Goal: Task Accomplishment & Management: Complete application form

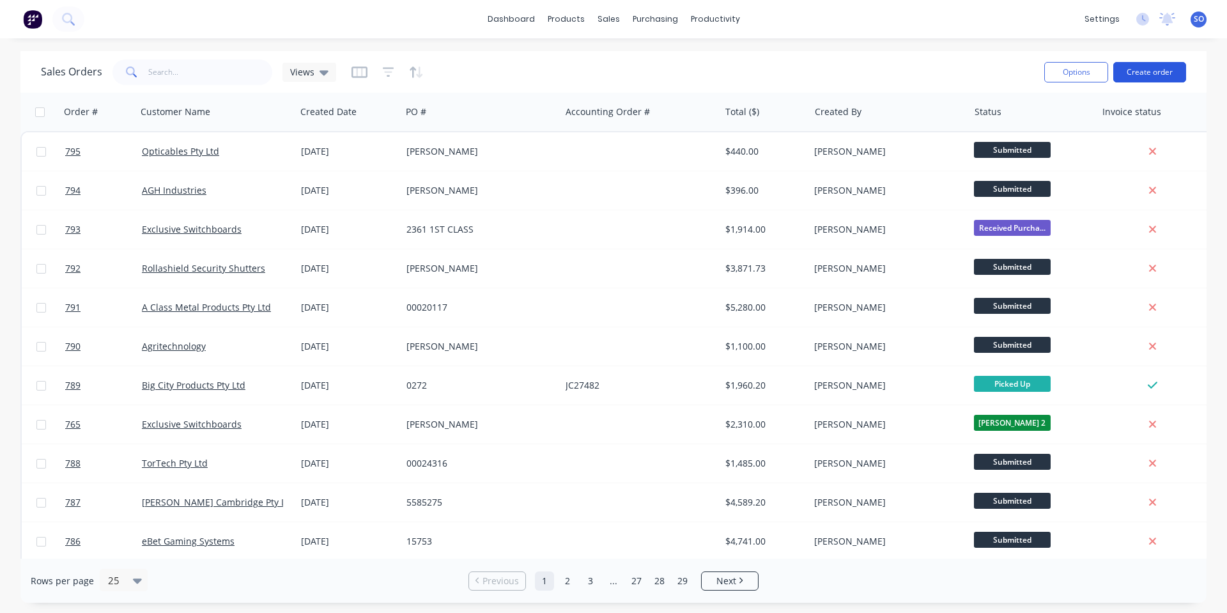
click at [1140, 72] on button "Create order" at bounding box center [1150, 72] width 73 height 20
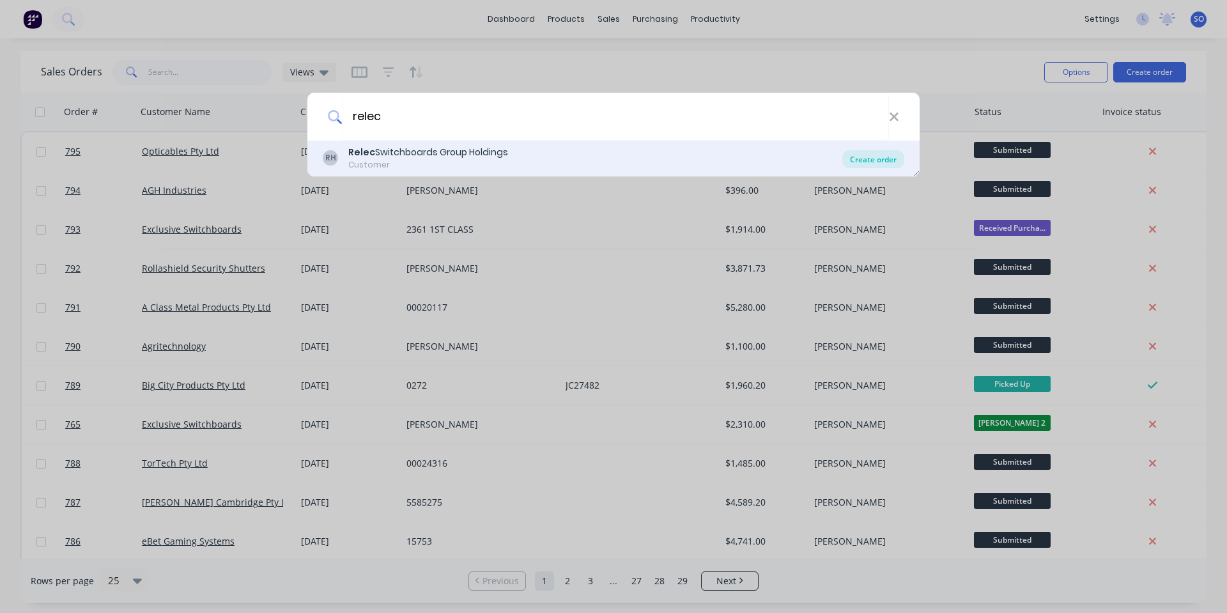
type input "relec"
click at [889, 158] on div "Create order" at bounding box center [874, 159] width 62 height 18
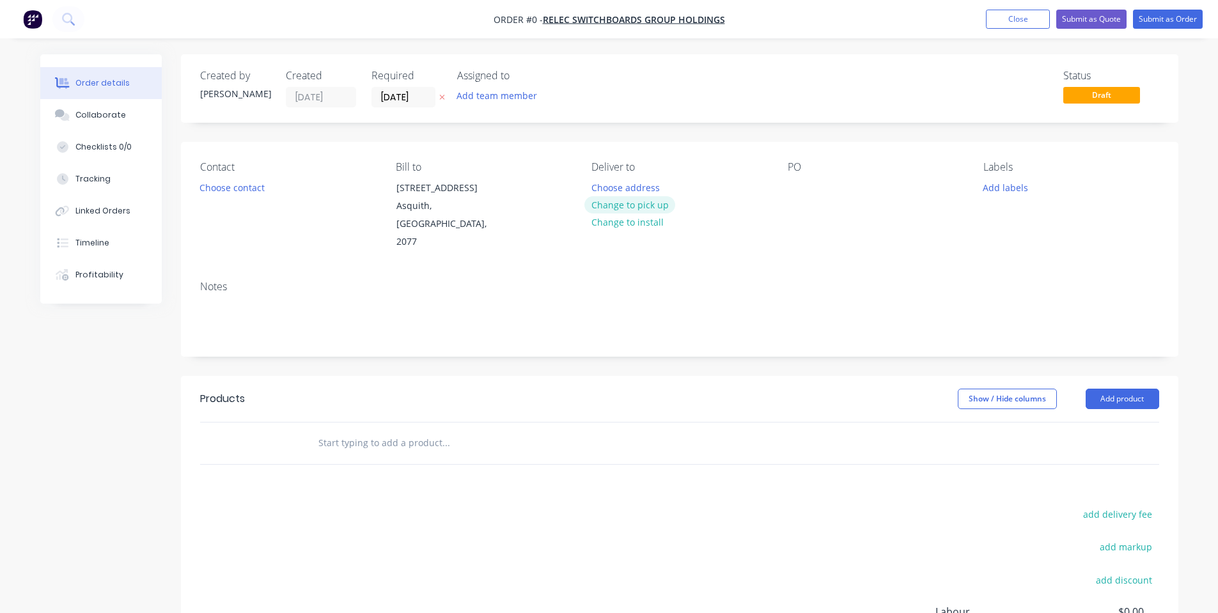
click at [630, 202] on button "Change to pick up" at bounding box center [629, 204] width 91 height 17
click at [398, 100] on input "[DATE]" at bounding box center [403, 97] width 63 height 19
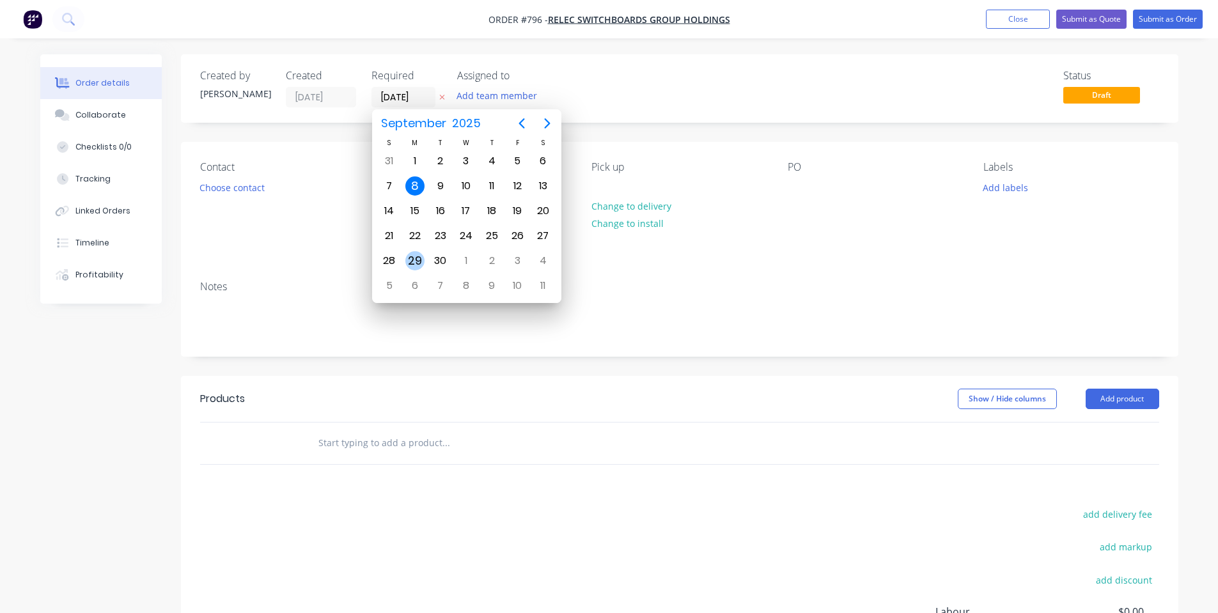
click at [414, 253] on div "29" at bounding box center [414, 260] width 19 height 19
type input "[DATE]"
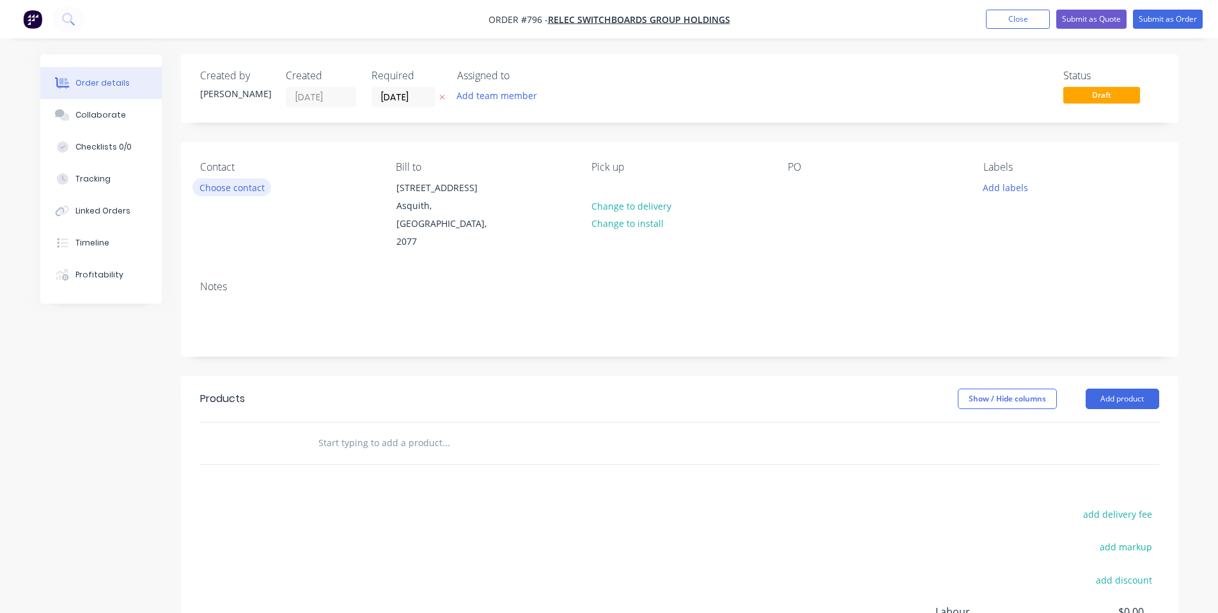
click at [253, 184] on button "Choose contact" at bounding box center [231, 186] width 79 height 17
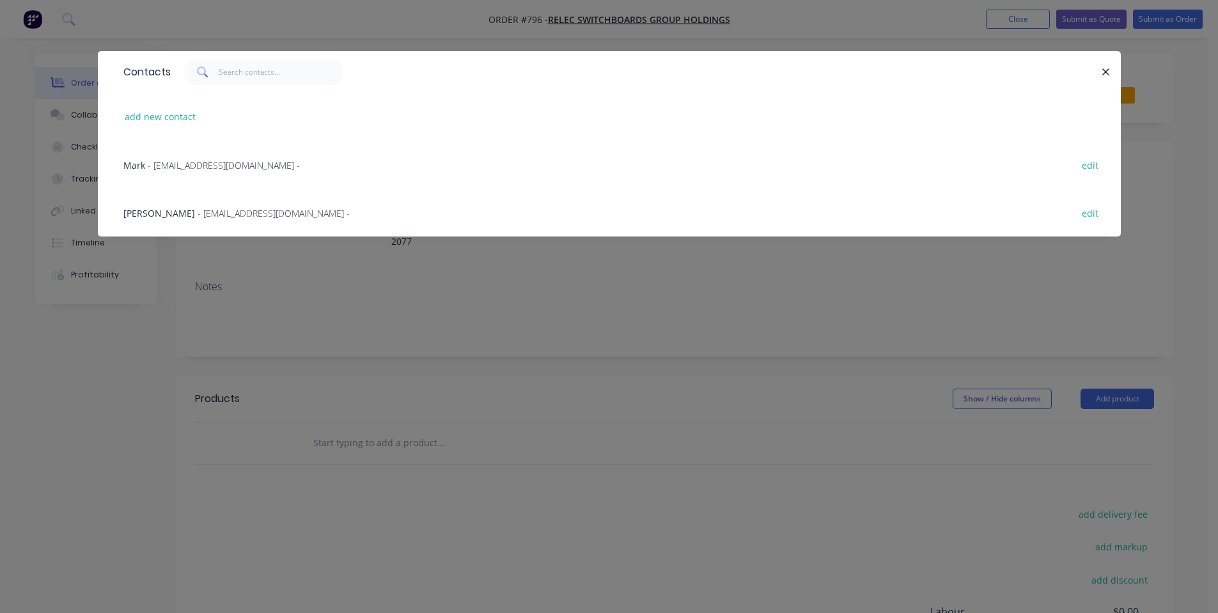
click at [251, 207] on span "- [EMAIL_ADDRESS][DOMAIN_NAME] -" at bounding box center [274, 213] width 152 height 12
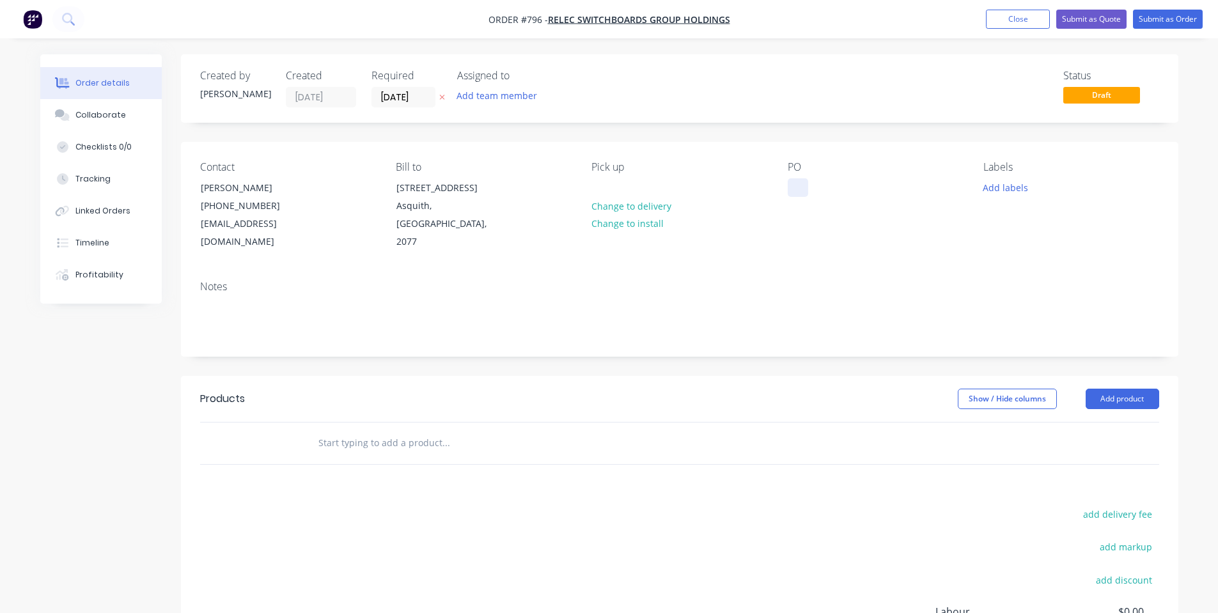
click at [790, 185] on div at bounding box center [798, 187] width 20 height 19
click at [1002, 194] on button "Add labels" at bounding box center [1005, 186] width 59 height 17
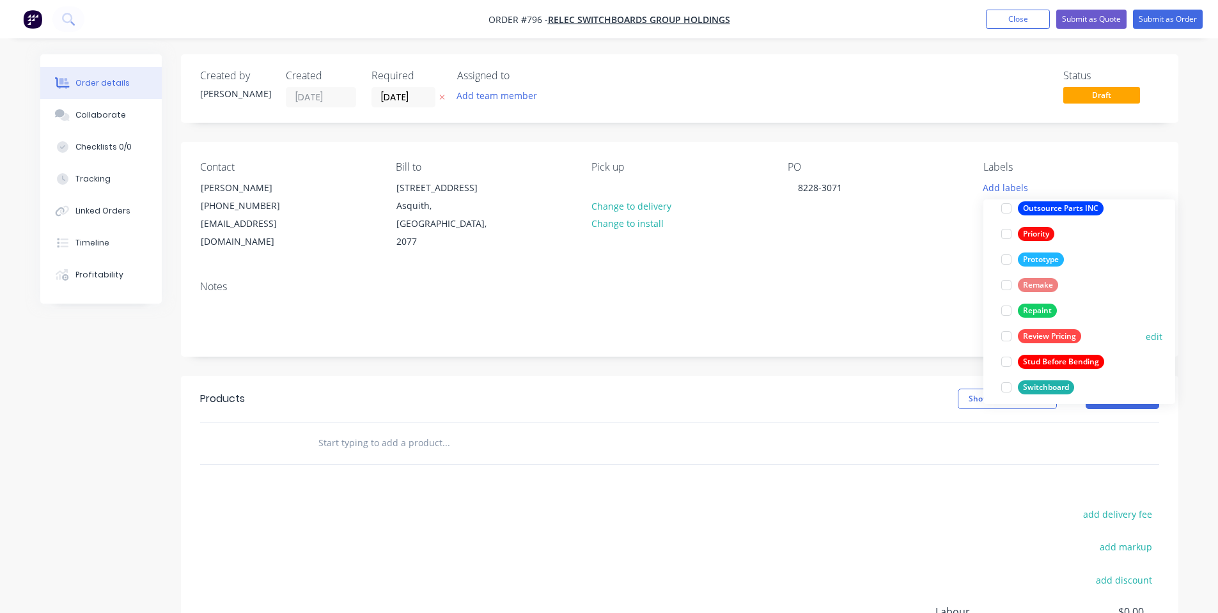
scroll to position [332, 0]
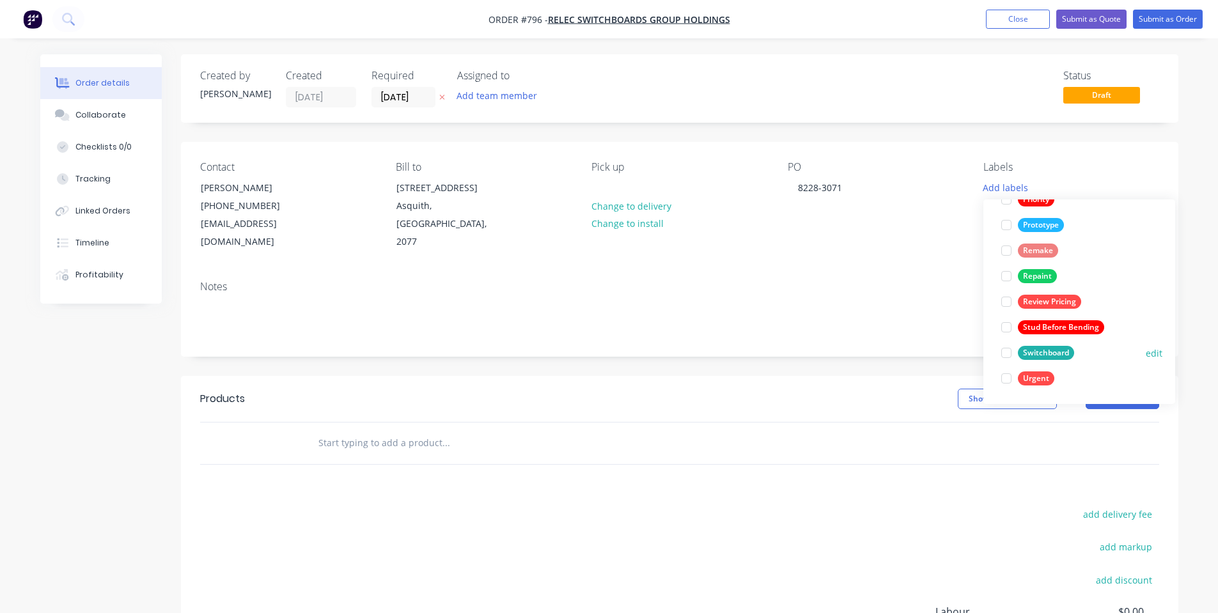
click at [1039, 354] on div "Switchboard" at bounding box center [1046, 353] width 56 height 14
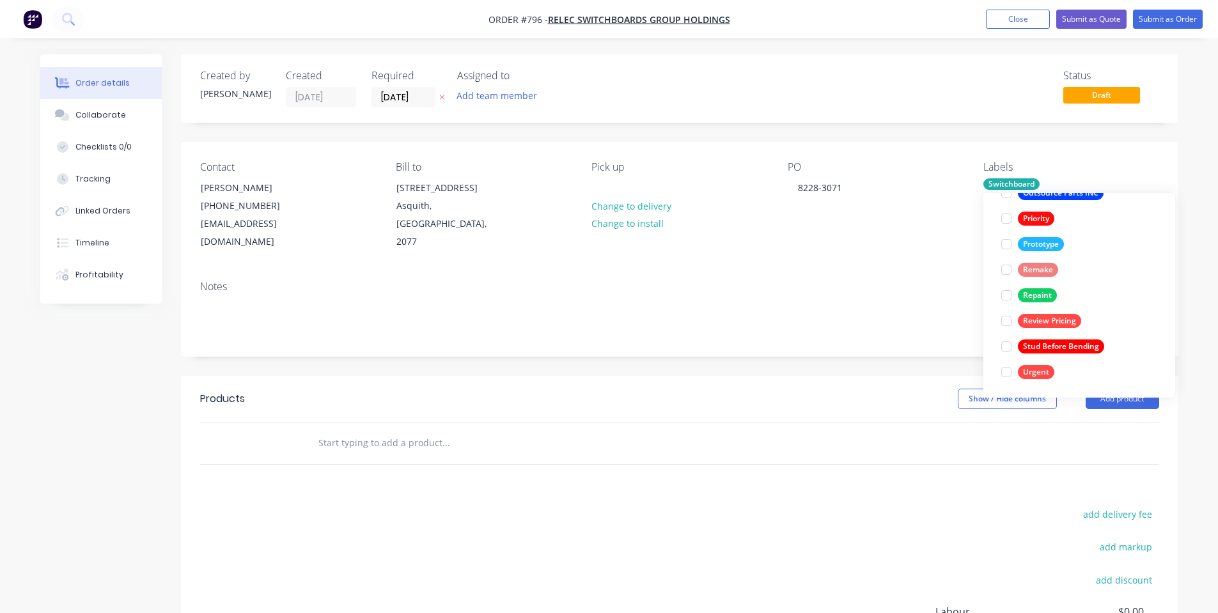
scroll to position [0, 0]
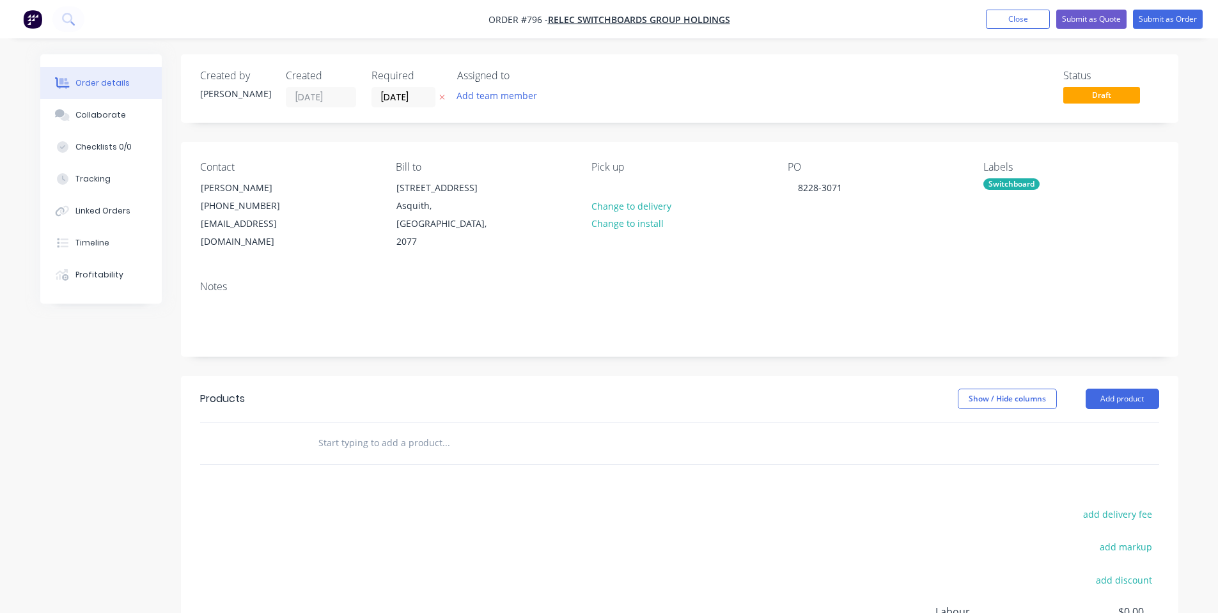
click at [826, 235] on div "Contact [PERSON_NAME] [PHONE_NUMBER] [EMAIL_ADDRESS][DOMAIN_NAME] Bill to [STRE…" at bounding box center [679, 206] width 997 height 128
click at [95, 114] on div "Collaborate" at bounding box center [100, 115] width 51 height 12
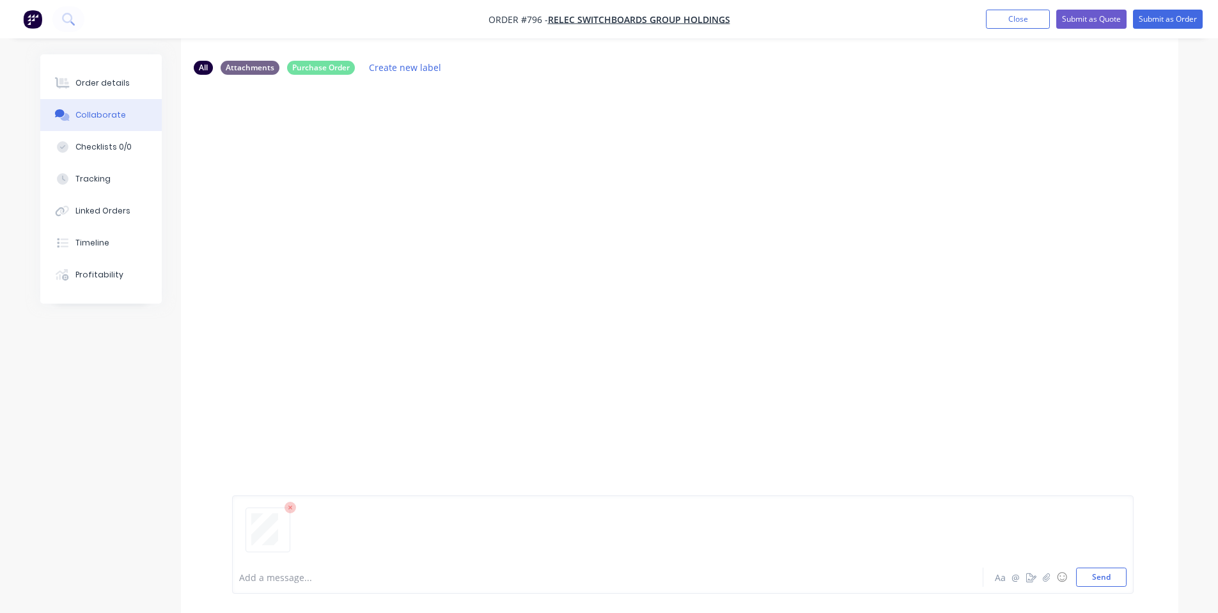
scroll to position [84, 0]
click at [1104, 564] on div at bounding box center [682, 534] width 887 height 65
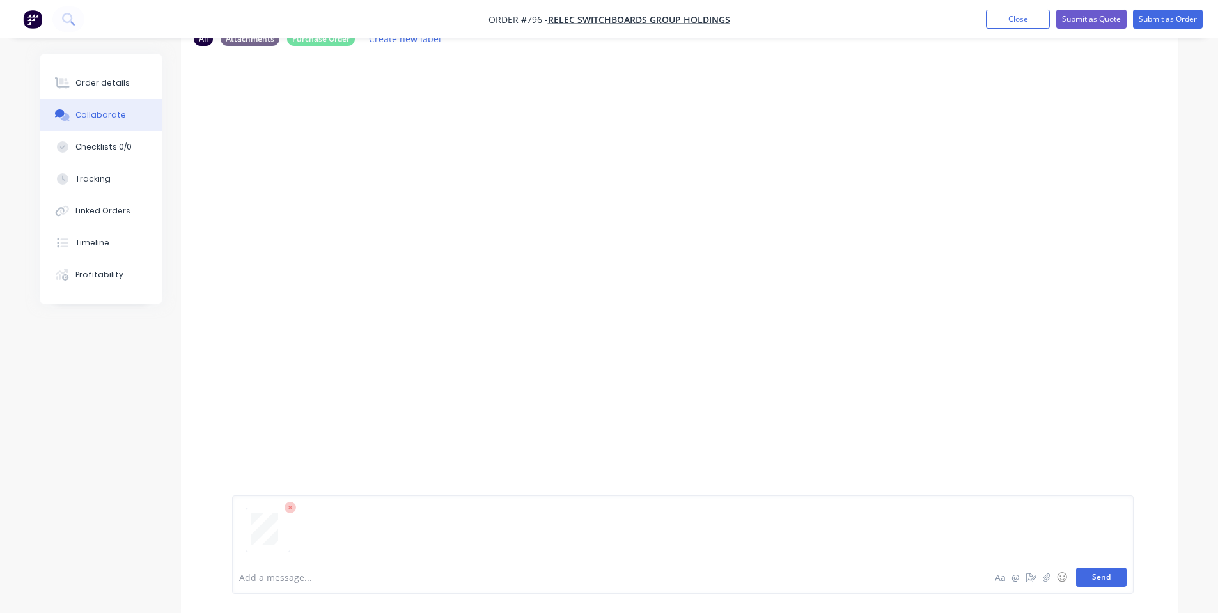
click at [1106, 584] on button "Send" at bounding box center [1101, 577] width 51 height 19
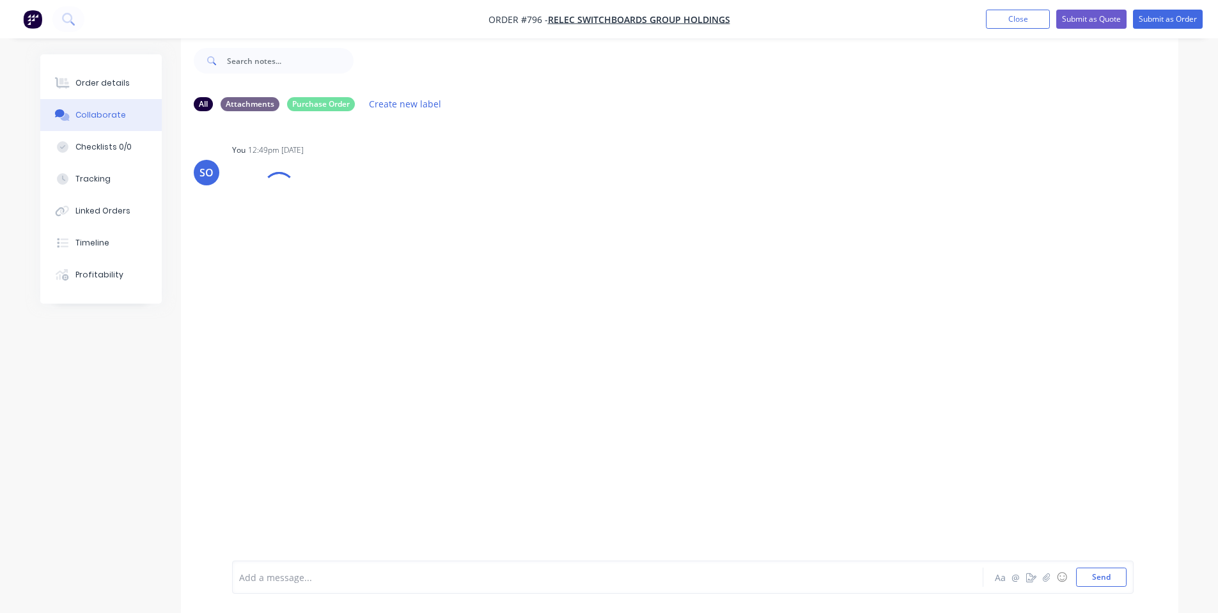
scroll to position [19, 0]
click at [139, 74] on button "Order details" at bounding box center [100, 83] width 121 height 32
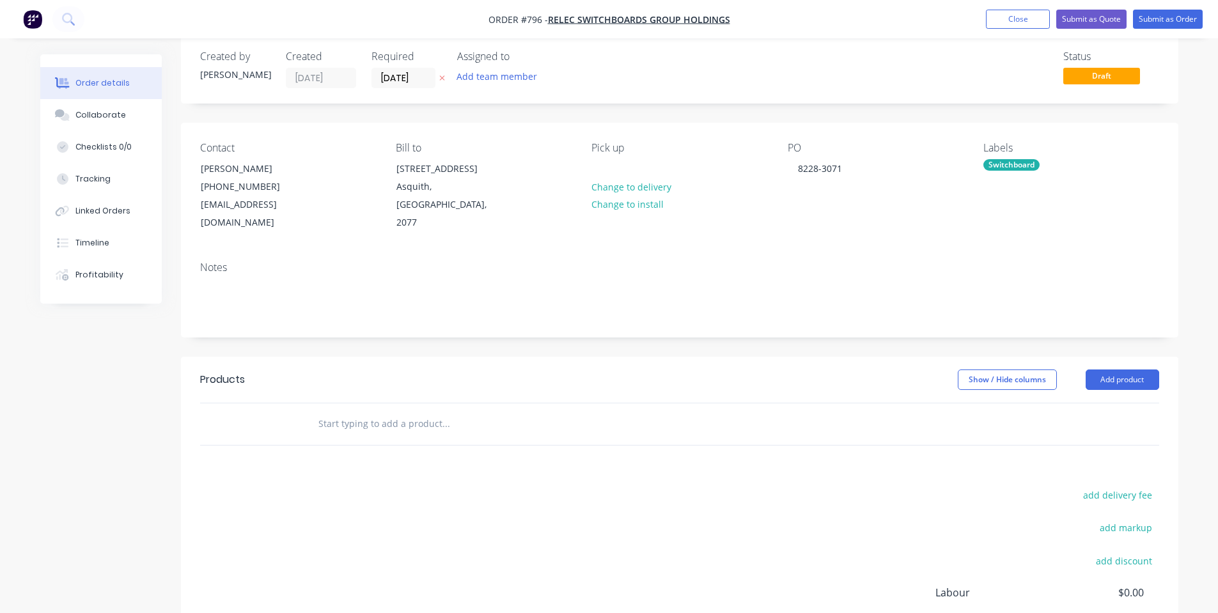
click at [989, 161] on div "Switchboard" at bounding box center [1011, 165] width 56 height 12
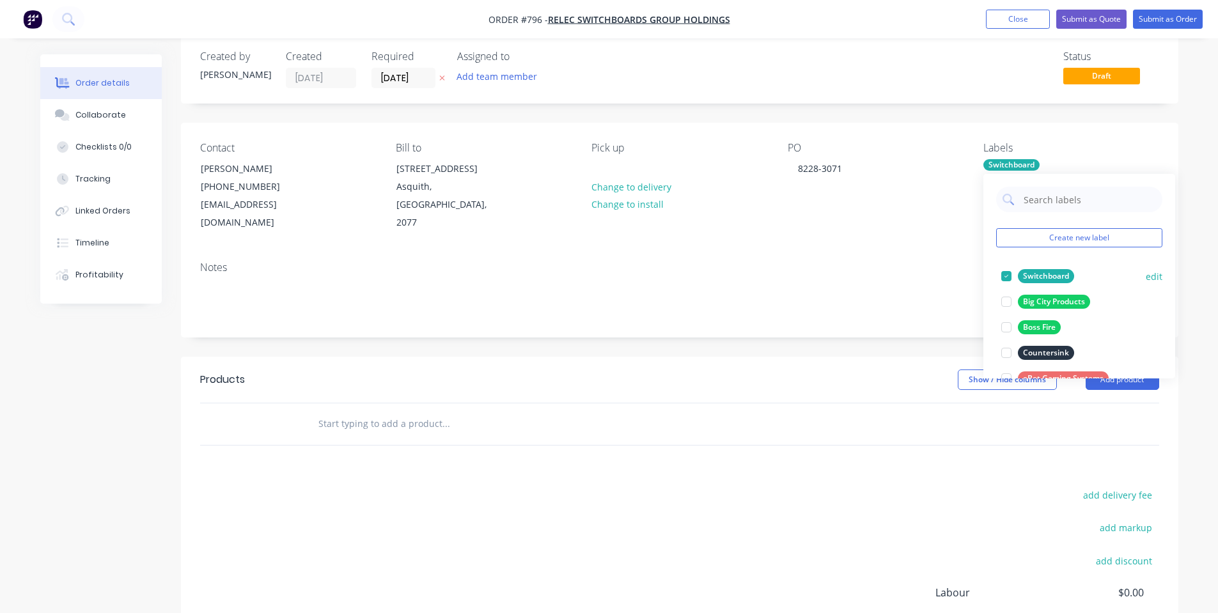
scroll to position [332, 0]
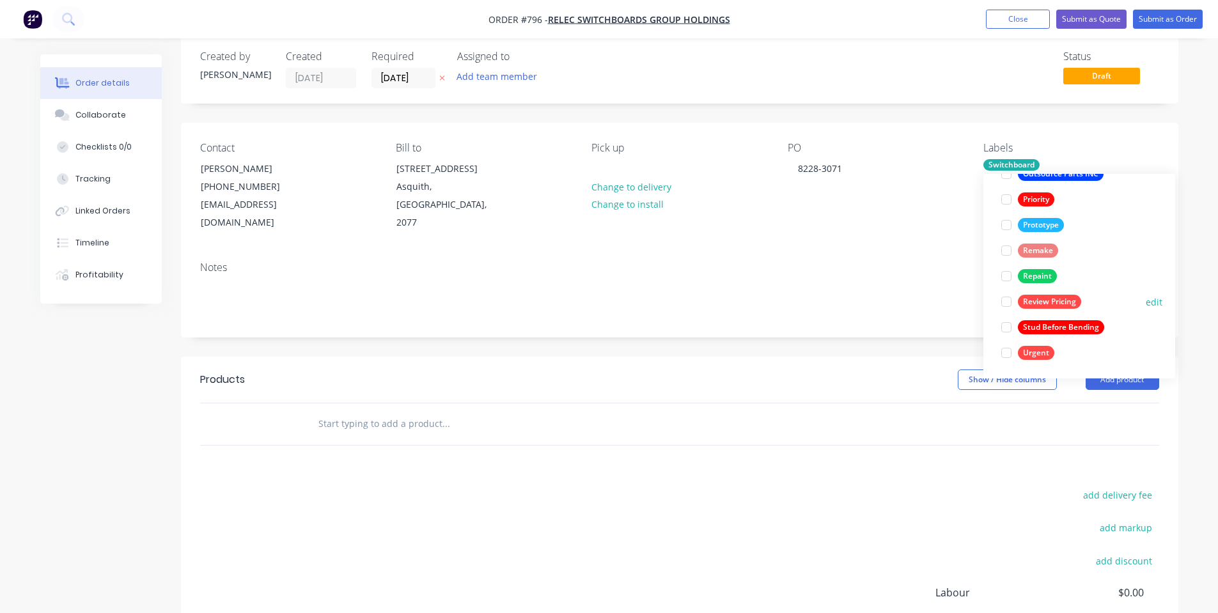
click at [1019, 298] on div "Review Pricing" at bounding box center [1049, 302] width 63 height 14
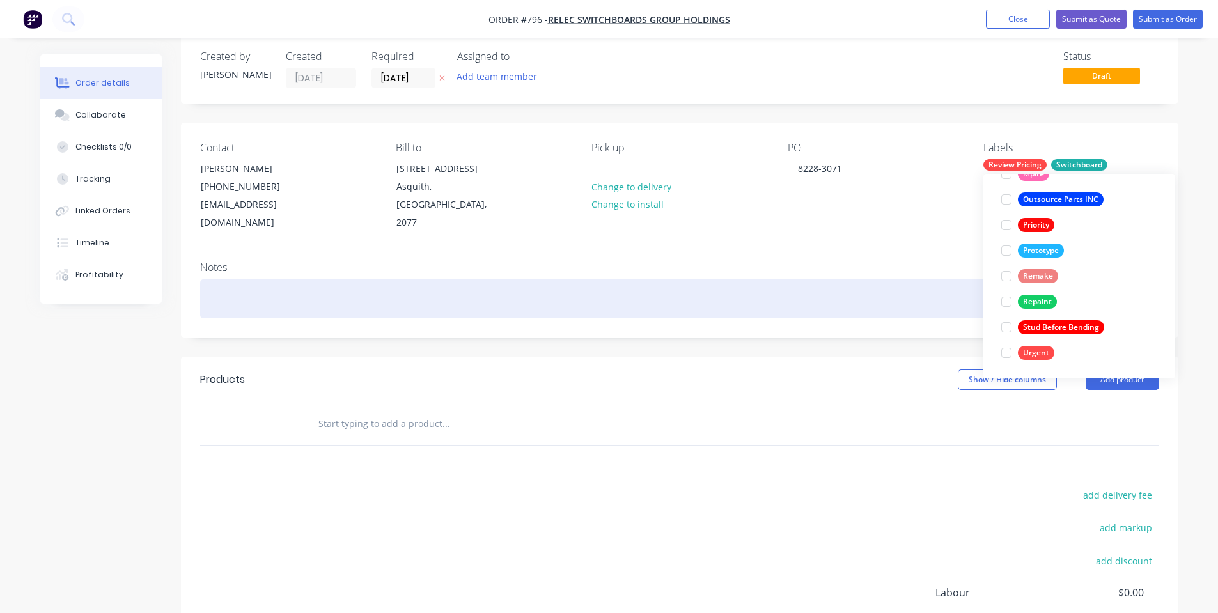
scroll to position [0, 0]
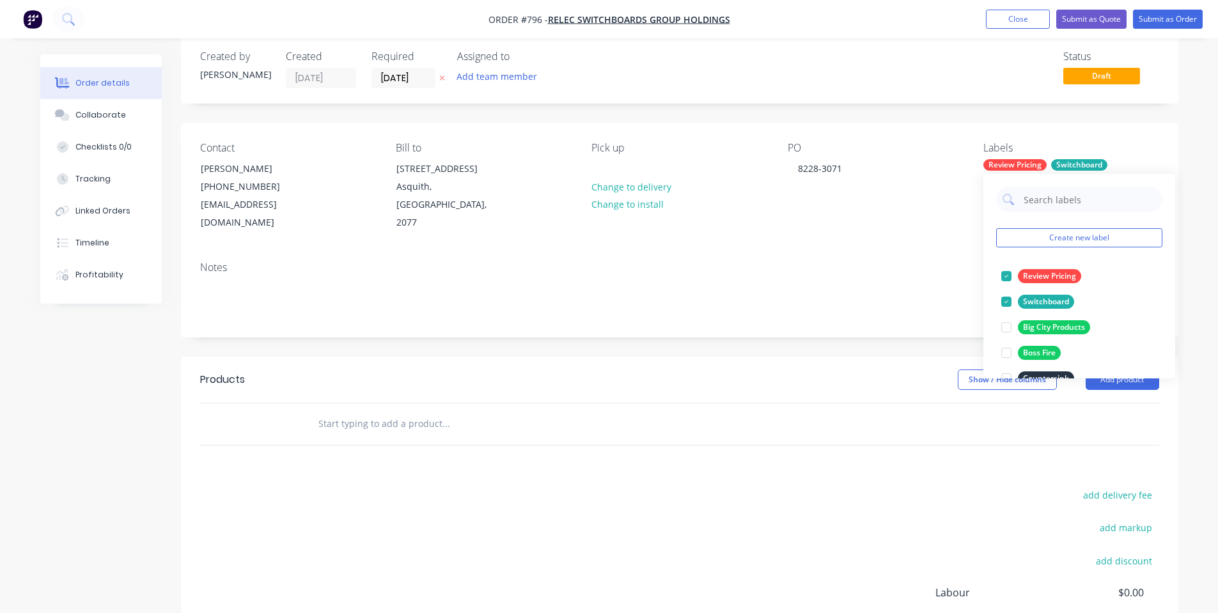
click at [817, 231] on div "Contact [PERSON_NAME] [PHONE_NUMBER] [EMAIL_ADDRESS][DOMAIN_NAME] Bill to [STRE…" at bounding box center [679, 187] width 997 height 128
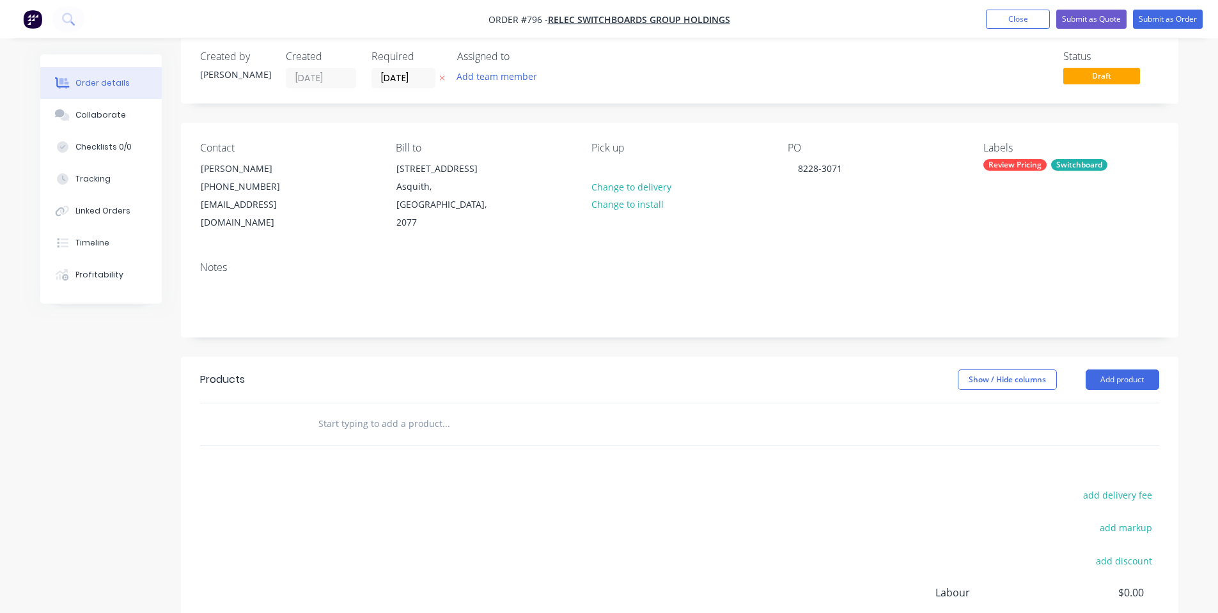
click at [389, 411] on input "text" at bounding box center [446, 424] width 256 height 26
paste input "648 CUSTOM ESCUTCHEON 3071"
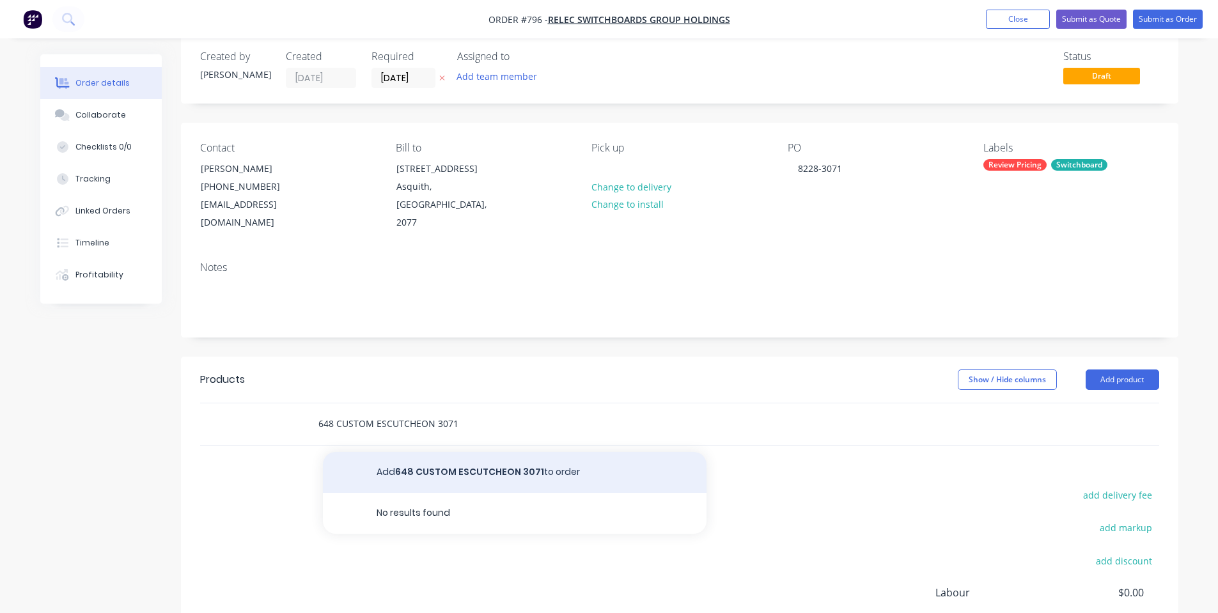
type input "648 CUSTOM ESCUTCHEON 3071"
click at [451, 458] on button "Add 648 CUSTOM ESCUTCHEON 3071 to order" at bounding box center [515, 472] width 384 height 41
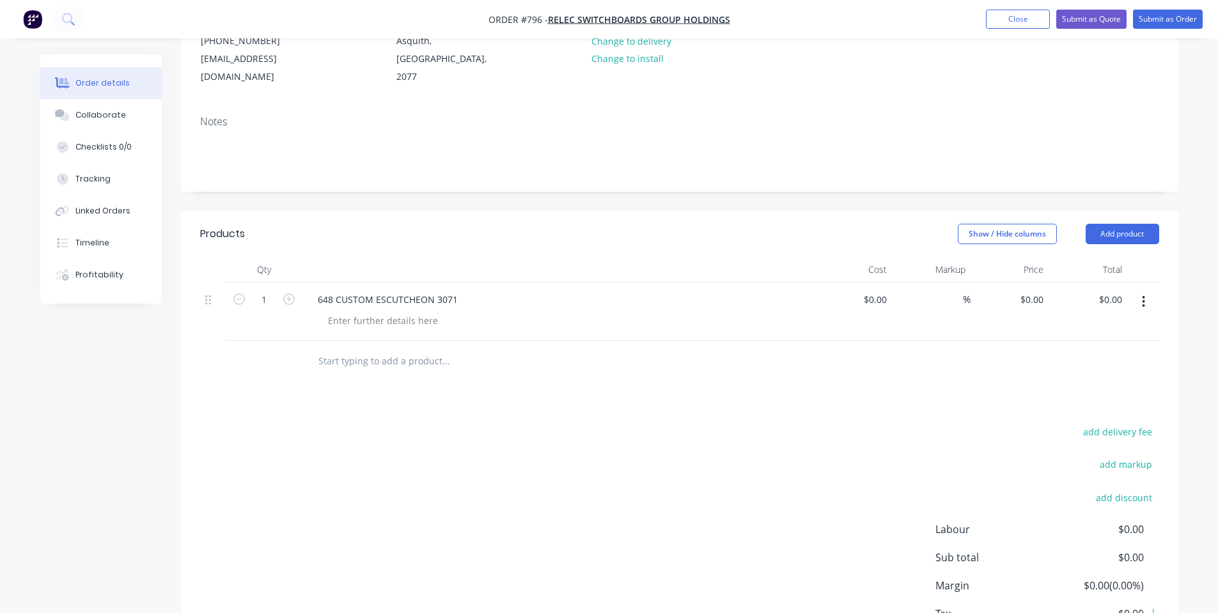
scroll to position [190, 0]
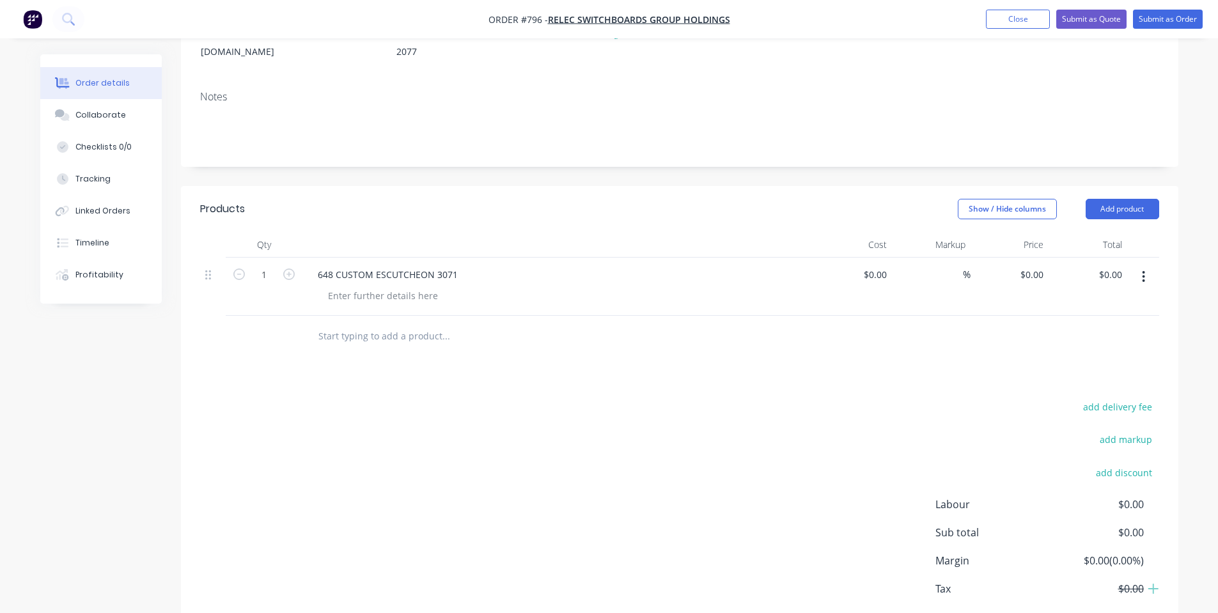
click at [455, 323] on input "text" at bounding box center [446, 336] width 256 height 26
paste input "CUSTOM TOP HAT 3071"
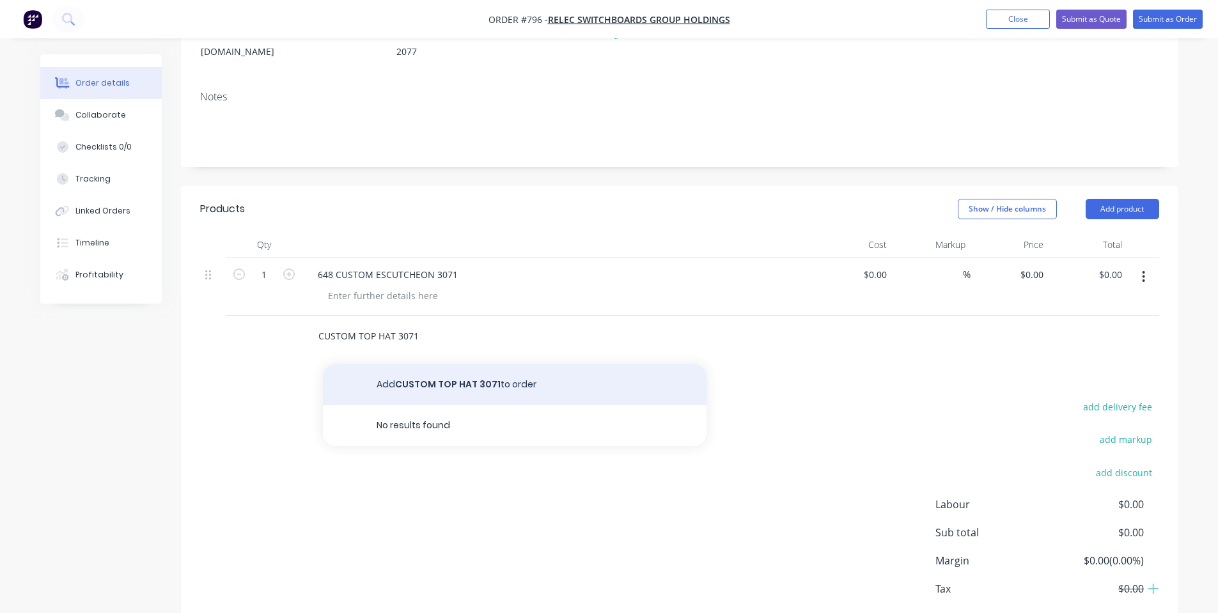
type input "CUSTOM TOP HAT 3071"
click at [420, 380] on button "Add CUSTOM TOP HAT 3071 to order" at bounding box center [515, 384] width 384 height 41
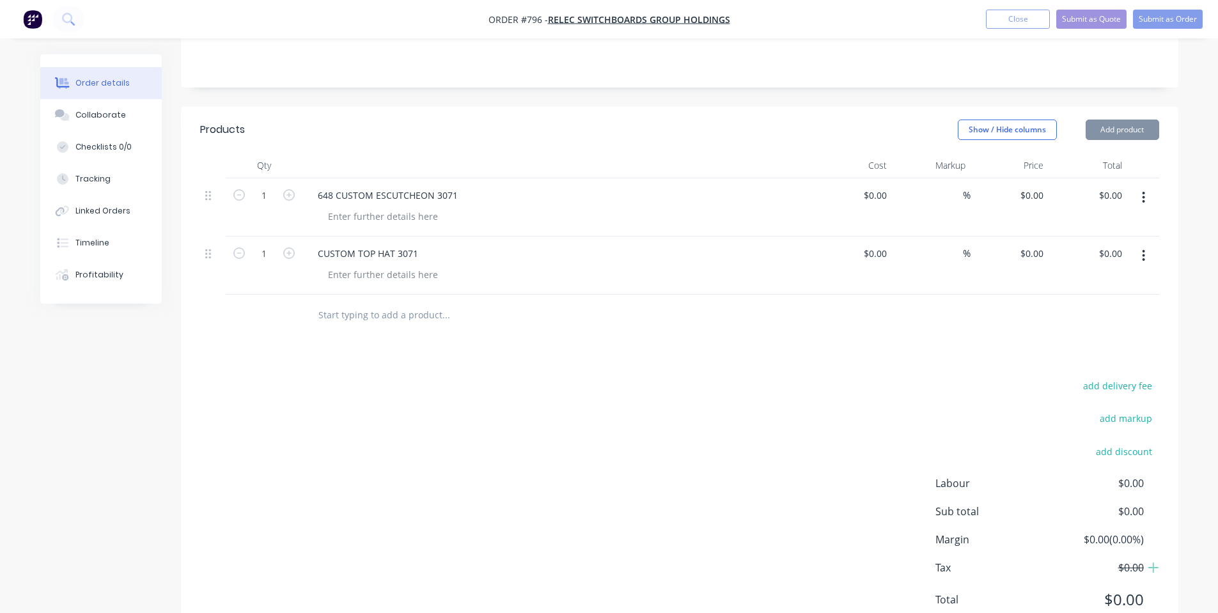
scroll to position [300, 0]
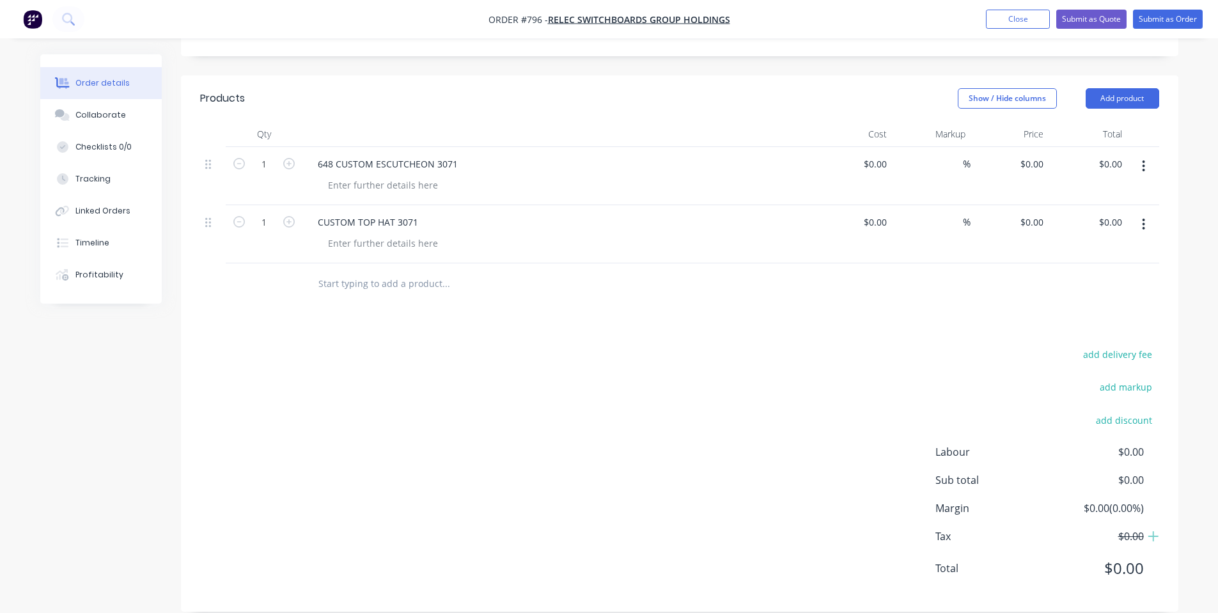
click at [339, 271] on input "text" at bounding box center [446, 284] width 256 height 26
paste input "648 CUSTOM GEAR TRAY 3071"
click at [367, 305] on div "Products Show / Hide columns Add product Qty Cost Markup Price Total 1 648 CUST…" at bounding box center [679, 343] width 997 height 536
click at [378, 271] on input "648 CUSTOM GEAR TRAY 3071" at bounding box center [446, 284] width 256 height 26
paste input "300w ENCLOSURE"
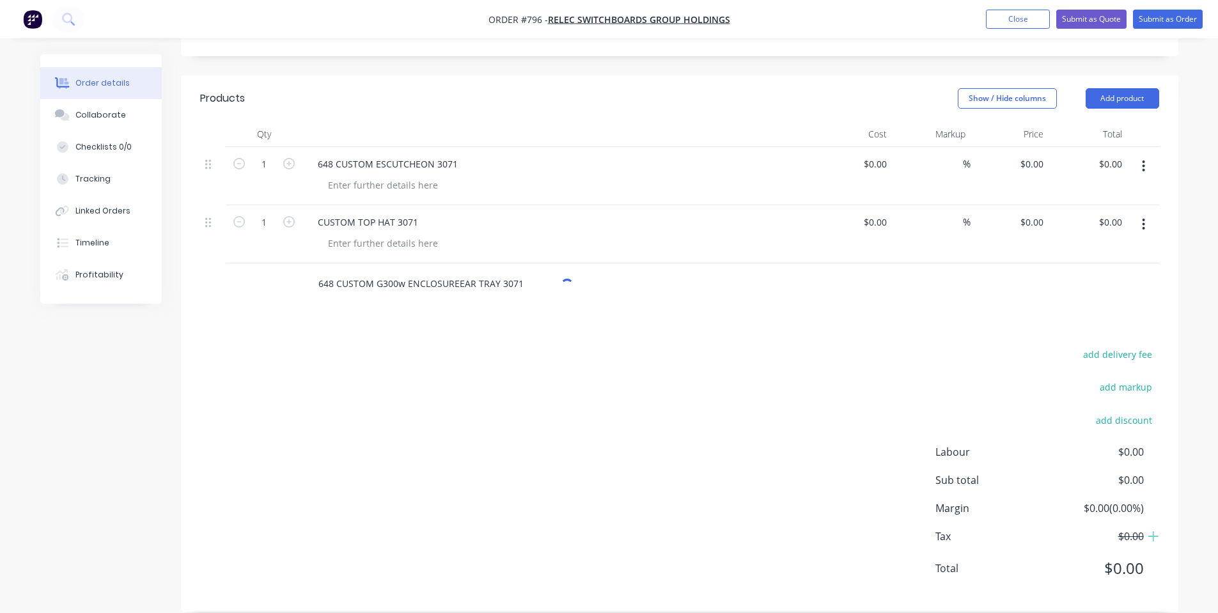
type input "648 CUSTOM GEAR TRAY 3071"
click at [436, 291] on div "Products Show / Hide columns Add product Qty Cost Markup Price Total 1 648 CUST…" at bounding box center [679, 343] width 997 height 536
click at [466, 271] on input "648 CUSTOM GEAR TRAY 3071" at bounding box center [446, 284] width 256 height 26
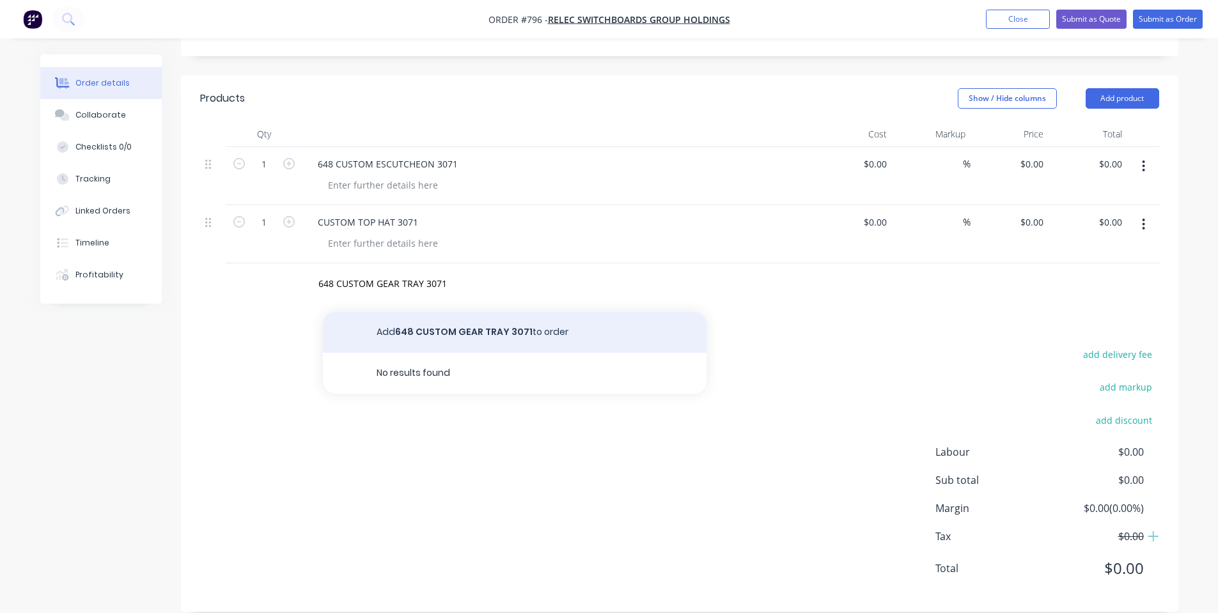
click at [483, 312] on button "Add 648 CUSTOM GEAR TRAY 3071 to order" at bounding box center [515, 332] width 384 height 41
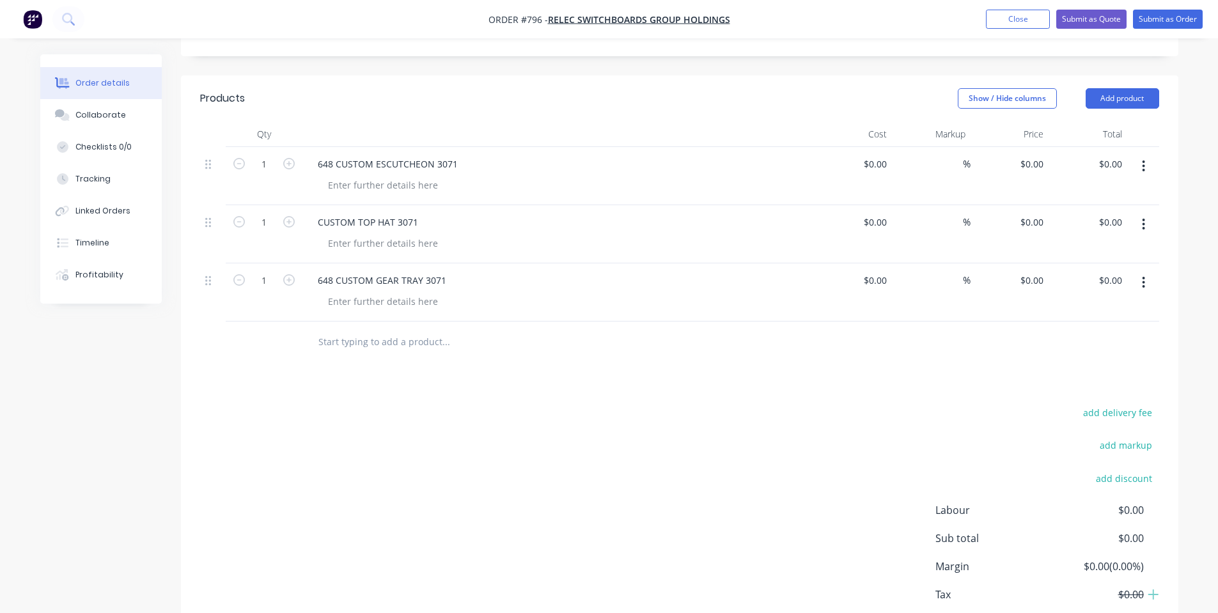
click at [384, 329] on input "text" at bounding box center [446, 342] width 256 height 26
paste input "300w ENCLOSURE"
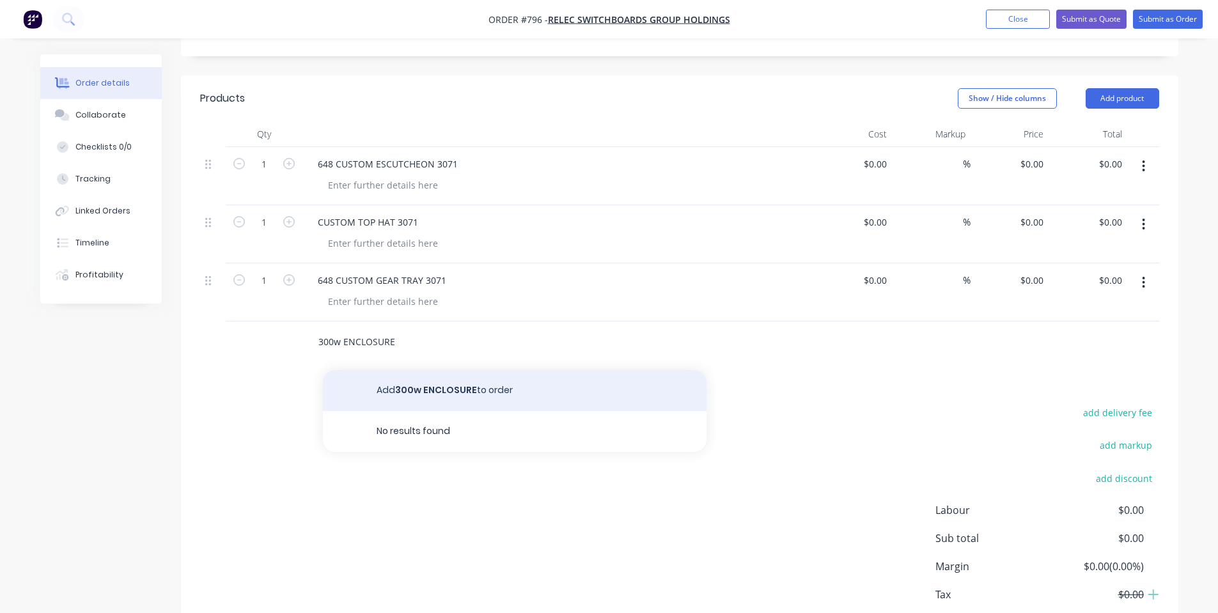
type input "300w ENCLOSURE"
click at [422, 378] on button "Add 300w ENCLOSURE to order" at bounding box center [515, 390] width 384 height 41
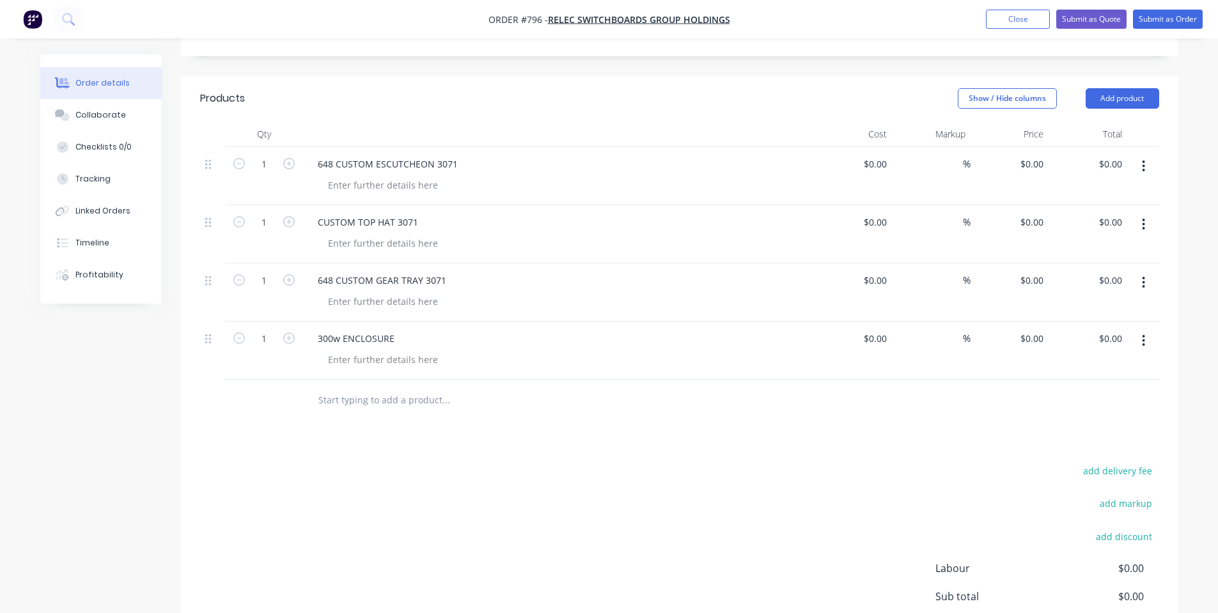
click at [401, 387] on input "text" at bounding box center [446, 400] width 256 height 26
paste input "300w DB VERTICAL"
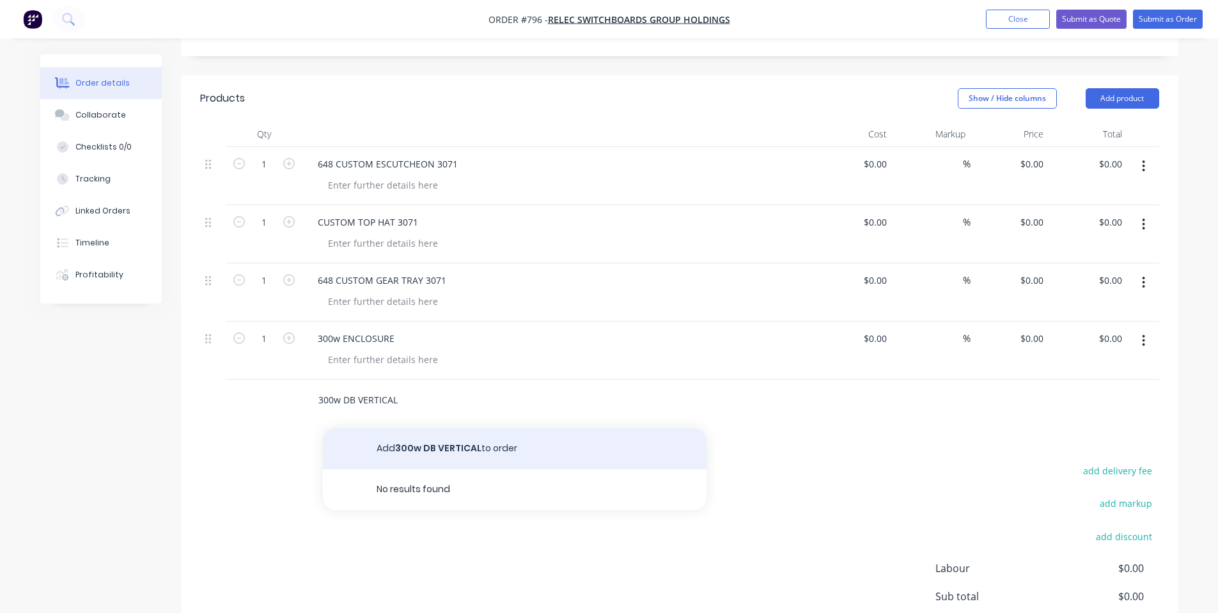
type input "300w DB VERTICAL"
click at [423, 430] on button "Add 300w DB VERTICAL to order" at bounding box center [515, 448] width 384 height 41
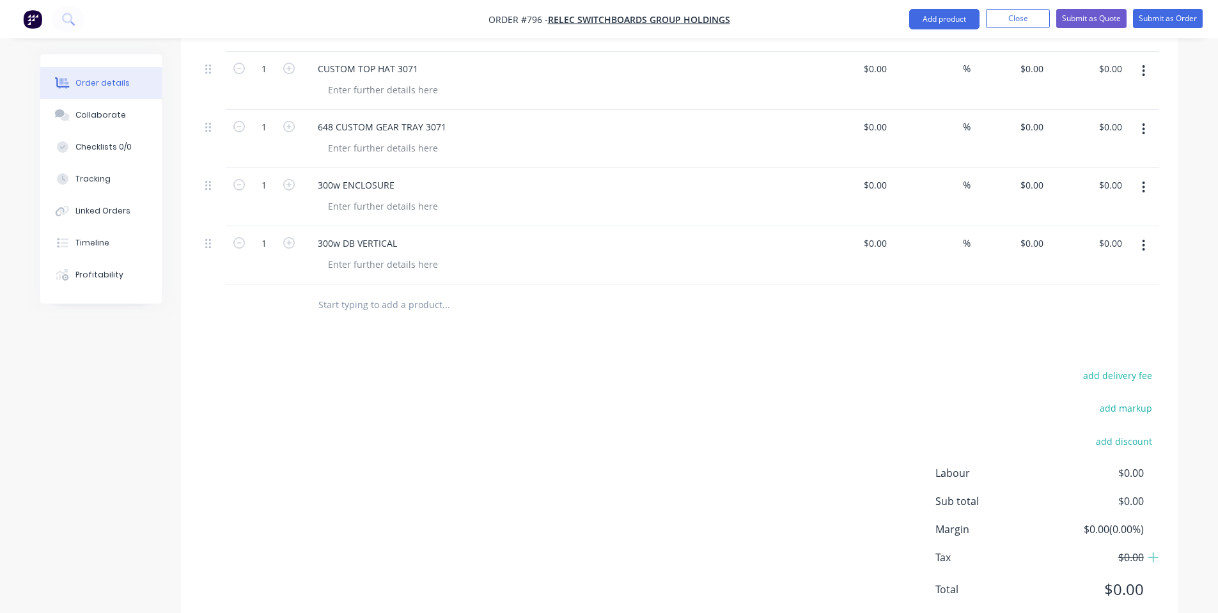
scroll to position [471, 0]
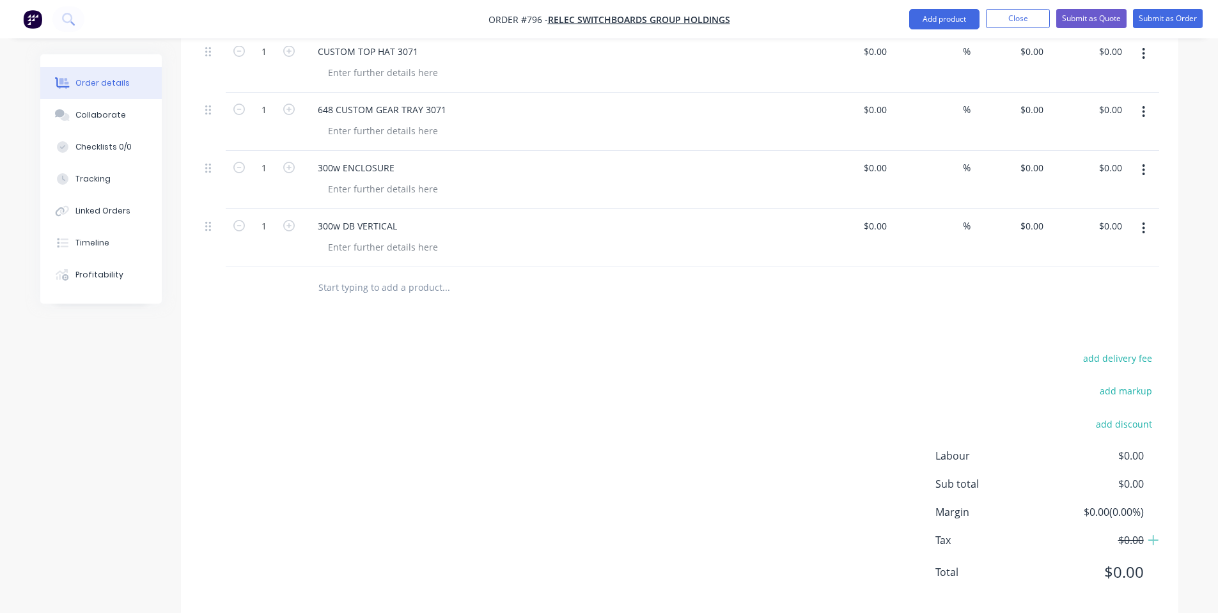
click at [383, 267] on div at bounding box center [532, 288] width 460 height 42
click at [376, 275] on input "text" at bounding box center [446, 288] width 256 height 26
paste input "300w DOOR"
type input "300w DOOR"
click at [410, 316] on button "Add 300w DOOR to order" at bounding box center [515, 336] width 384 height 41
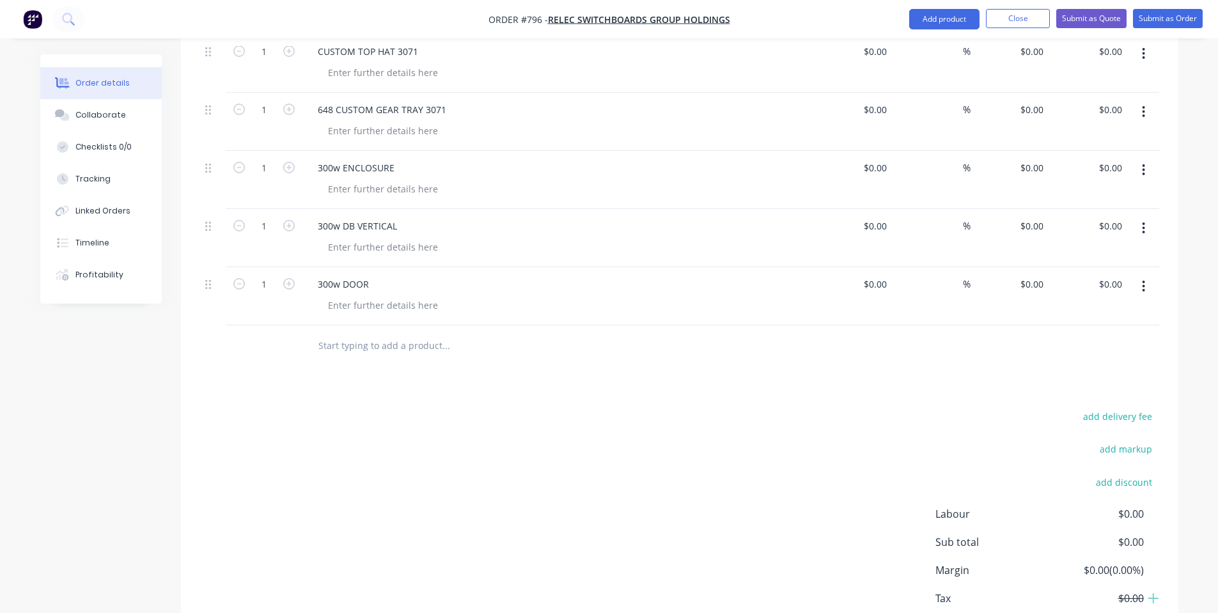
click at [322, 333] on input "text" at bounding box center [446, 346] width 256 height 26
paste input "300w GEAR TRAY"
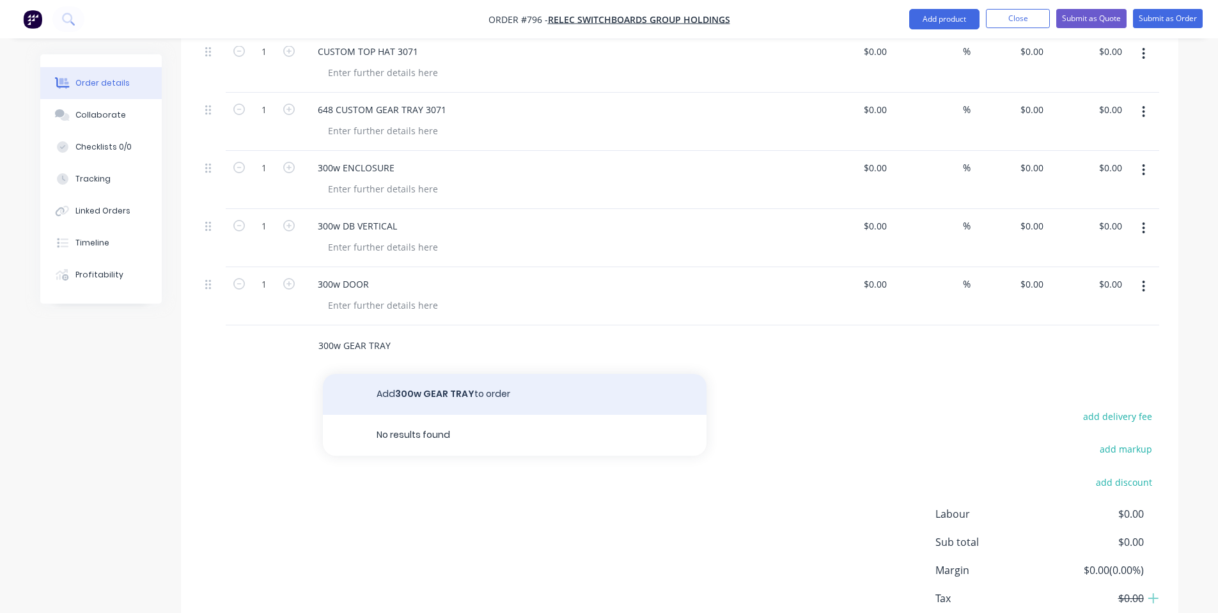
type input "300w GEAR TRAY"
click at [449, 380] on button "Add 300w GEAR TRAY to order" at bounding box center [515, 394] width 384 height 41
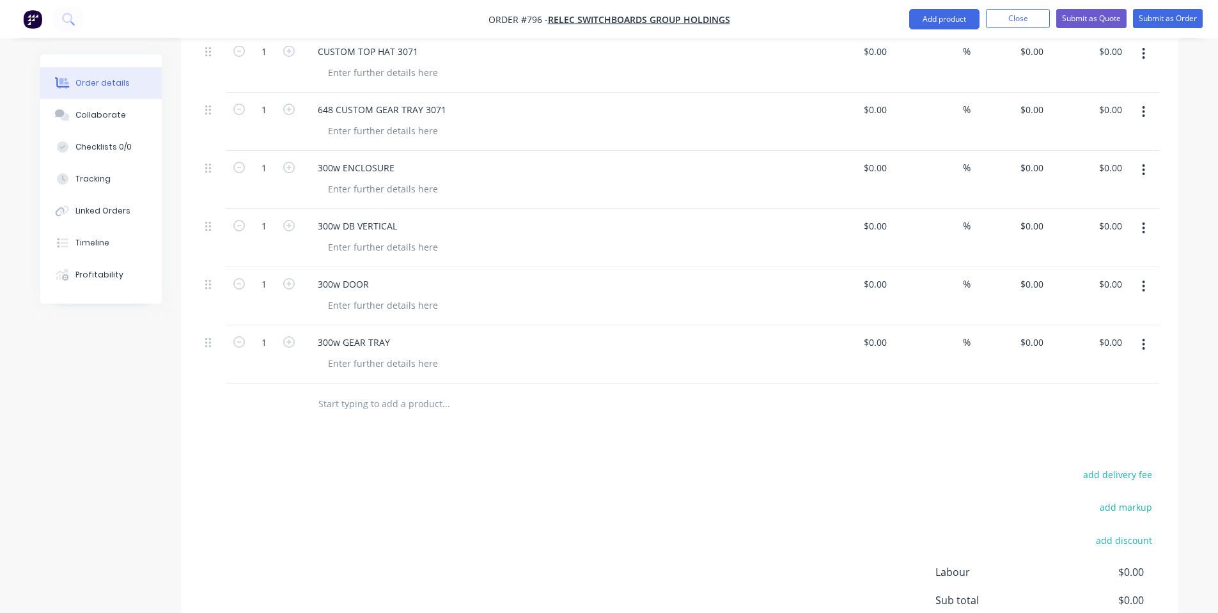
click at [355, 391] on input "text" at bounding box center [446, 404] width 256 height 26
paste input "300w DB HORIZONTAL"
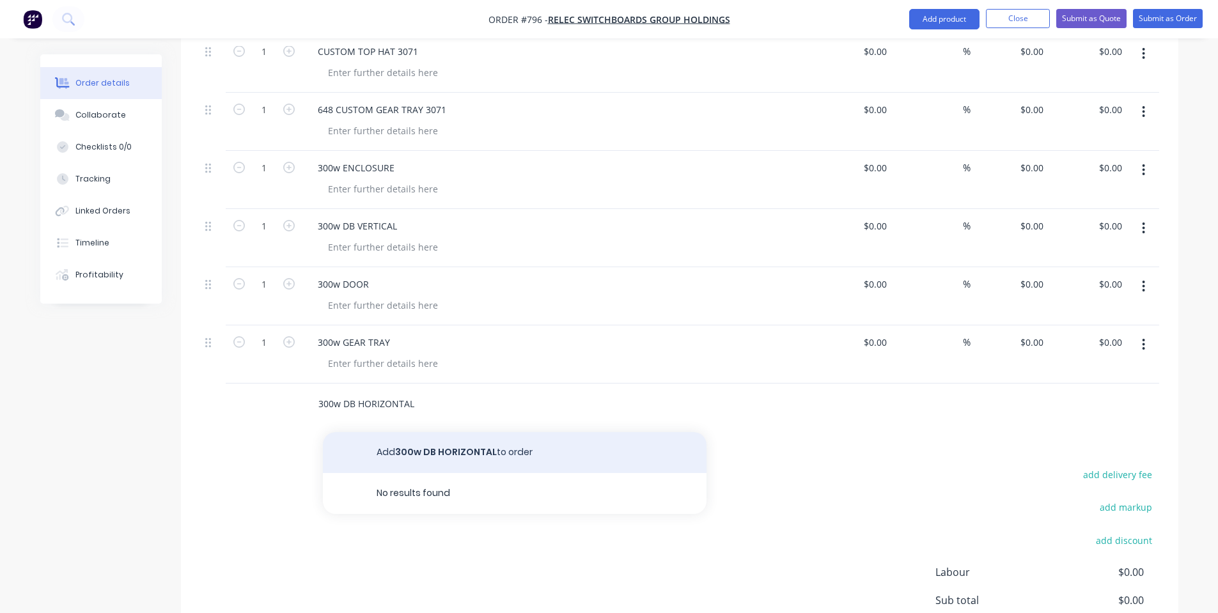
type input "300w DB HORIZONTAL"
click at [432, 442] on button "Add 300w DB HORIZONTAL to order" at bounding box center [515, 452] width 384 height 41
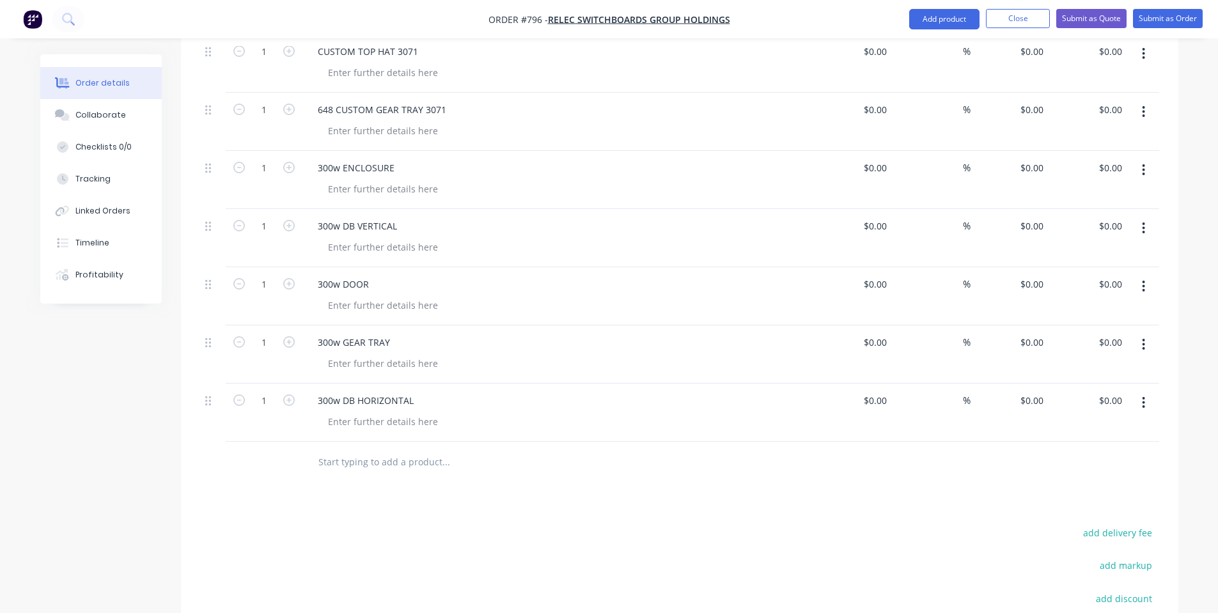
click at [373, 451] on input "text" at bounding box center [446, 462] width 256 height 26
paste input "300w GLAND PLATE"
type input "300w GLAND PLATE"
click at [430, 490] on button "Add 300w GLAND PLATE to order" at bounding box center [515, 510] width 384 height 41
click at [400, 508] on input "text" at bounding box center [446, 521] width 256 height 26
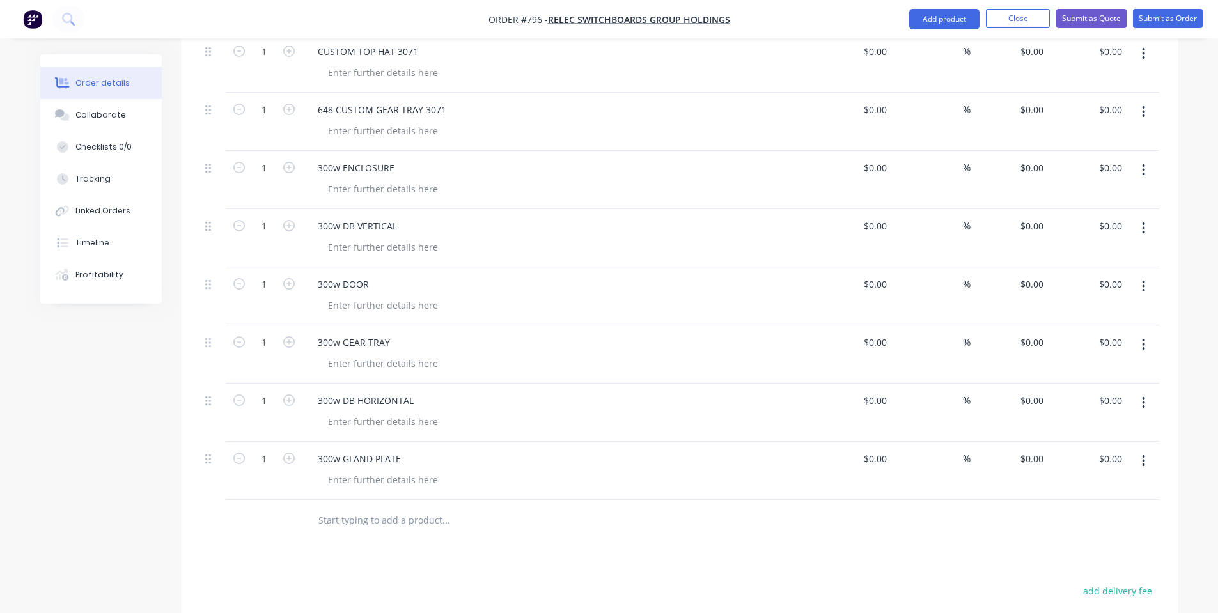
paste input "648 CUSTOM ESCUTCHEON 3071"
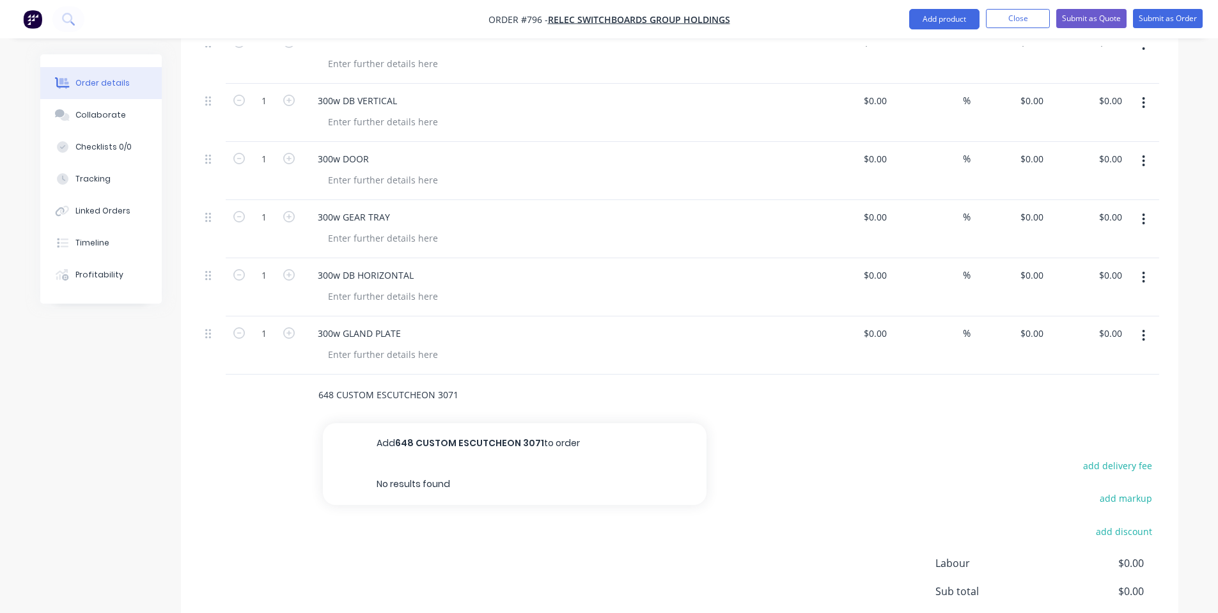
scroll to position [641, 0]
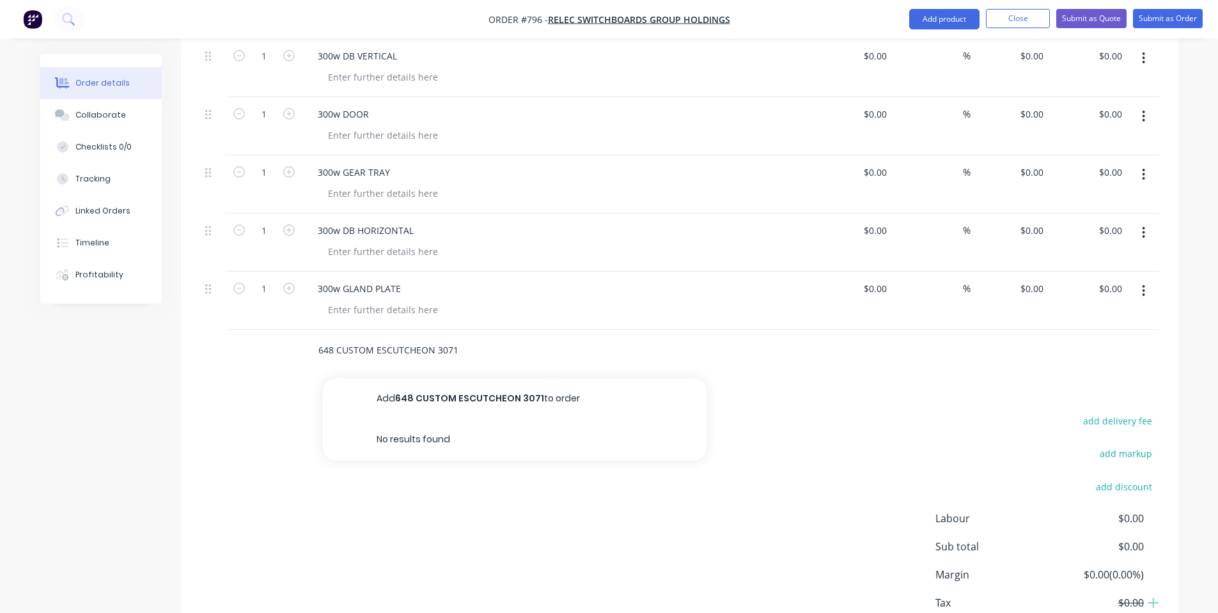
type input "648 CUSTOM ESCUTCHEON 3071"
click at [468, 378] on button "Add 648 CUSTOM ESCUTCHEON 3071 to order" at bounding box center [515, 398] width 384 height 41
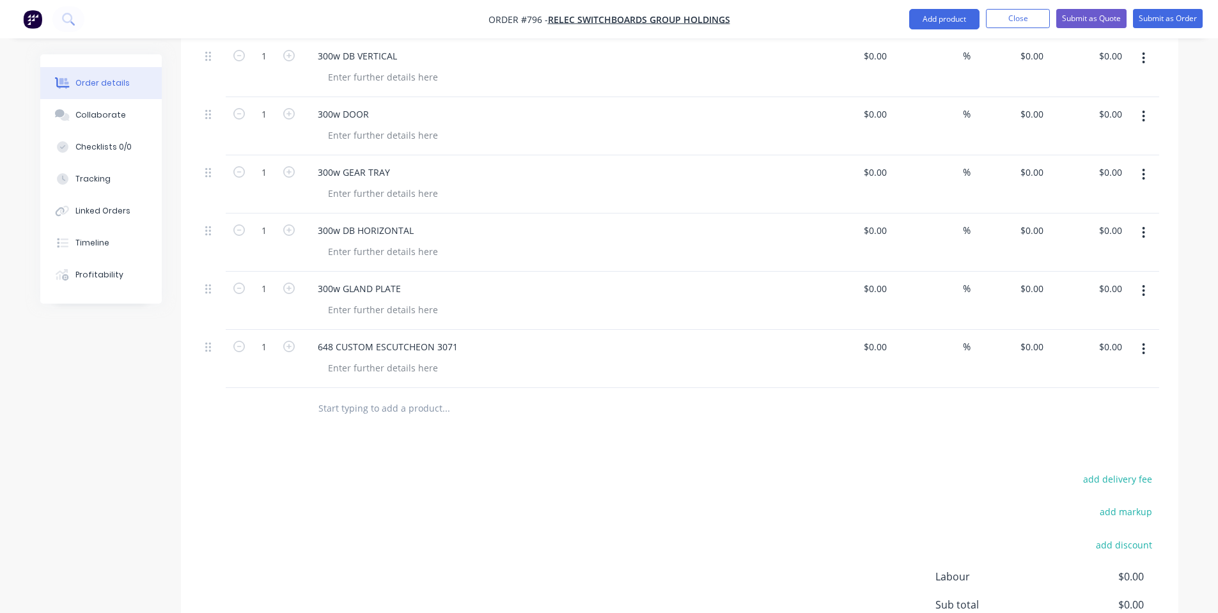
click at [451, 396] on input "text" at bounding box center [446, 409] width 256 height 26
paste input "01-DB560432-01(rev2)"
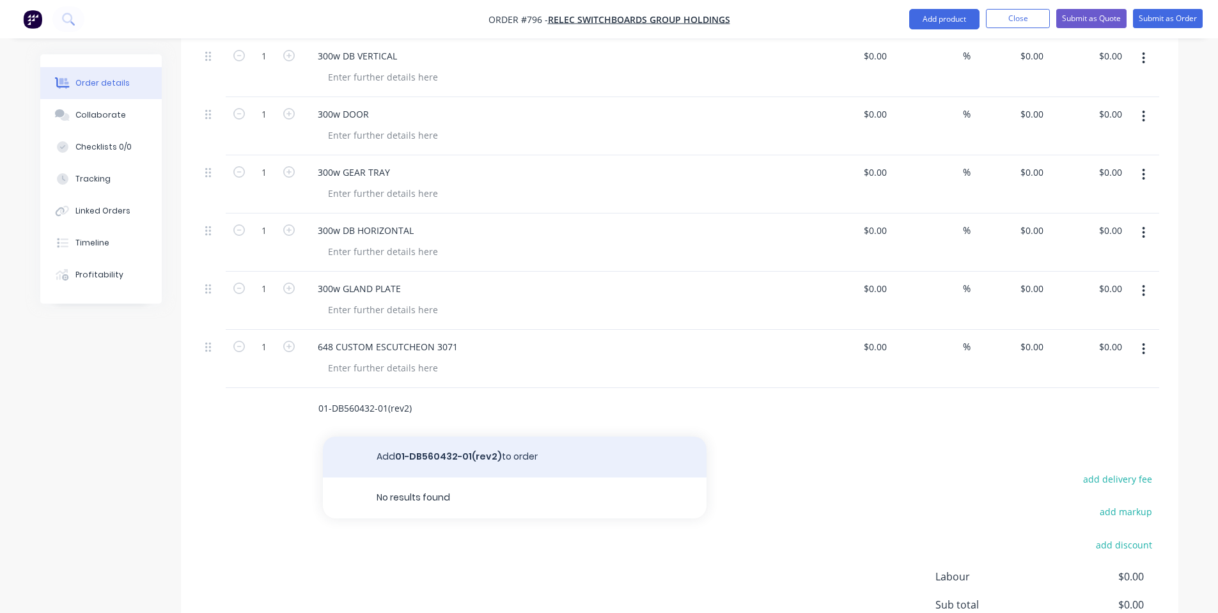
type input "01-DB560432-01(rev2)"
click at [456, 444] on button "Add 01-DB560432-01(rev2) to order" at bounding box center [515, 457] width 384 height 41
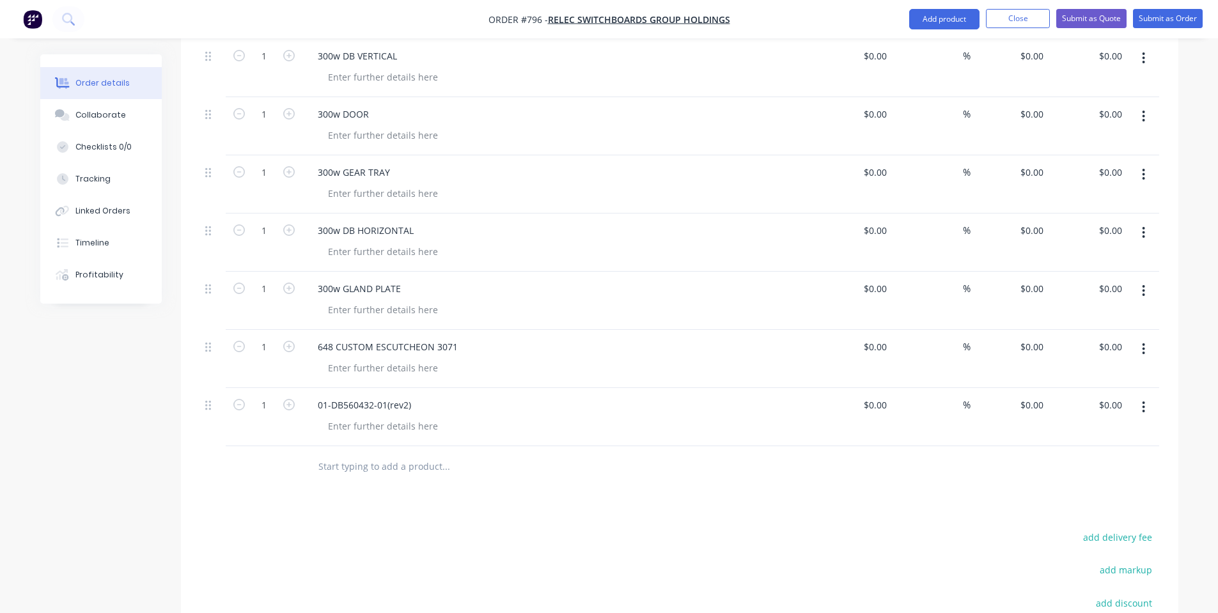
click at [389, 454] on input "text" at bounding box center [446, 467] width 256 height 26
paste input "02-DB560432-01(rev1)"
type input "02-DB560432-01(rev1)"
click at [416, 501] on button "Add 02-DB560432-01(rev1) to order" at bounding box center [515, 515] width 384 height 41
click at [360, 512] on input "text" at bounding box center [446, 525] width 256 height 26
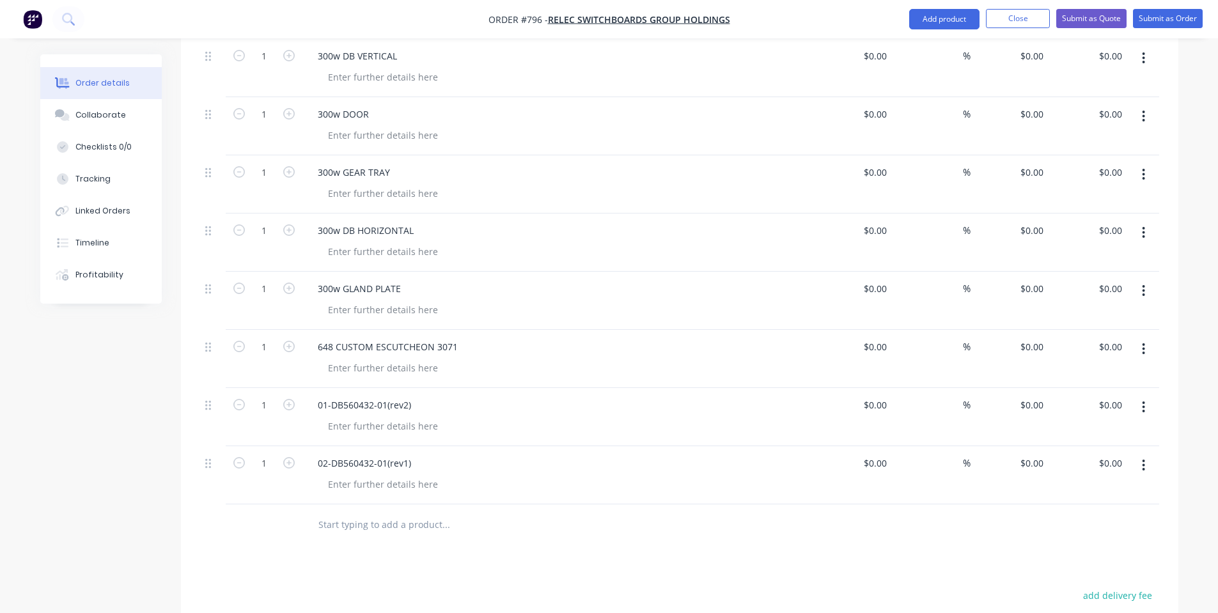
paste input "01-DB560432-02(rev2)"
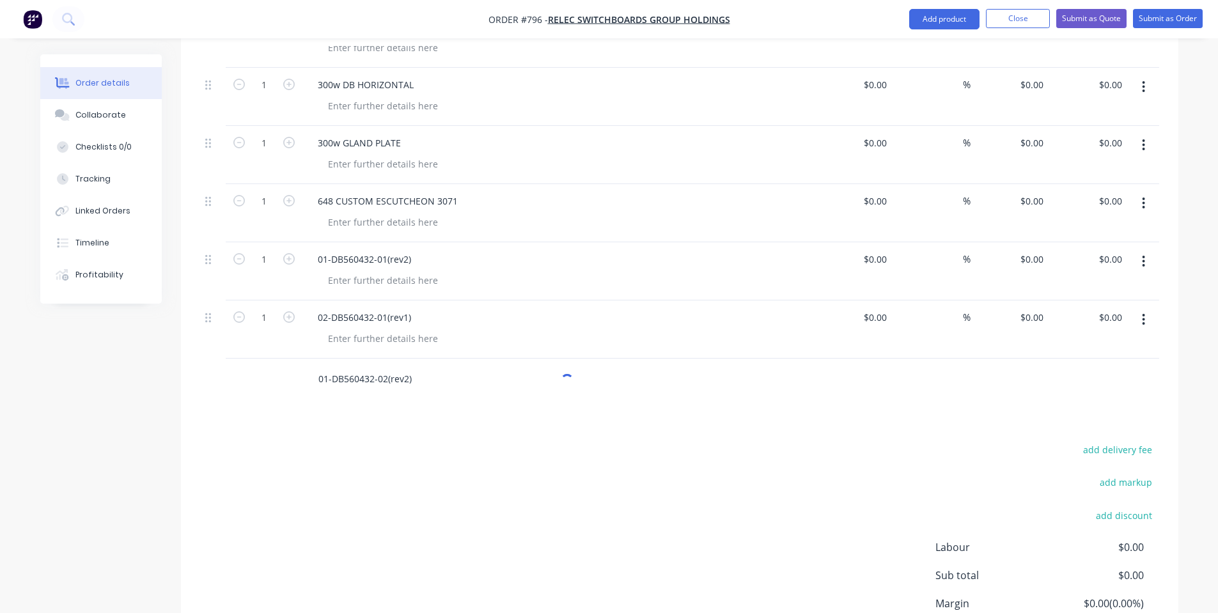
scroll to position [812, 0]
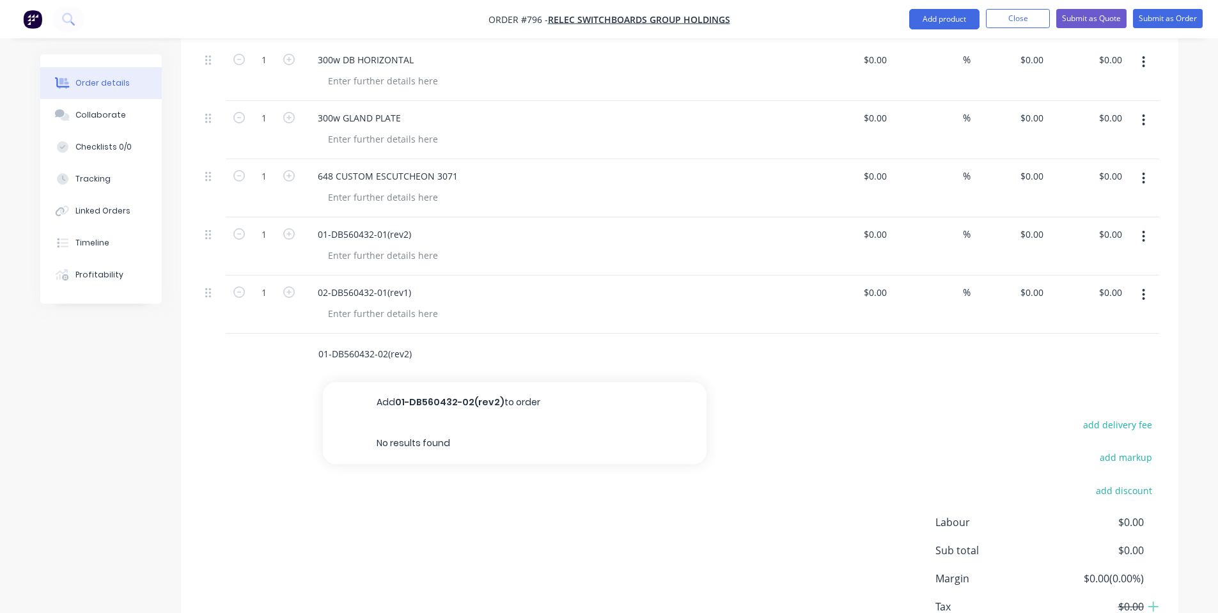
type input "01-DB560432-02(rev2)"
click at [442, 392] on button "Add 01-DB560432-02(rev2) to order" at bounding box center [515, 402] width 384 height 41
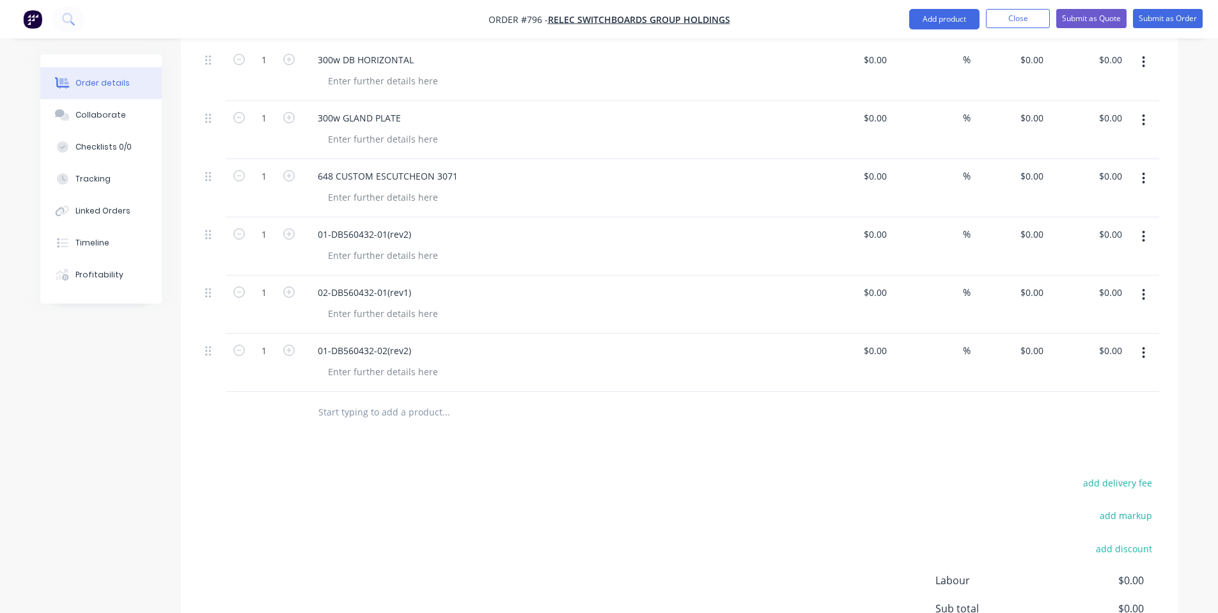
click at [354, 405] on input "text" at bounding box center [446, 413] width 256 height 26
click at [358, 400] on input "text" at bounding box center [446, 413] width 256 height 26
paste input "01-DB560540-01(rev2)"
type input "01-DB560540-01(rev2)"
click at [423, 447] on button "Add 01-DB560540-01(rev2) to order" at bounding box center [515, 460] width 384 height 41
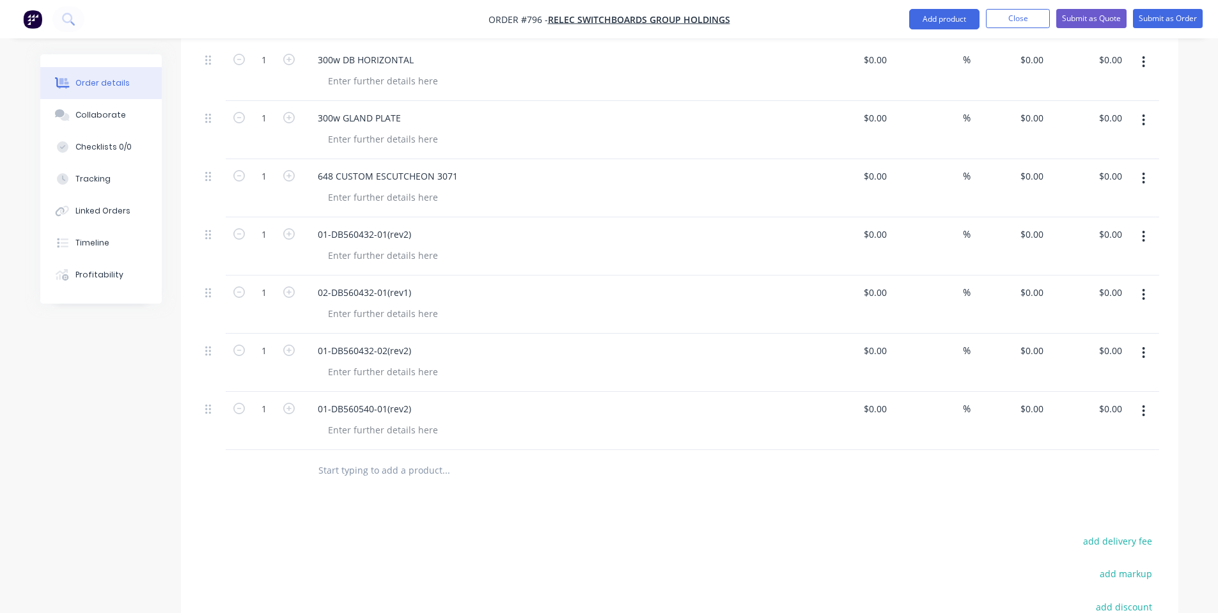
click at [397, 458] on input "text" at bounding box center [446, 471] width 256 height 26
paste input "02-DB560540-01(rev1)"
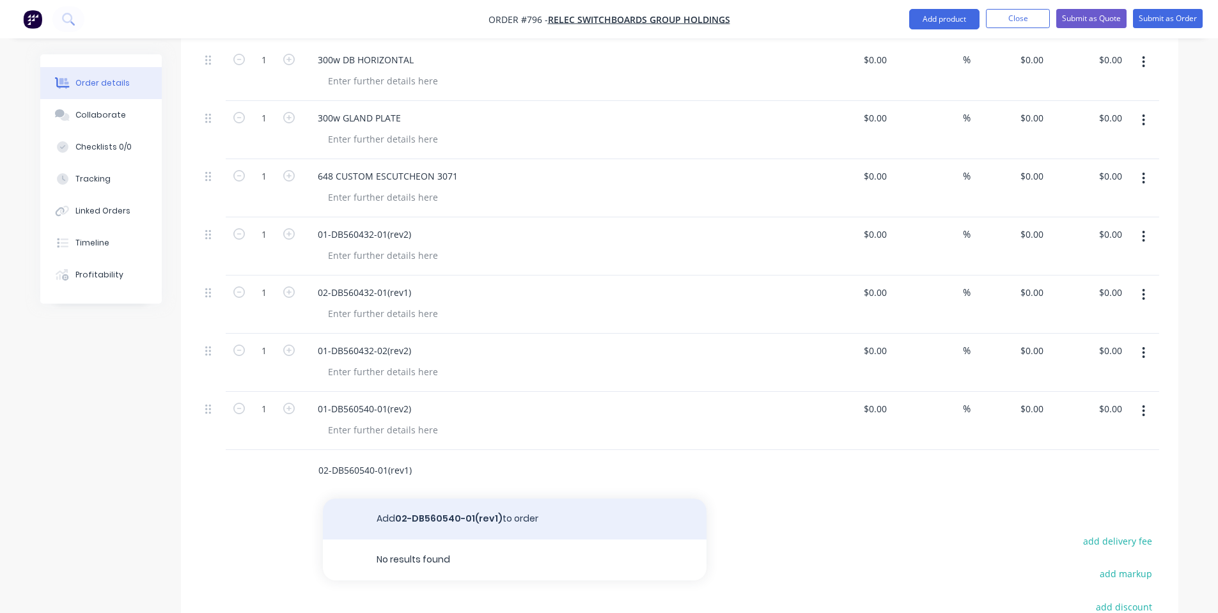
type input "02-DB560540-01(rev1)"
click at [439, 499] on button "Add 02-DB560540-01(rev1) to order" at bounding box center [515, 519] width 384 height 41
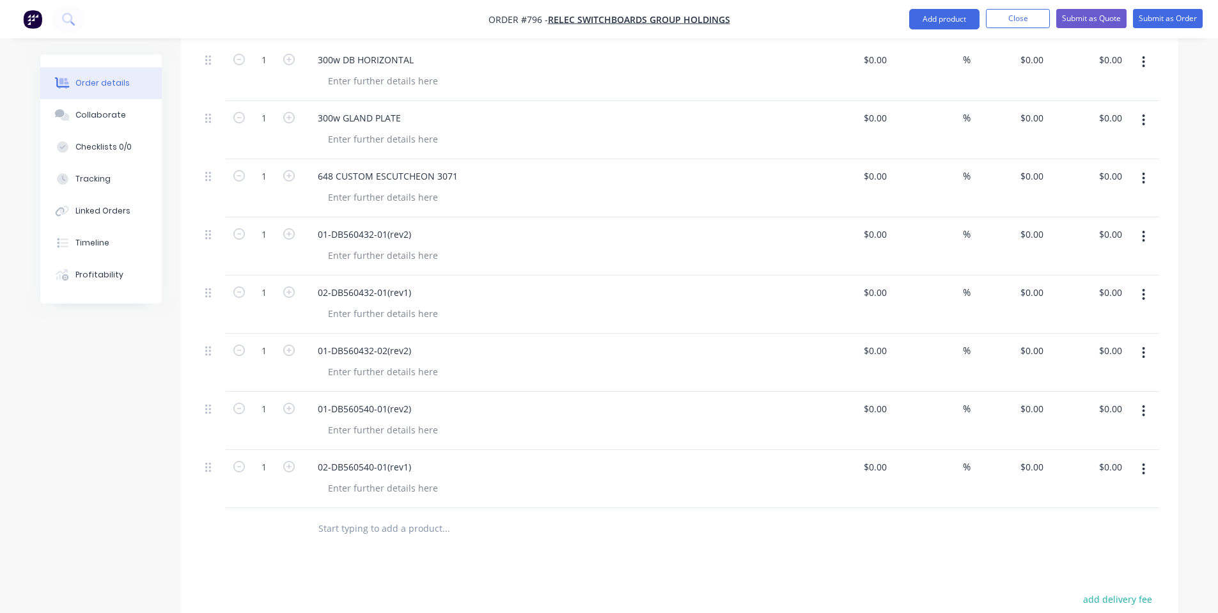
click at [346, 516] on input "text" at bounding box center [446, 529] width 256 height 26
paste input "01-DB560540-02(rev1)"
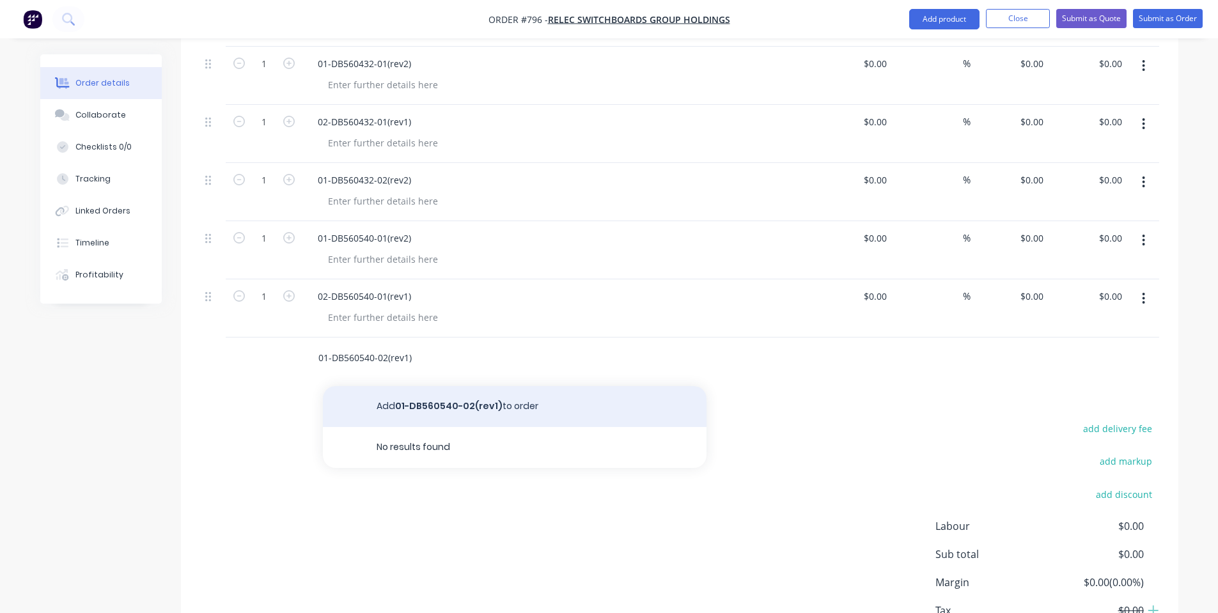
type input "01-DB560540-02(rev1)"
click at [468, 386] on button "Add 01-DB560540-02(rev1) to order" at bounding box center [515, 406] width 384 height 41
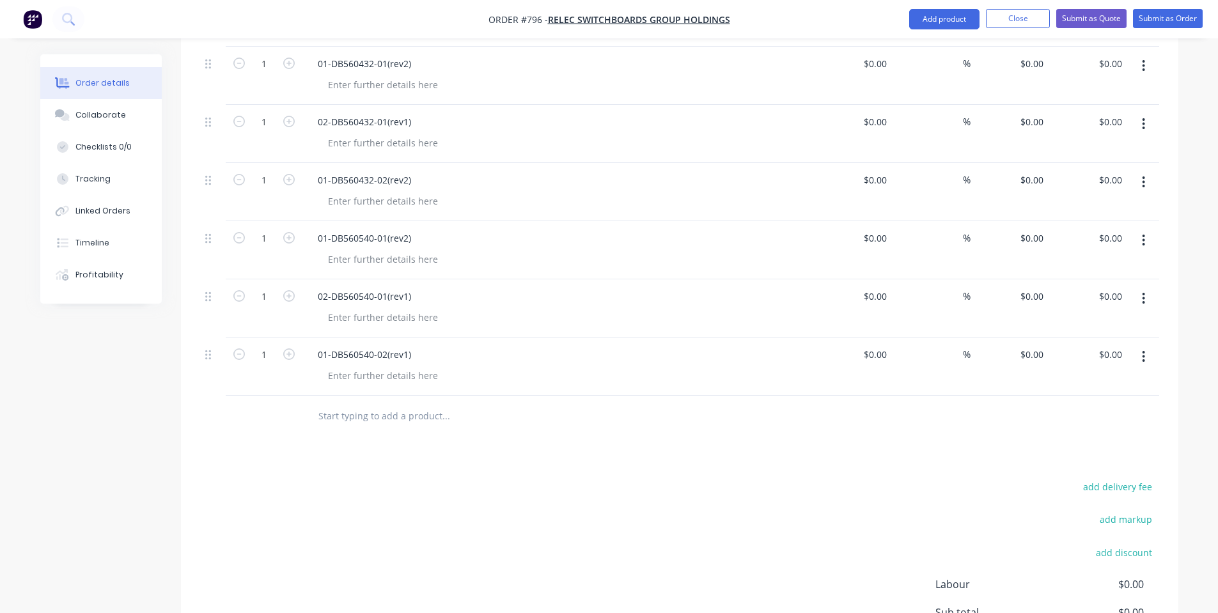
click at [451, 403] on input "text" at bounding box center [446, 416] width 256 height 26
paste input "01-DB560864-01(rev1)"
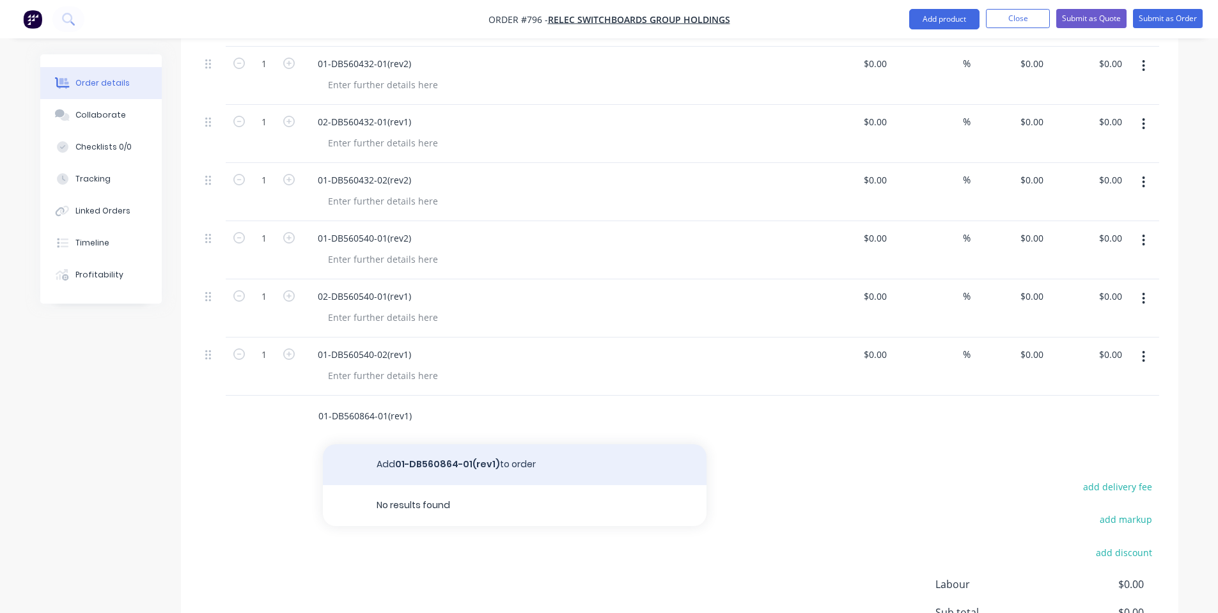
type input "01-DB560864-01(rev1)"
click at [447, 444] on button "Add 01-DB560864-01(rev1) to order" at bounding box center [515, 464] width 384 height 41
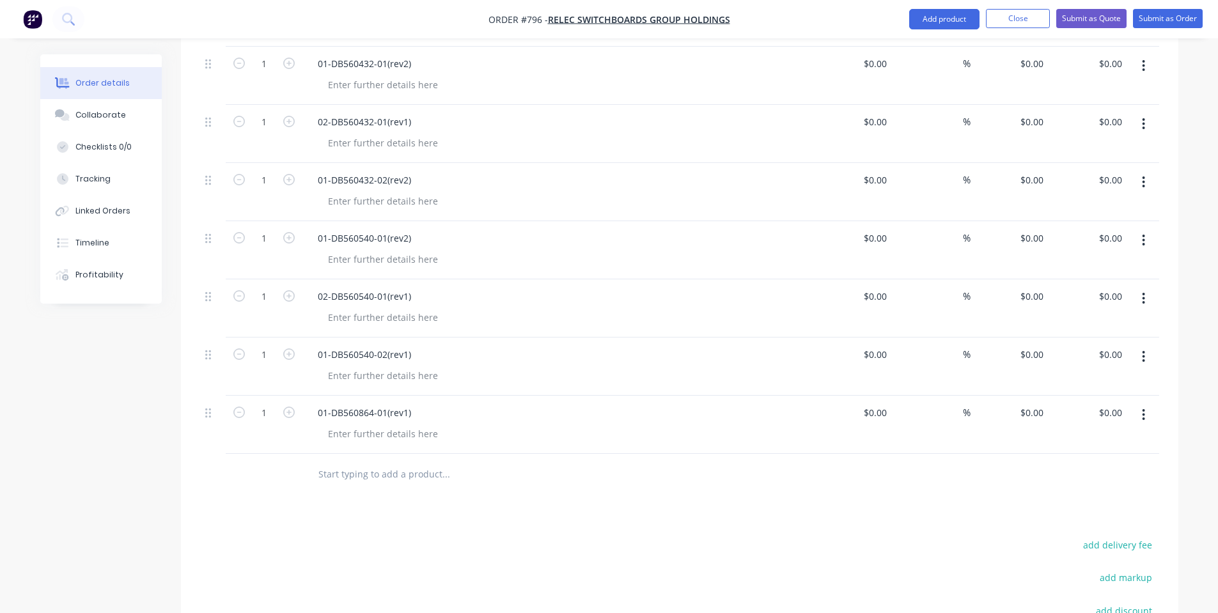
click at [329, 462] on input "text" at bounding box center [446, 475] width 256 height 26
paste input "02-DB560864-01(rev1)"
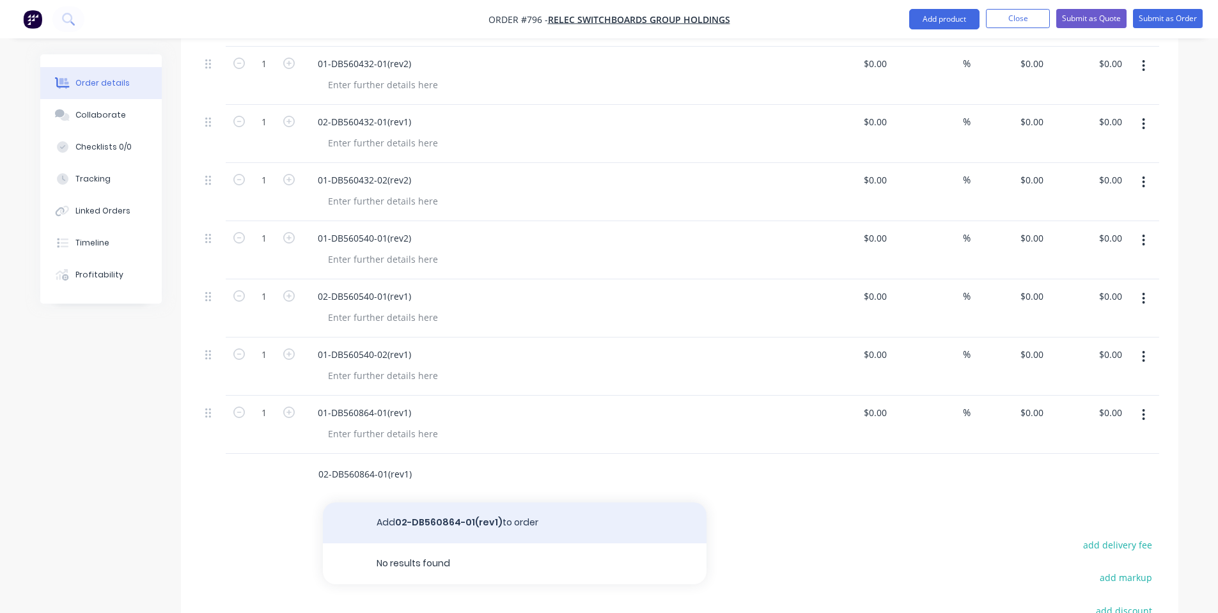
type input "02-DB560864-01(rev1)"
click at [397, 502] on button "Add 02-DB560864-01(rev1) to order" at bounding box center [515, 522] width 384 height 41
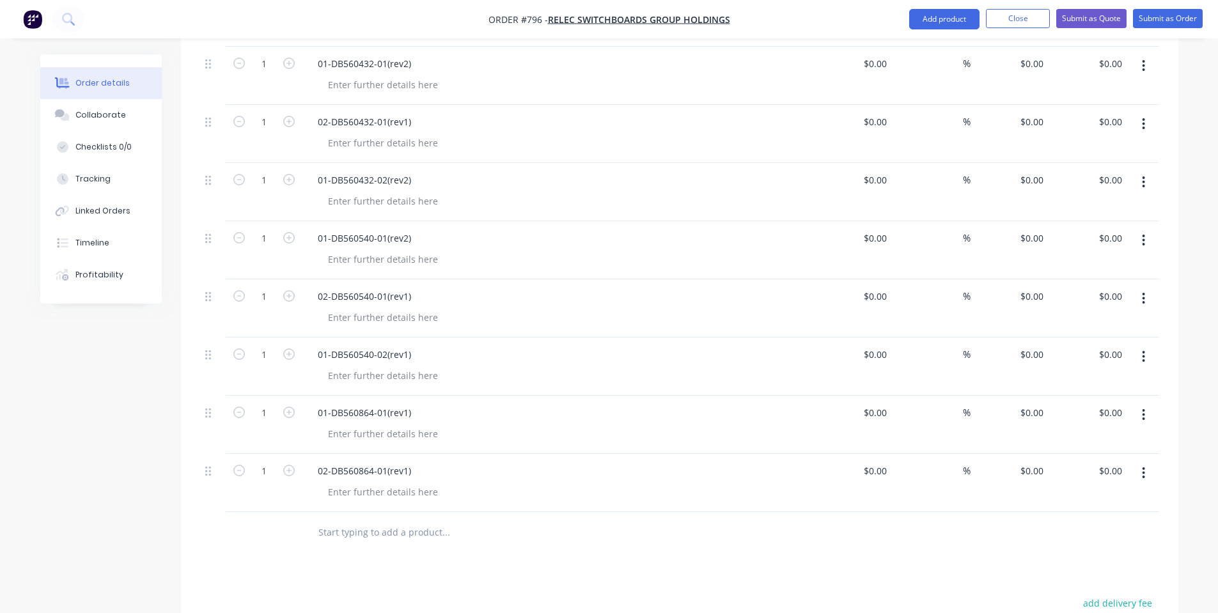
click at [343, 520] on input "text" at bounding box center [446, 533] width 256 height 26
paste input "01-DB560864-02(rev2)"
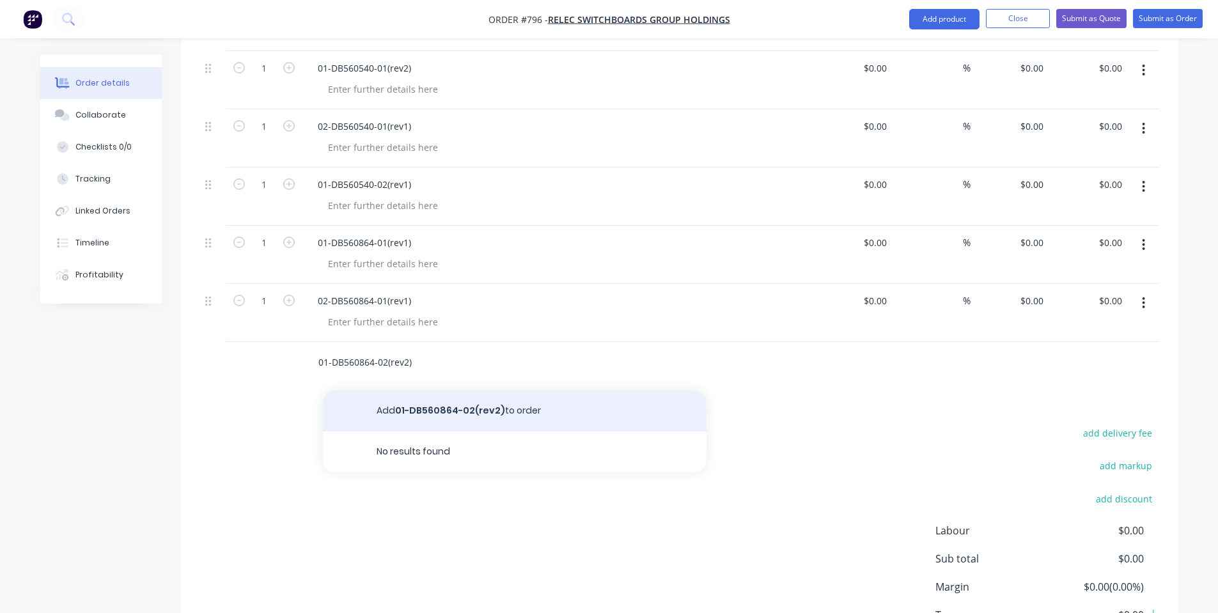
type input "01-DB560864-02(rev2)"
click at [455, 398] on button "Add 01-DB560864-02(rev2) to order" at bounding box center [515, 411] width 384 height 41
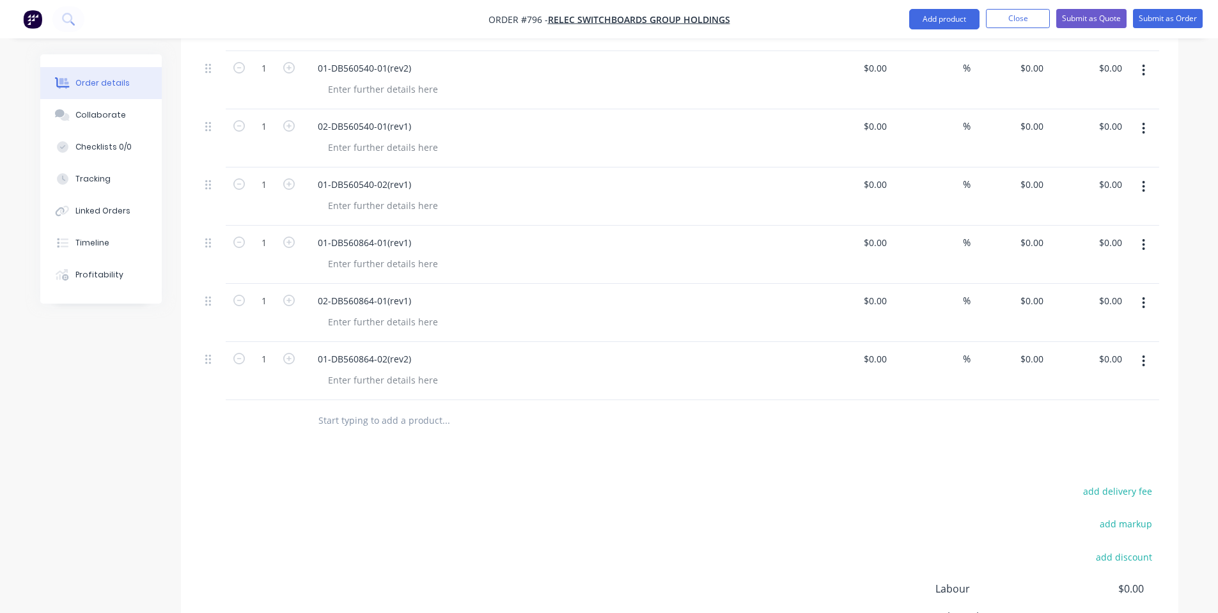
click at [456, 408] on input "text" at bounding box center [446, 421] width 256 height 26
paste input "01-DB561080-01(rev2"
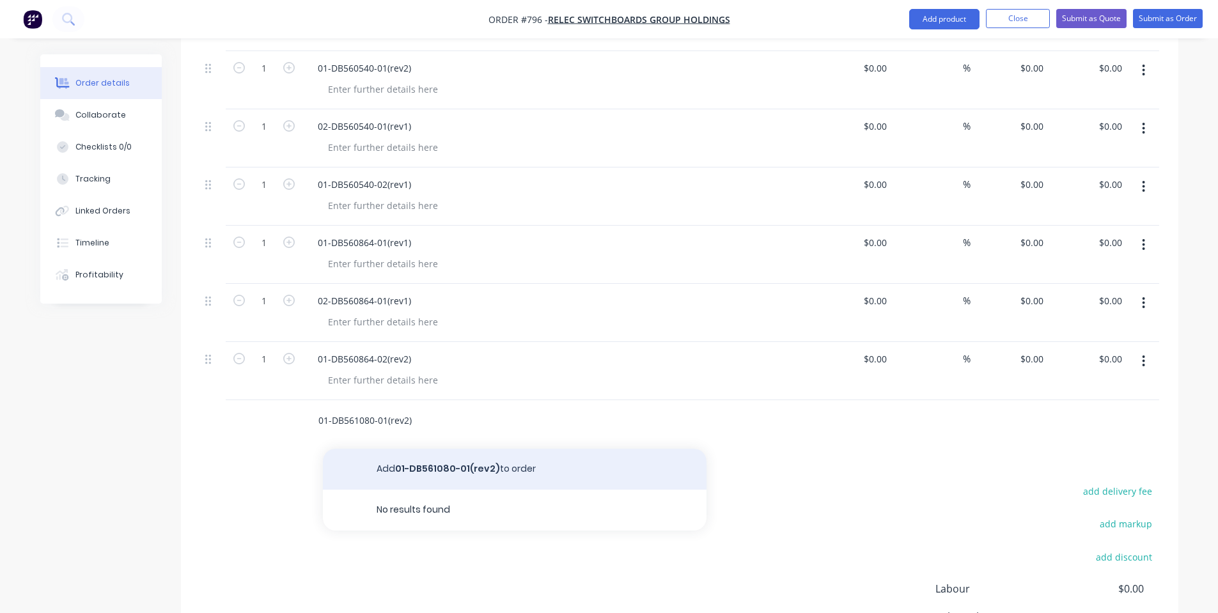
type input "01-DB561080-01(rev2)"
click at [434, 453] on button "Add 01-DB561080-01(rev2) to order" at bounding box center [515, 469] width 384 height 41
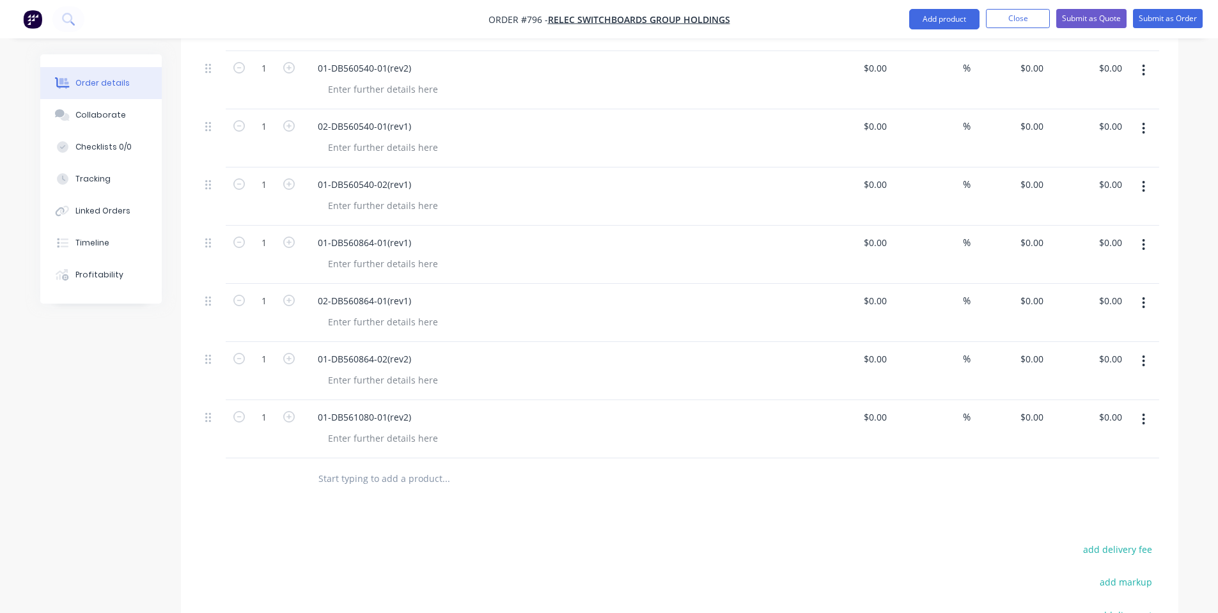
drag, startPoint x: 581, startPoint y: 462, endPoint x: 444, endPoint y: 465, distance: 136.8
click at [580, 466] on div at bounding box center [499, 479] width 384 height 26
click at [434, 466] on input "text" at bounding box center [446, 479] width 256 height 26
paste input "02-DB561080-01(rev1)"
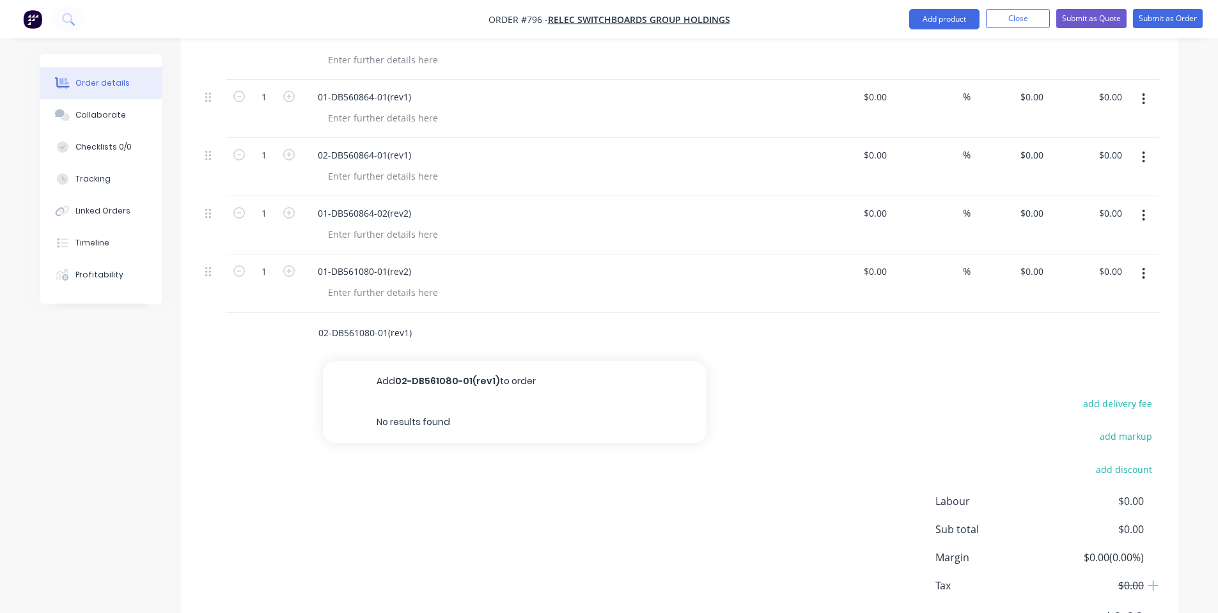
scroll to position [1323, 0]
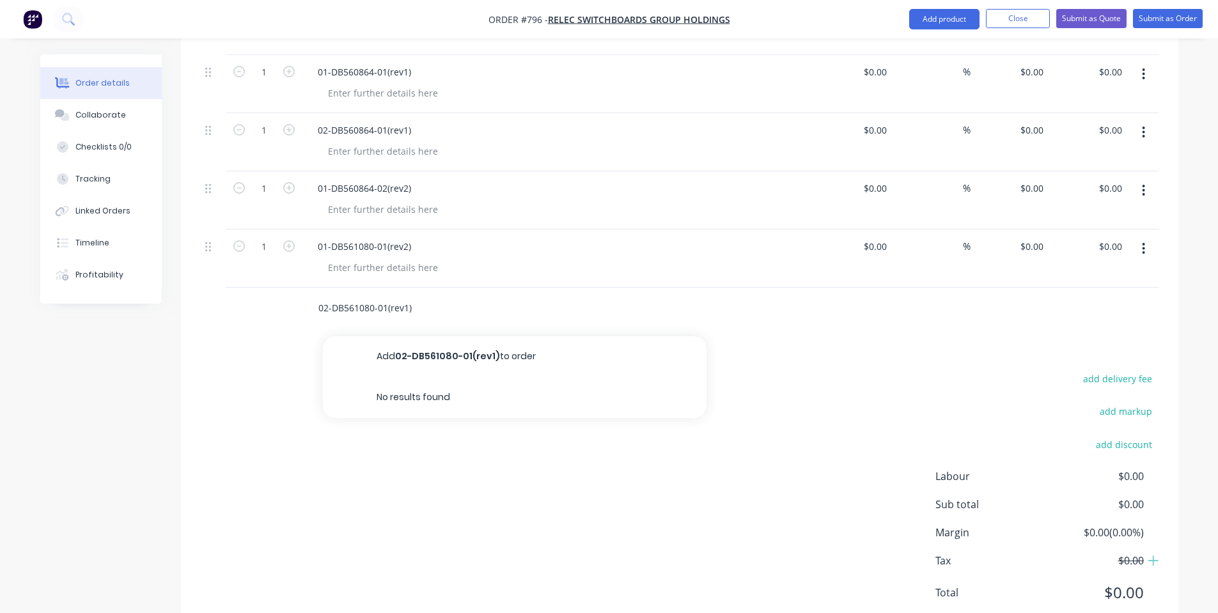
type input "02-DB561080-01(rev1)"
click at [476, 336] on button "Add 02-DB561080-01(rev1) to order" at bounding box center [515, 356] width 384 height 41
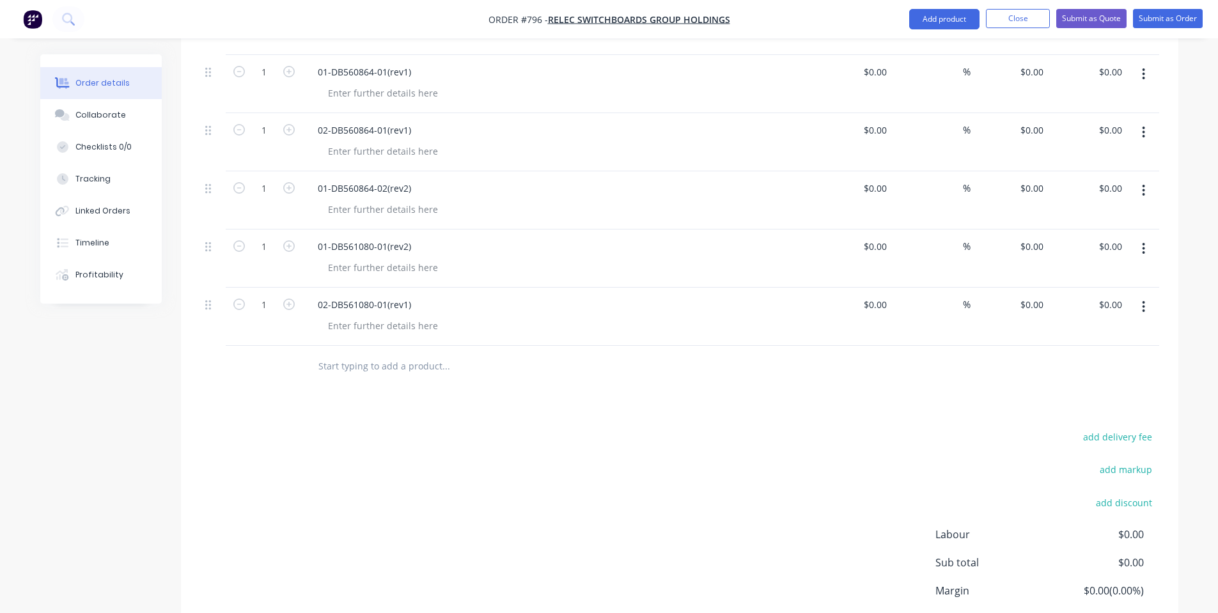
click at [325, 354] on input "text" at bounding box center [446, 367] width 256 height 26
paste input "01-DB561080-02(rev2)"
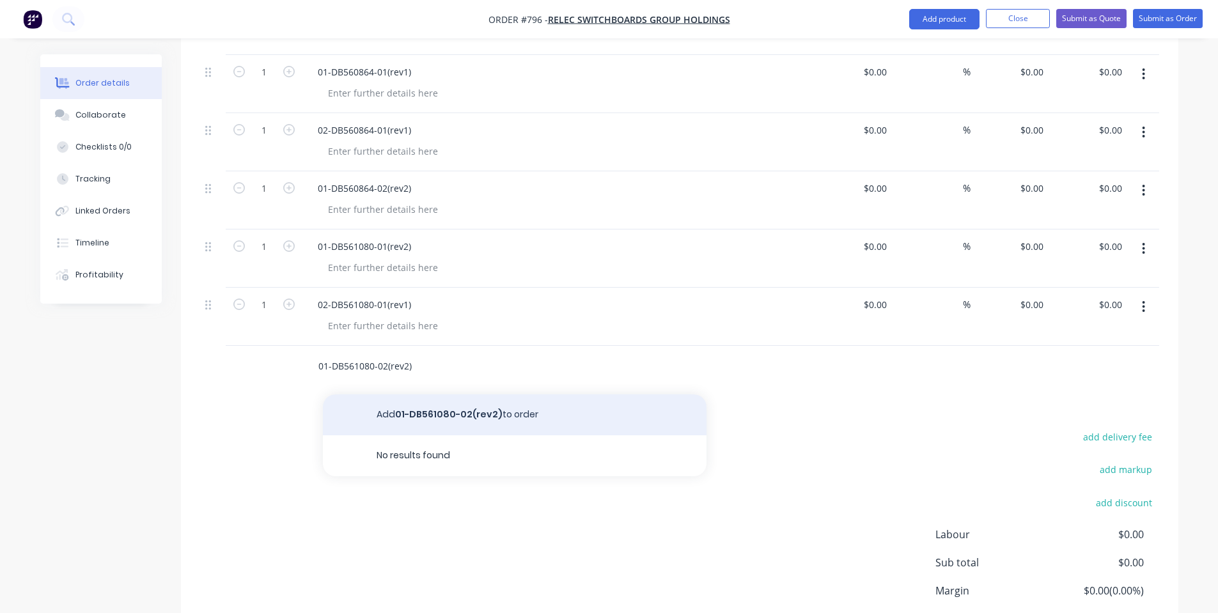
type input "01-DB561080-02(rev2)"
click at [545, 394] on button "Add 01-DB561080-02(rev2) to order" at bounding box center [515, 414] width 384 height 41
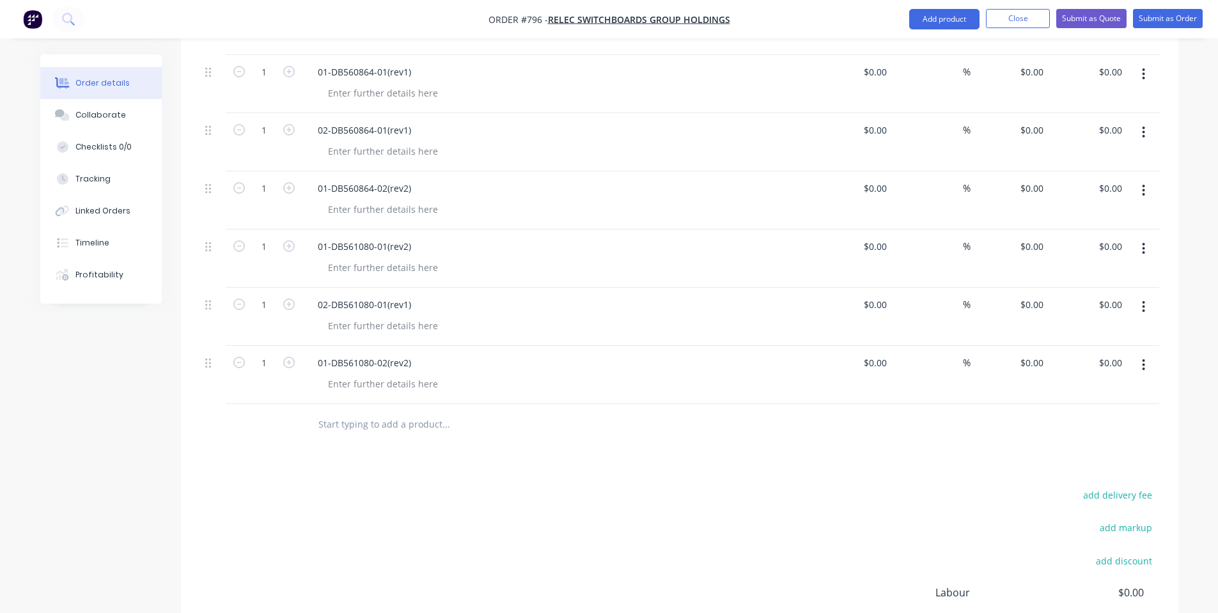
click at [444, 412] on input "text" at bounding box center [446, 425] width 256 height 26
paste input "01-DB56HORIZ-01(rev1)"
type input "01-DB56HORIZ-01(rev1)"
click at [428, 453] on button "Add 01-DB56HORIZ-01(rev1) to order" at bounding box center [515, 473] width 384 height 41
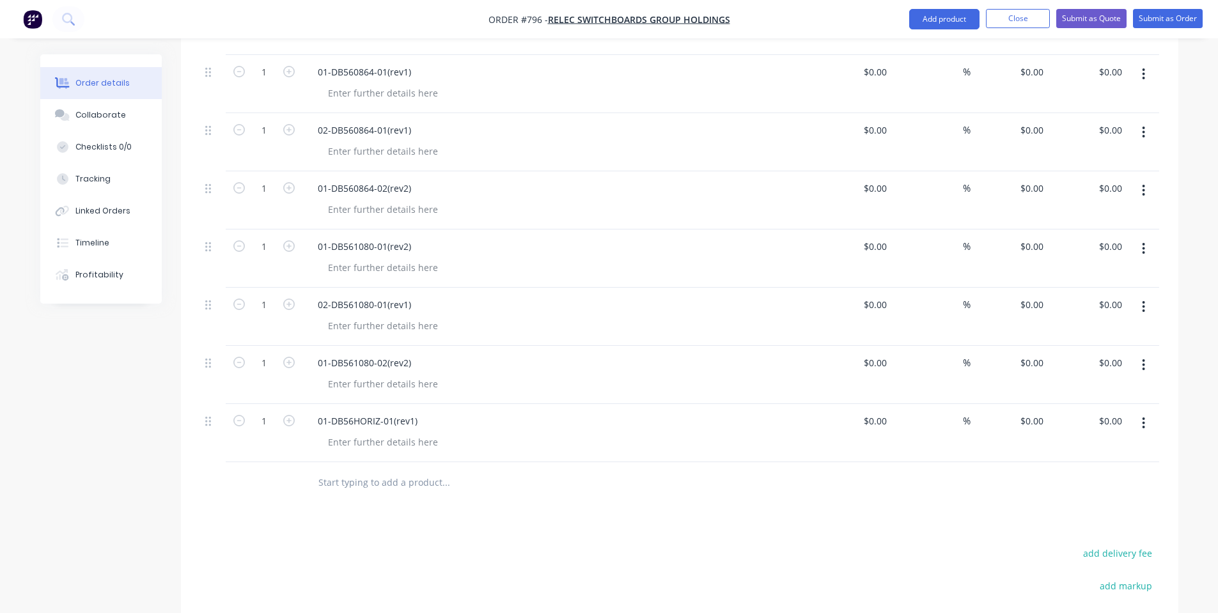
click at [383, 470] on input "text" at bounding box center [446, 483] width 256 height 26
paste input "01-DB56HORIZ-02(rev1)"
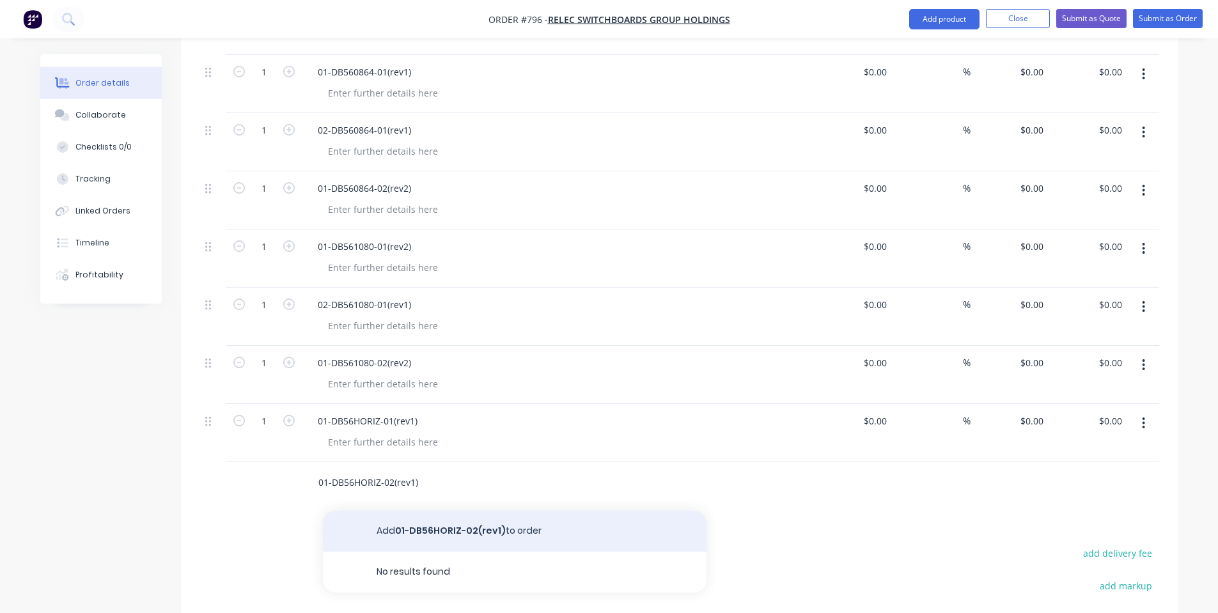
type input "01-DB56HORIZ-02(rev1)"
click at [455, 518] on button "Add 01-DB56HORIZ-02(rev1) to order" at bounding box center [515, 531] width 384 height 41
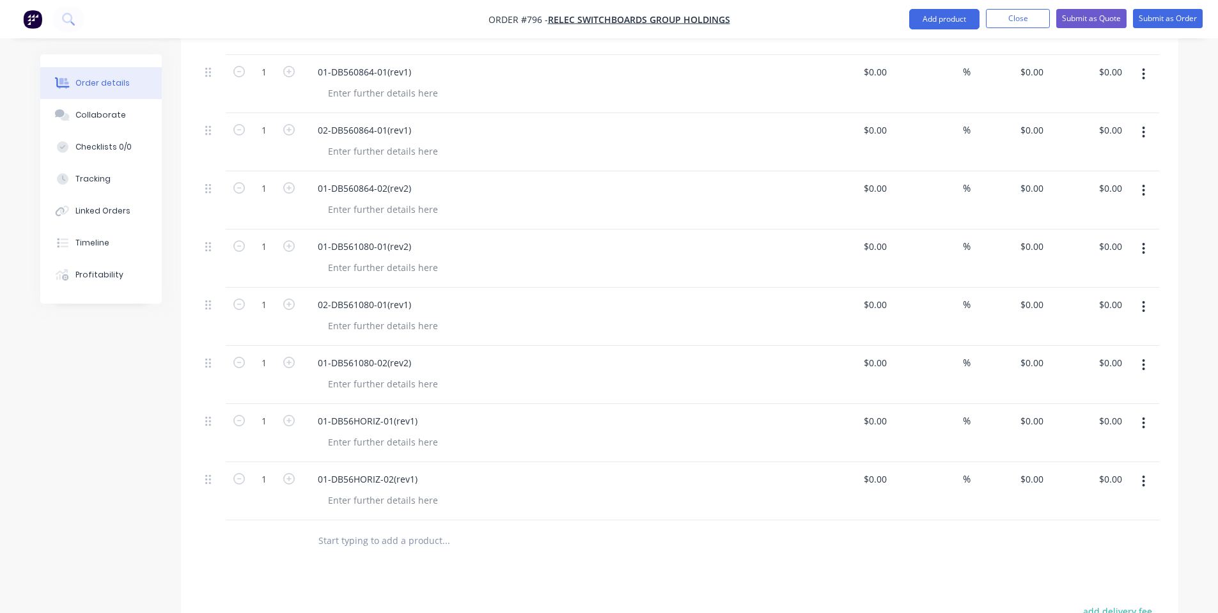
click at [370, 532] on input "text" at bounding box center [446, 541] width 256 height 26
paste input "07-DBGPLATE-01(rev1)"
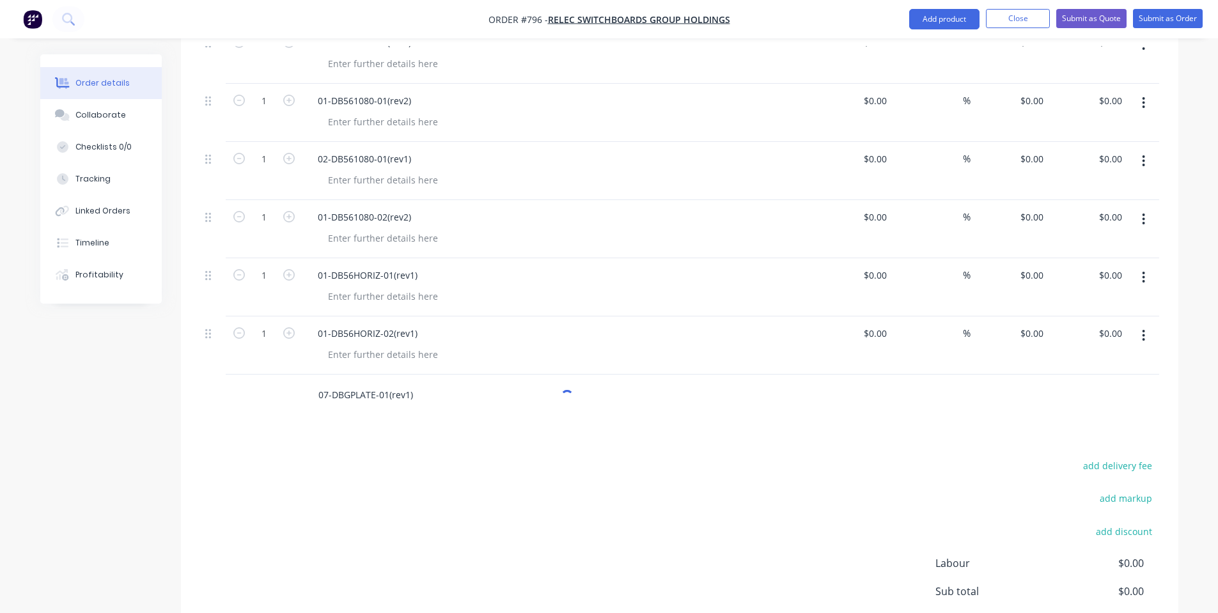
scroll to position [1494, 0]
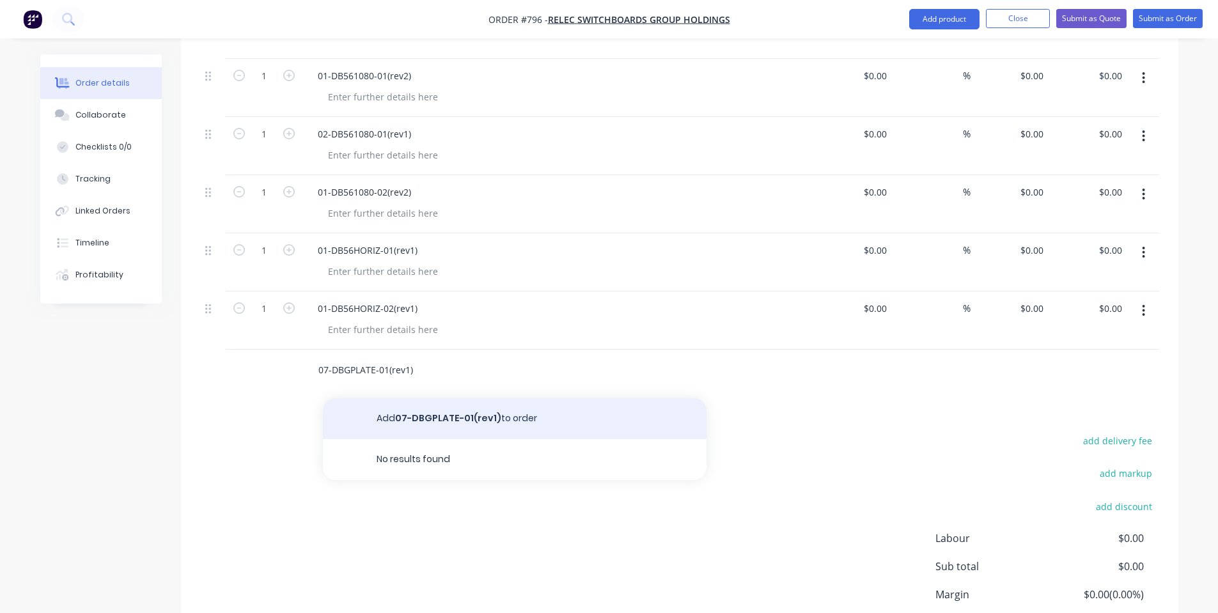
type input "07-DBGPLATE-01(rev1)"
click at [480, 403] on button "Add 07-DBGPLATE-01(rev1) to order" at bounding box center [515, 418] width 384 height 41
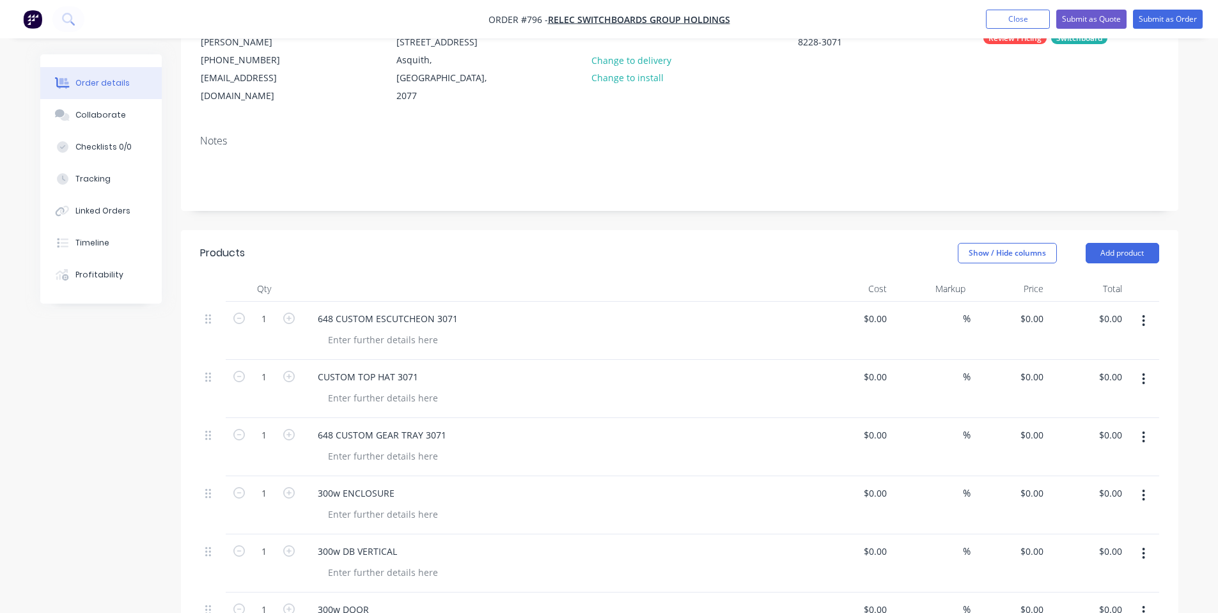
scroll to position [171, 0]
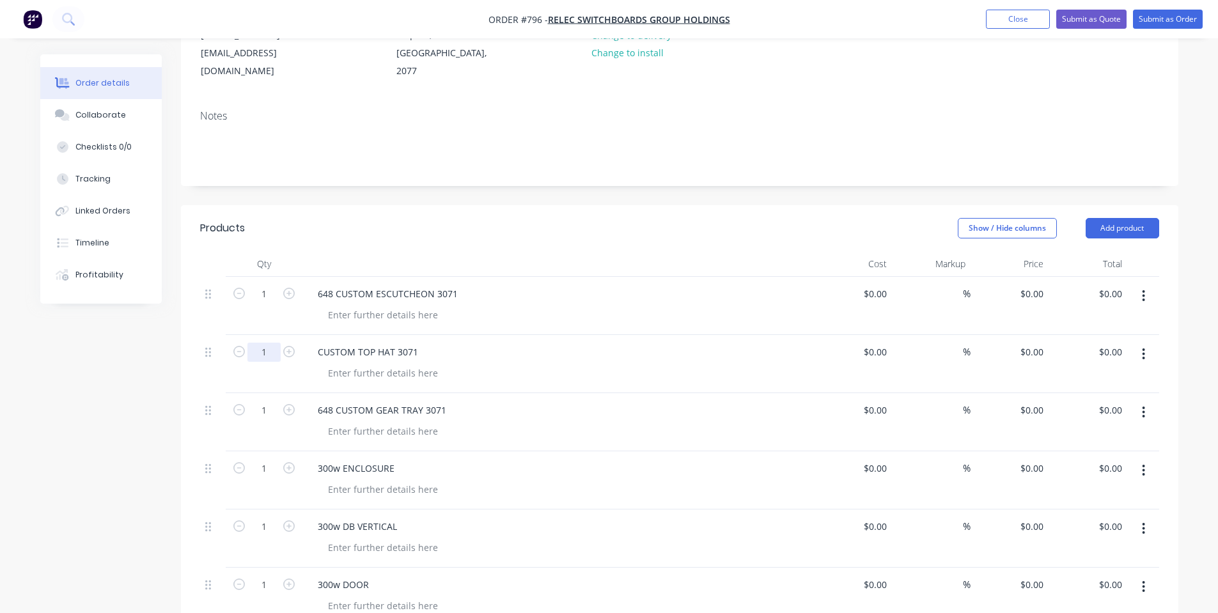
click at [261, 343] on input "1" at bounding box center [263, 352] width 33 height 19
type input "2"
click at [267, 517] on input "1" at bounding box center [263, 526] width 33 height 19
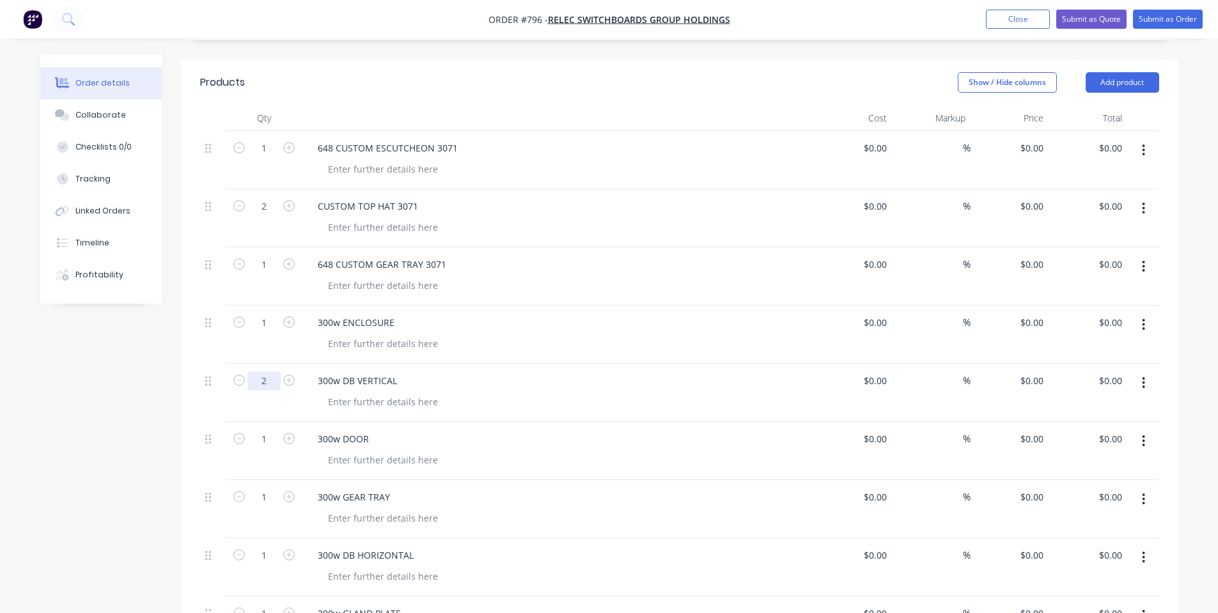
scroll to position [341, 0]
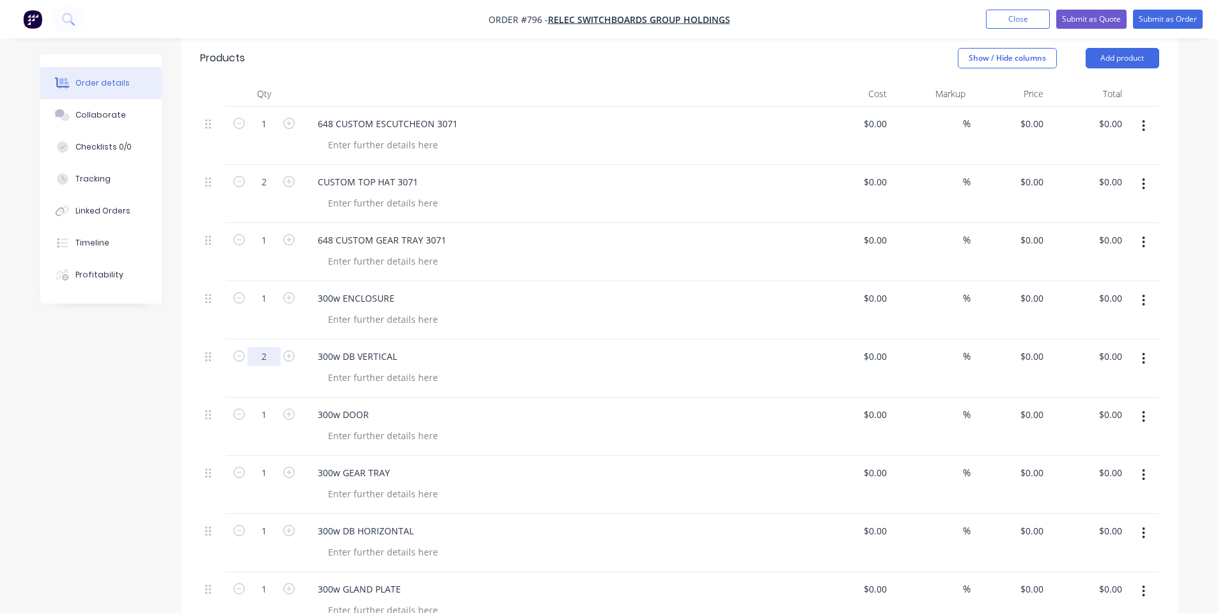
type input "2"
click at [259, 529] on div "1" at bounding box center [264, 543] width 77 height 58
click at [260, 522] on input "1" at bounding box center [263, 531] width 33 height 19
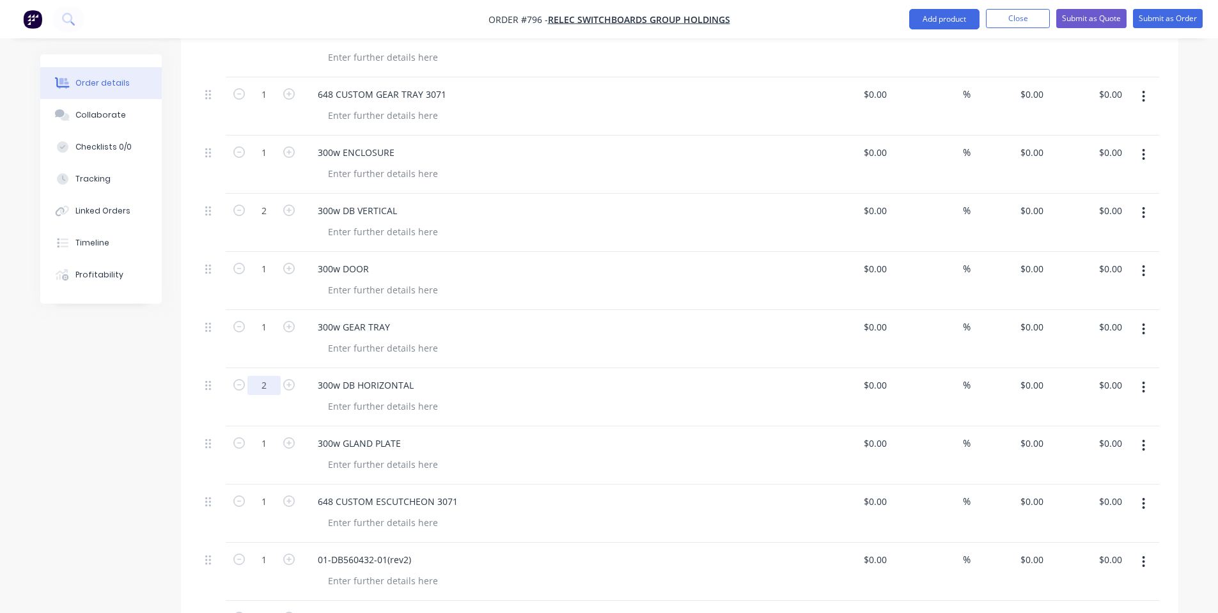
scroll to position [511, 0]
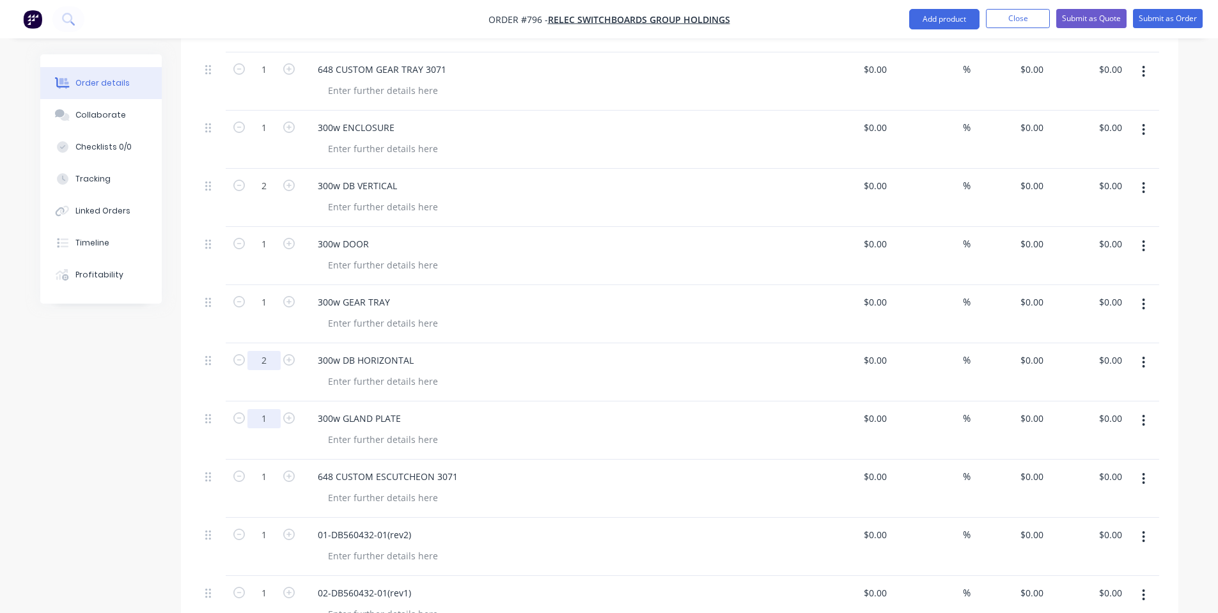
type input "2"
click at [266, 525] on input "1" at bounding box center [263, 534] width 33 height 19
type input "2"
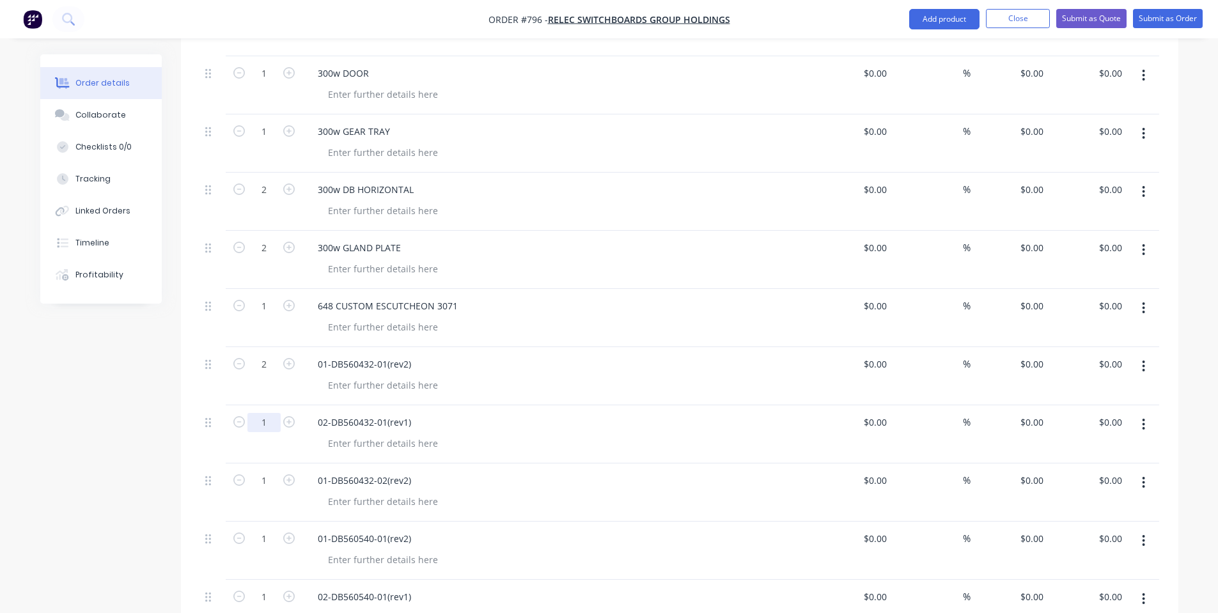
click at [262, 413] on input "1" at bounding box center [263, 422] width 33 height 19
type input "2"
click at [265, 471] on input "1" at bounding box center [263, 480] width 33 height 19
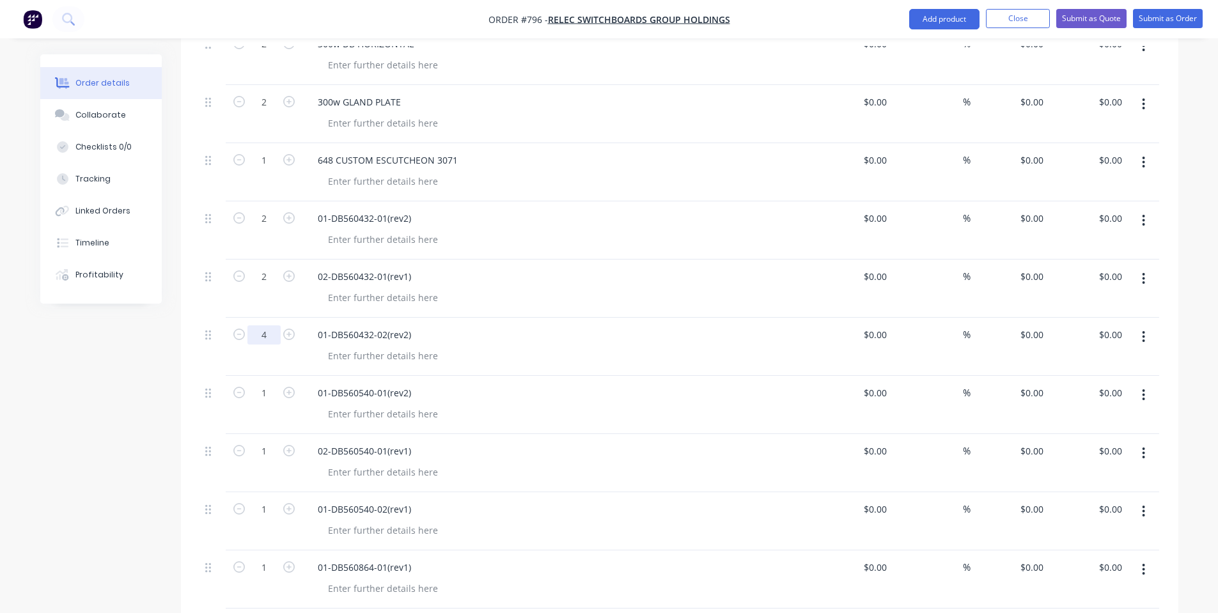
scroll to position [852, 0]
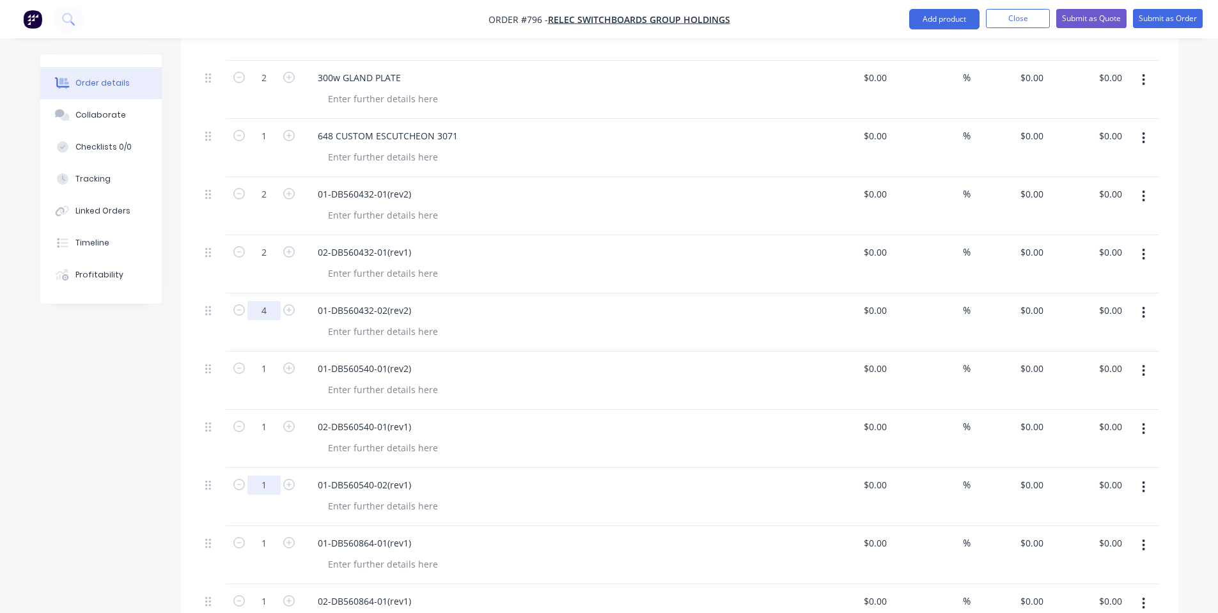
type input "4"
click at [268, 476] on input "1" at bounding box center [263, 485] width 33 height 19
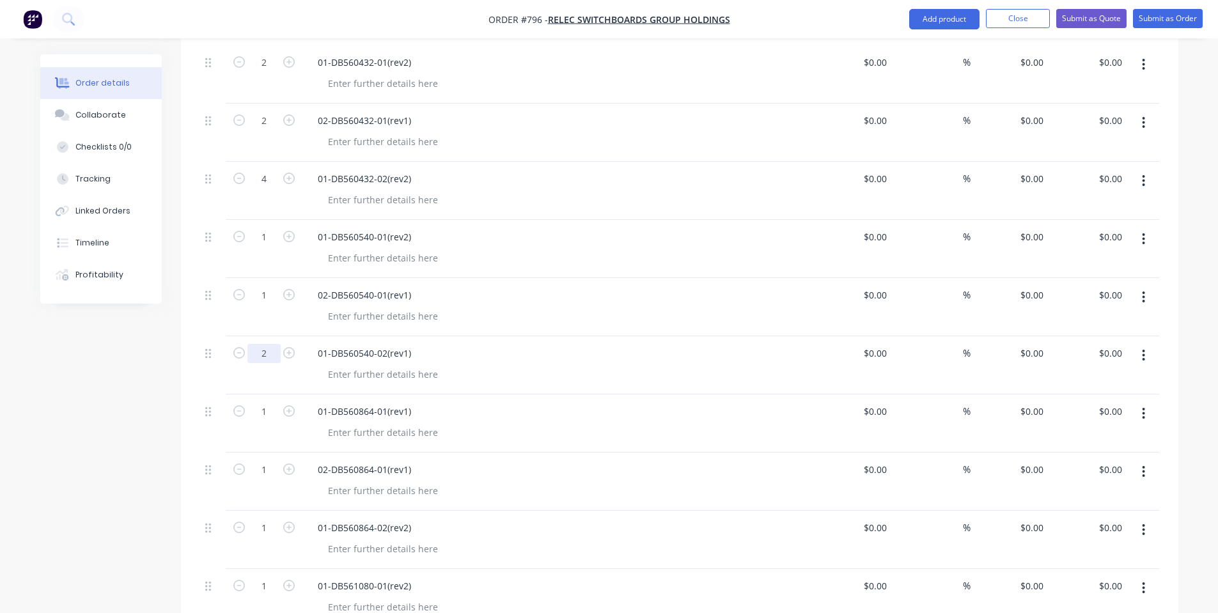
scroll to position [1023, 0]
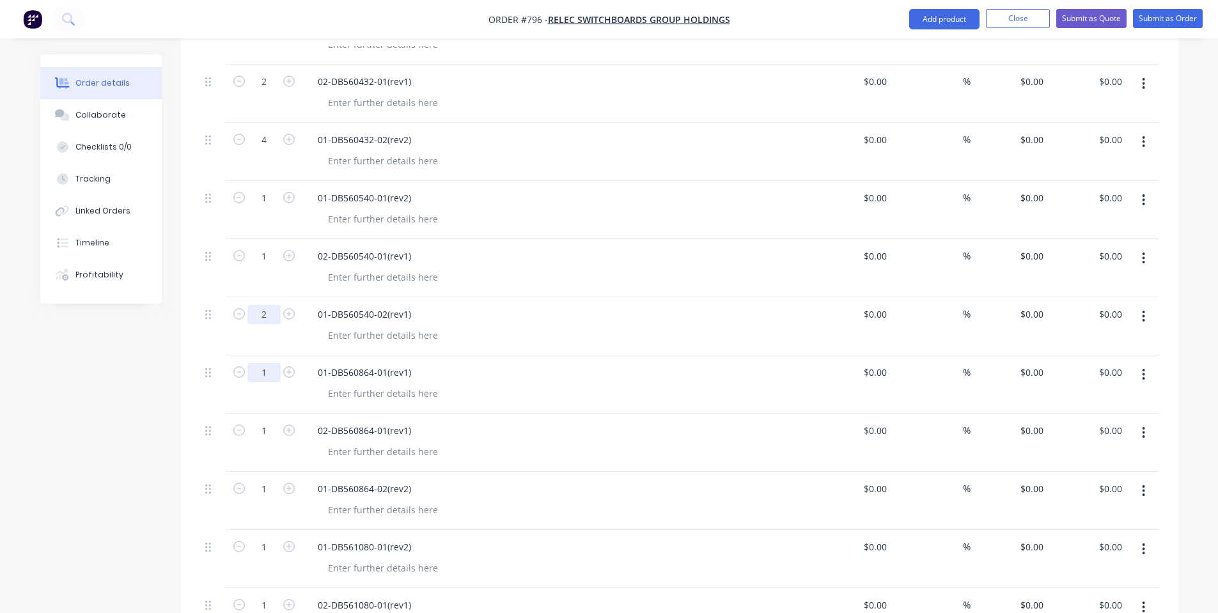
type input "2"
click at [261, 363] on input "1" at bounding box center [263, 372] width 33 height 19
drag, startPoint x: 260, startPoint y: 405, endPoint x: 263, endPoint y: 436, distance: 30.9
click at [260, 421] on input "1" at bounding box center [263, 430] width 33 height 19
click at [267, 479] on input "1" at bounding box center [263, 488] width 33 height 19
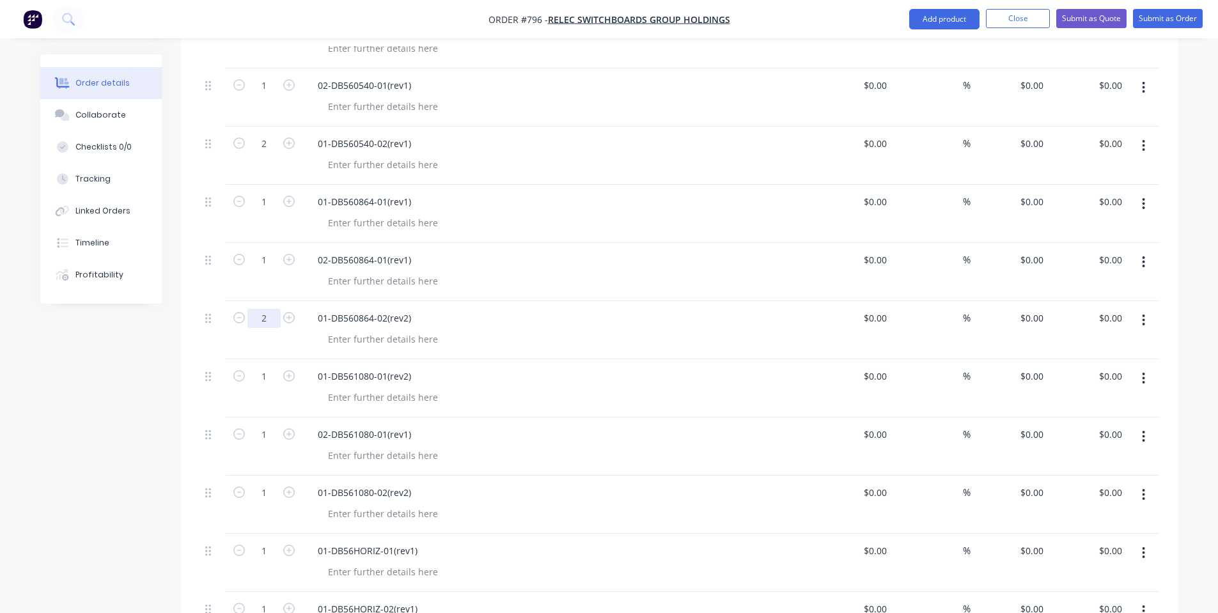
scroll to position [1364, 0]
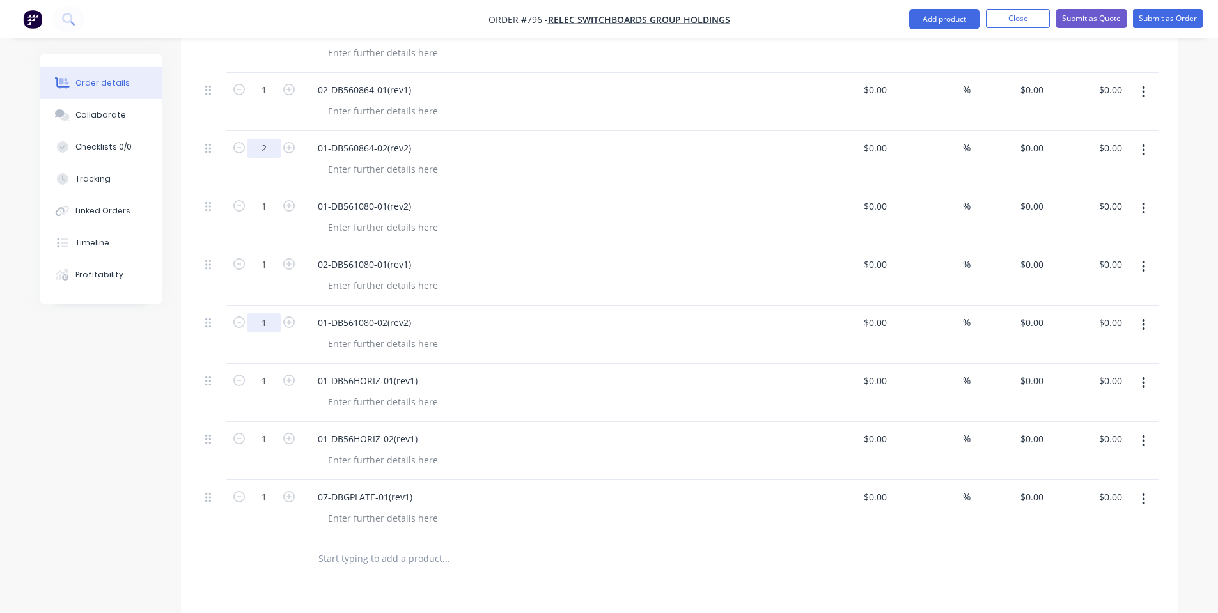
type input "2"
click at [266, 313] on input "1" at bounding box center [263, 322] width 33 height 19
type input "2"
click at [275, 371] on input "1" at bounding box center [263, 380] width 33 height 19
type input "10"
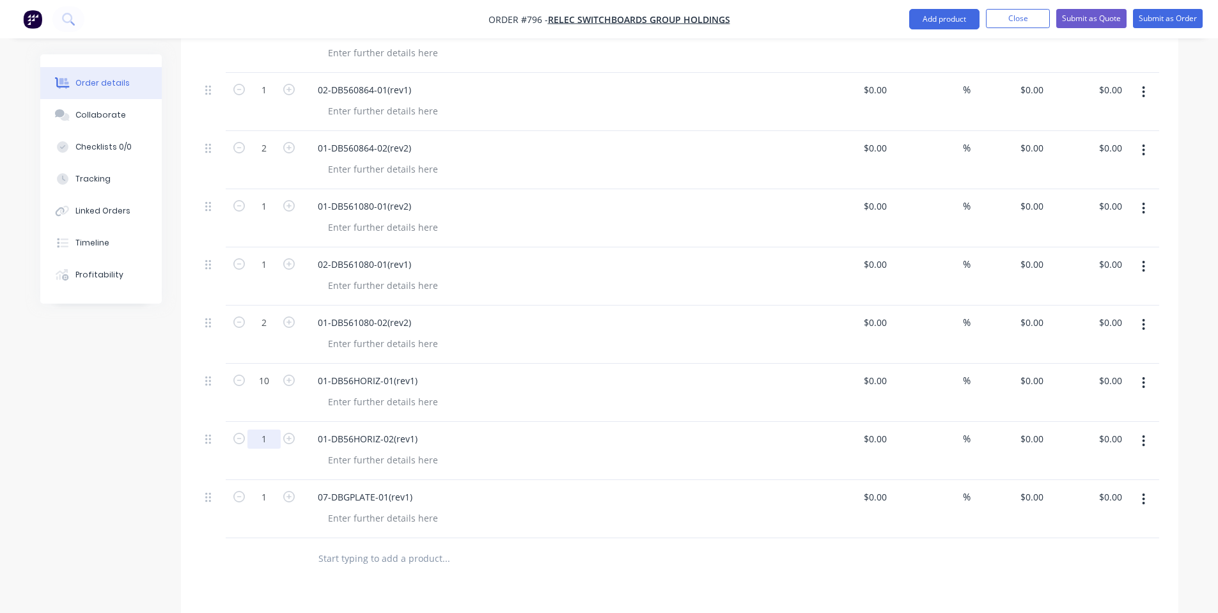
click at [260, 430] on input "1" at bounding box center [263, 439] width 33 height 19
type input "10"
click at [271, 492] on div "1" at bounding box center [264, 509] width 77 height 58
click at [265, 488] on input "1" at bounding box center [263, 497] width 33 height 19
type input "10"
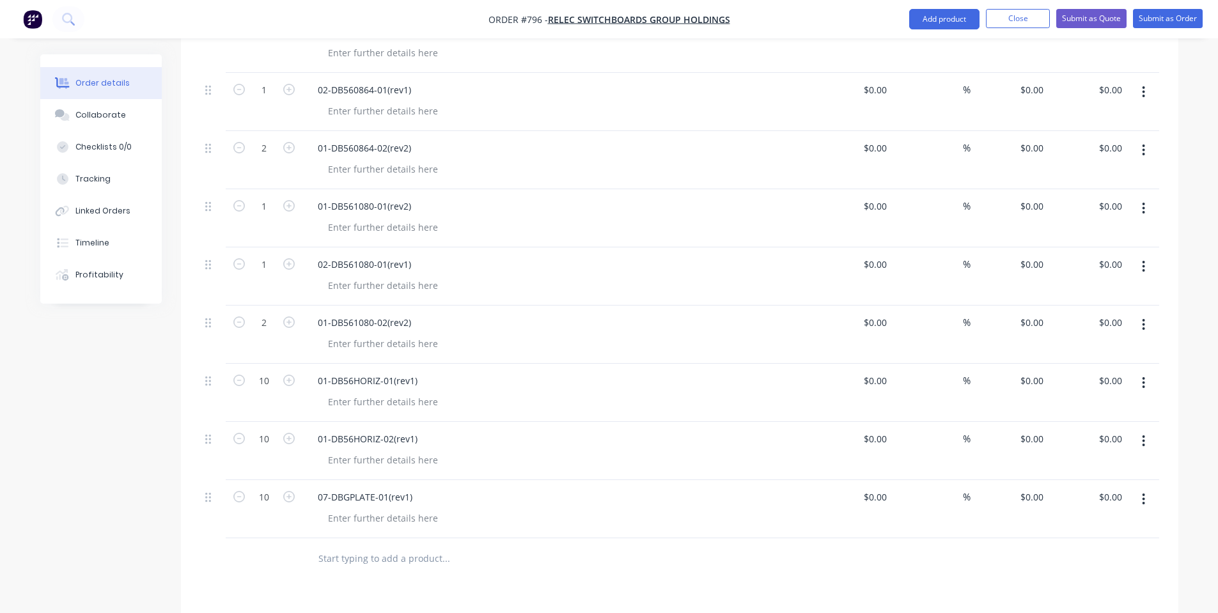
click at [628, 255] on div "02-DB561080-01(rev1)" at bounding box center [557, 264] width 501 height 19
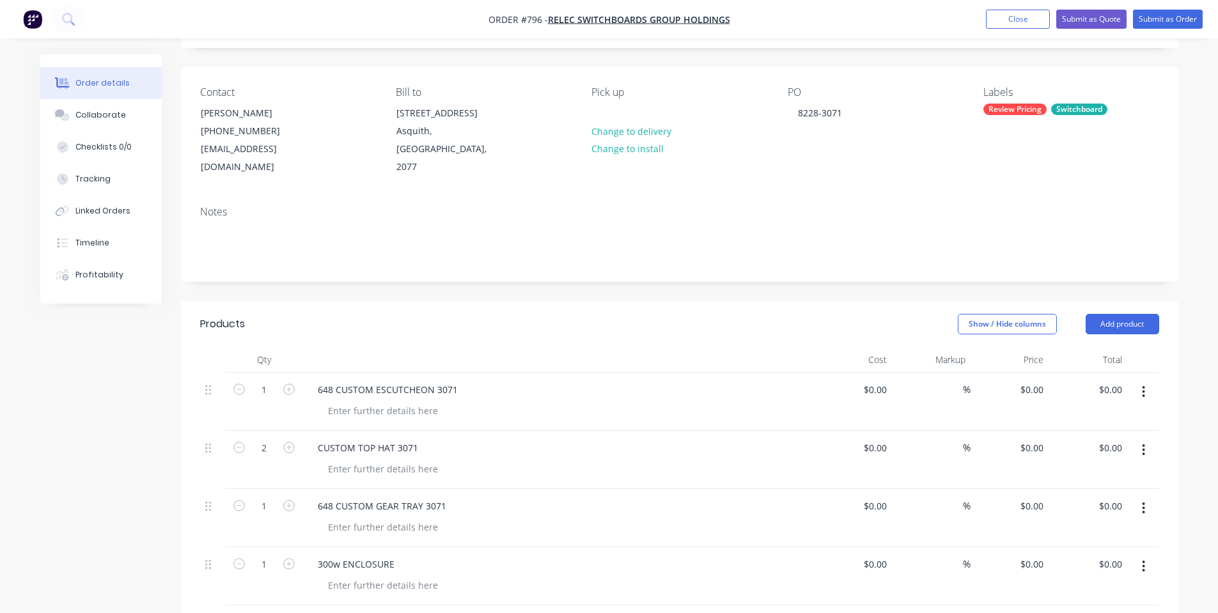
scroll to position [0, 0]
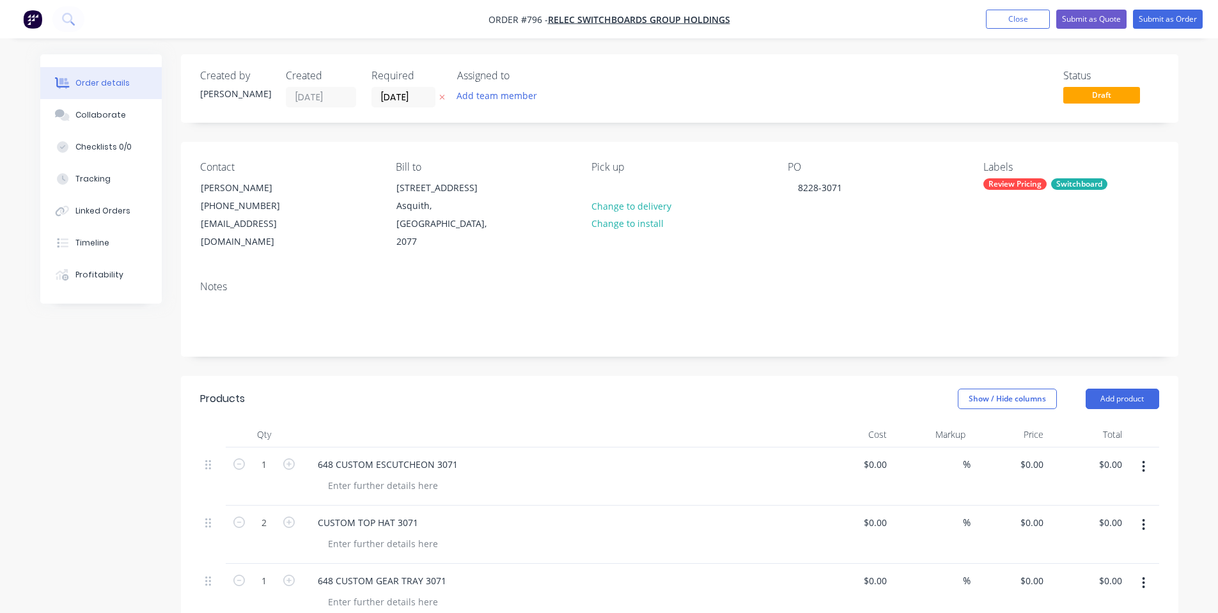
click at [396, 478] on div "648 CUSTOM ESCUTCHEON 3071" at bounding box center [557, 476] width 511 height 58
click at [388, 476] on div at bounding box center [383, 485] width 130 height 19
copy div "Gloss White"
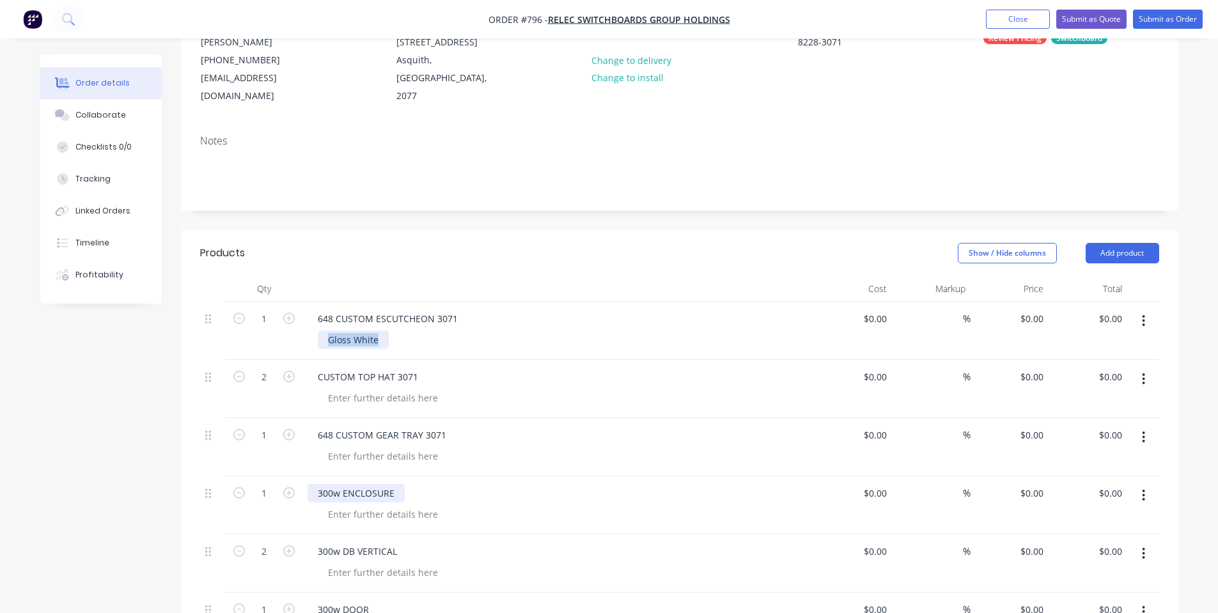
scroll to position [171, 0]
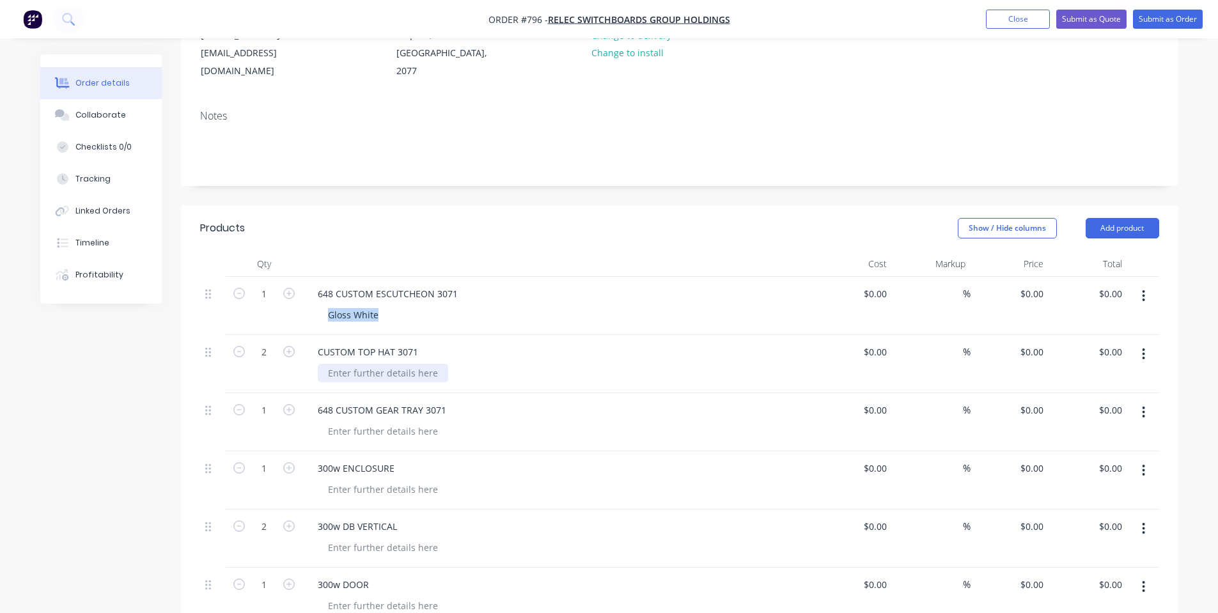
click at [366, 364] on div at bounding box center [383, 373] width 130 height 19
paste div
click at [359, 422] on div at bounding box center [383, 431] width 130 height 19
paste div
drag, startPoint x: 357, startPoint y: 476, endPoint x: 359, endPoint y: 470, distance: 6.7
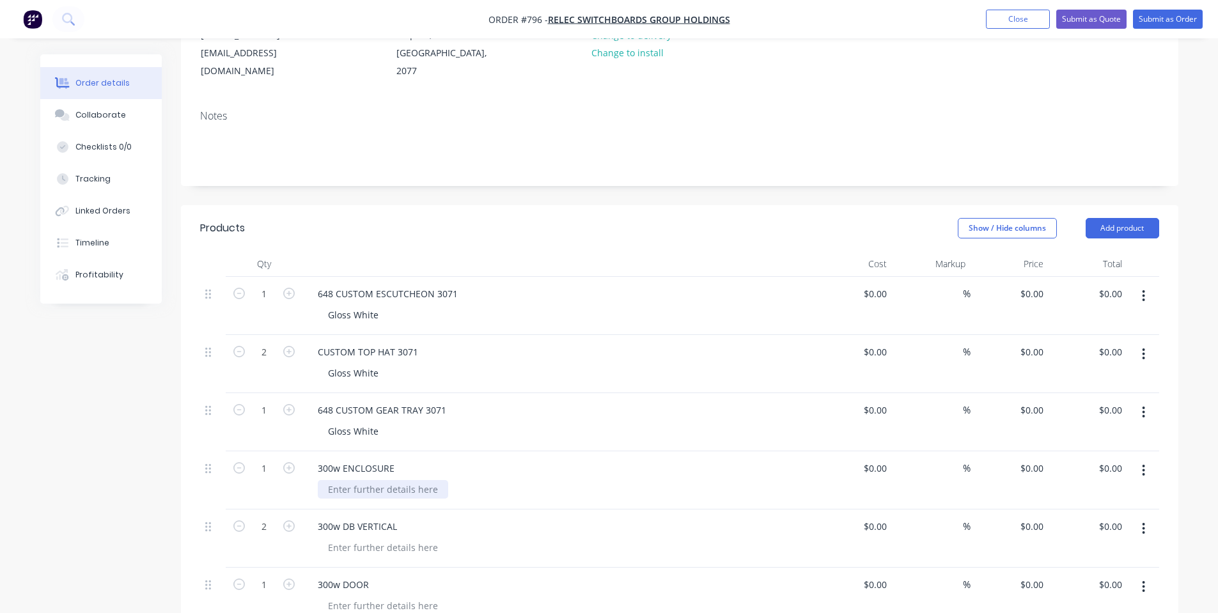
click at [357, 480] on div at bounding box center [383, 489] width 130 height 19
click at [359, 480] on div at bounding box center [383, 489] width 130 height 19
copy div "Blaze Blue Ripple"
click at [518, 422] on div "Gloss White" at bounding box center [563, 431] width 491 height 19
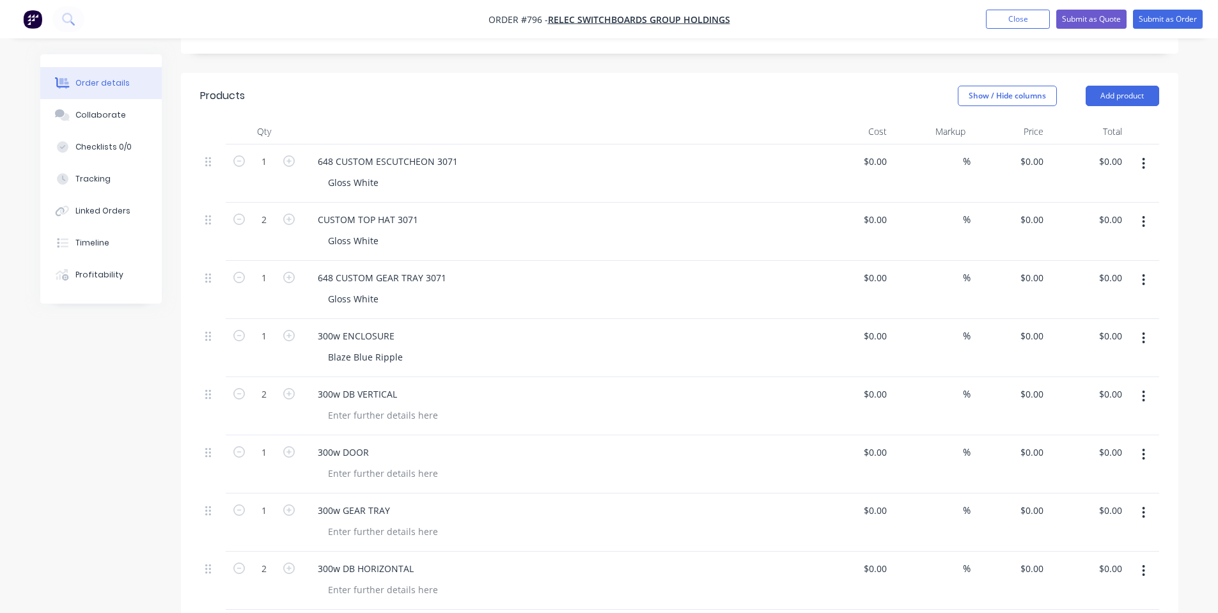
scroll to position [341, 0]
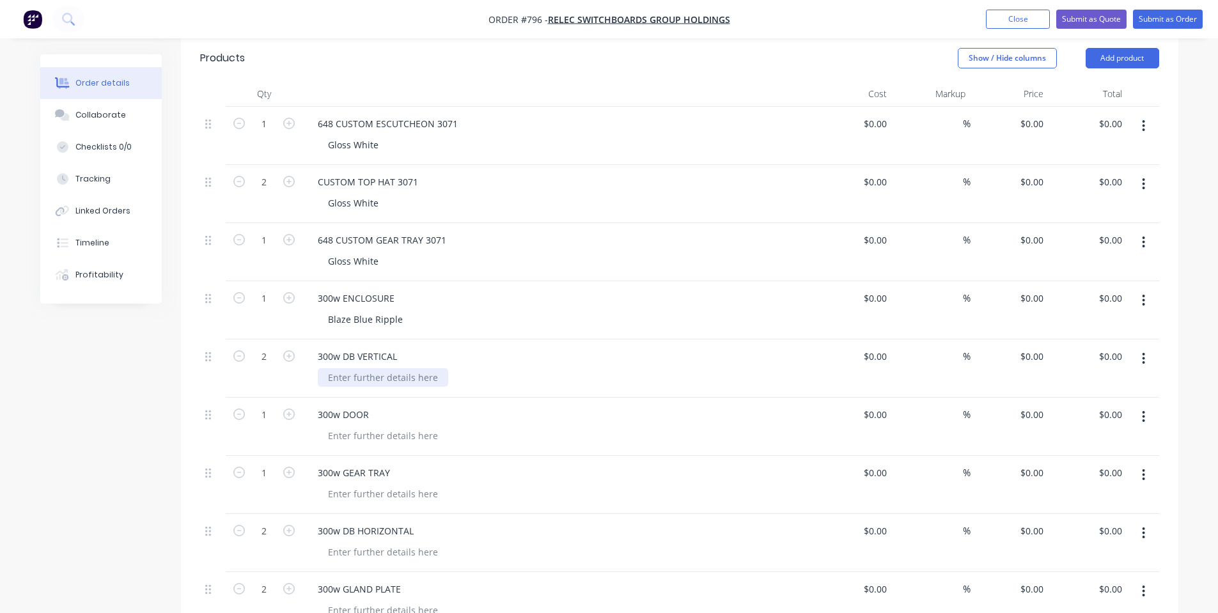
click at [373, 368] on div at bounding box center [383, 377] width 130 height 19
paste div
click at [375, 426] on div at bounding box center [383, 435] width 130 height 19
paste div
click at [375, 485] on div at bounding box center [383, 494] width 130 height 19
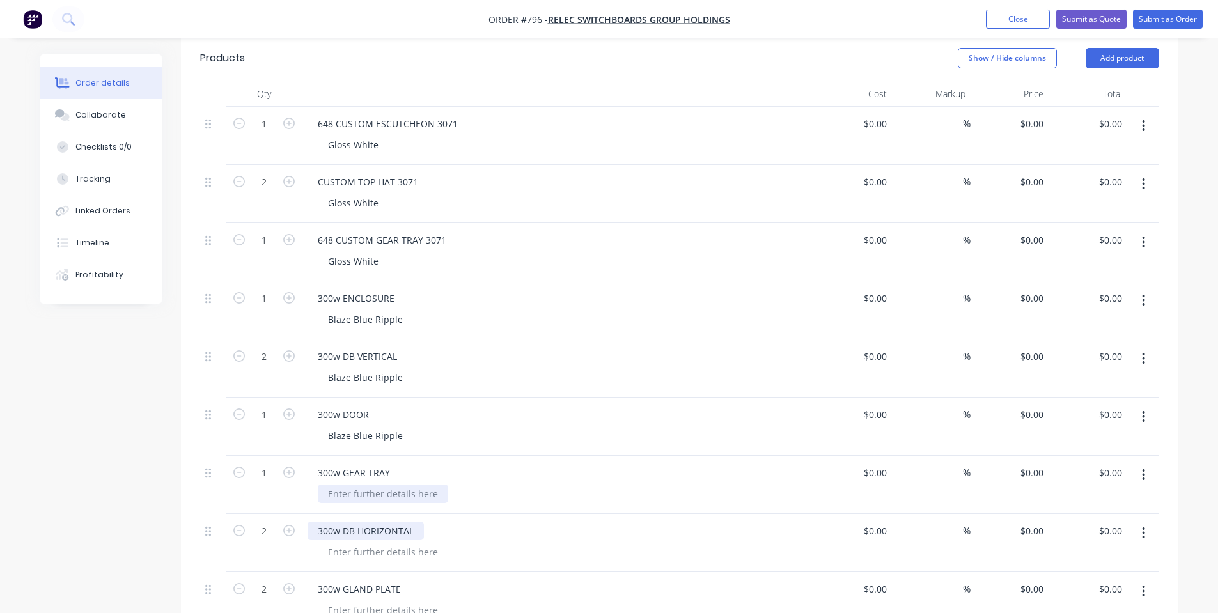
paste div
click at [373, 543] on div at bounding box center [383, 552] width 130 height 19
paste div
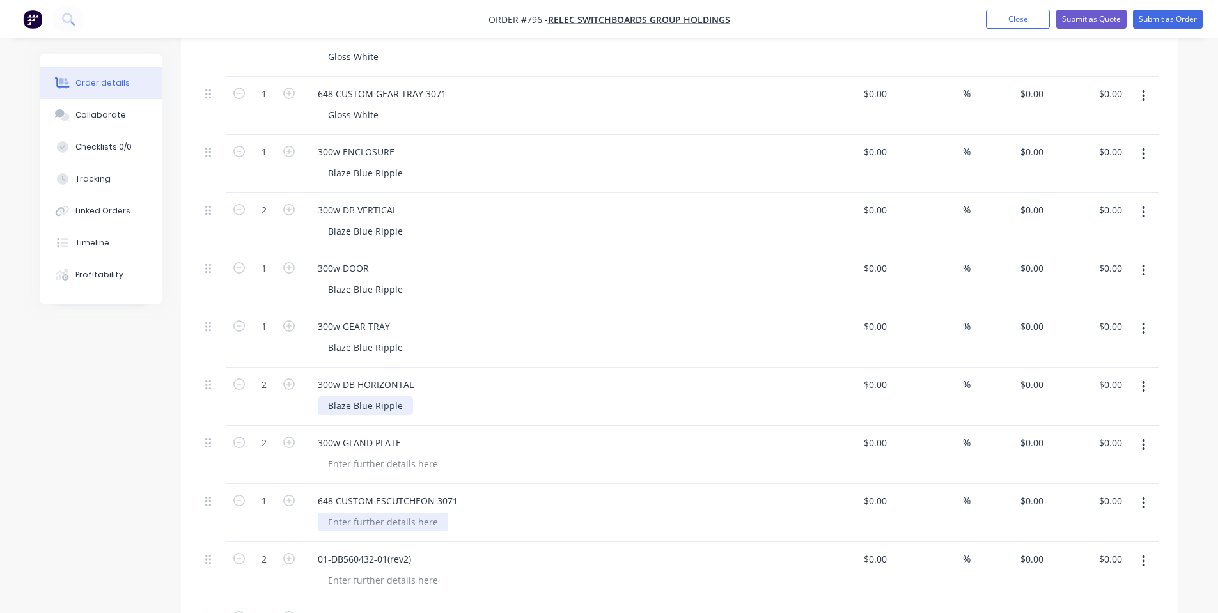
scroll to position [511, 0]
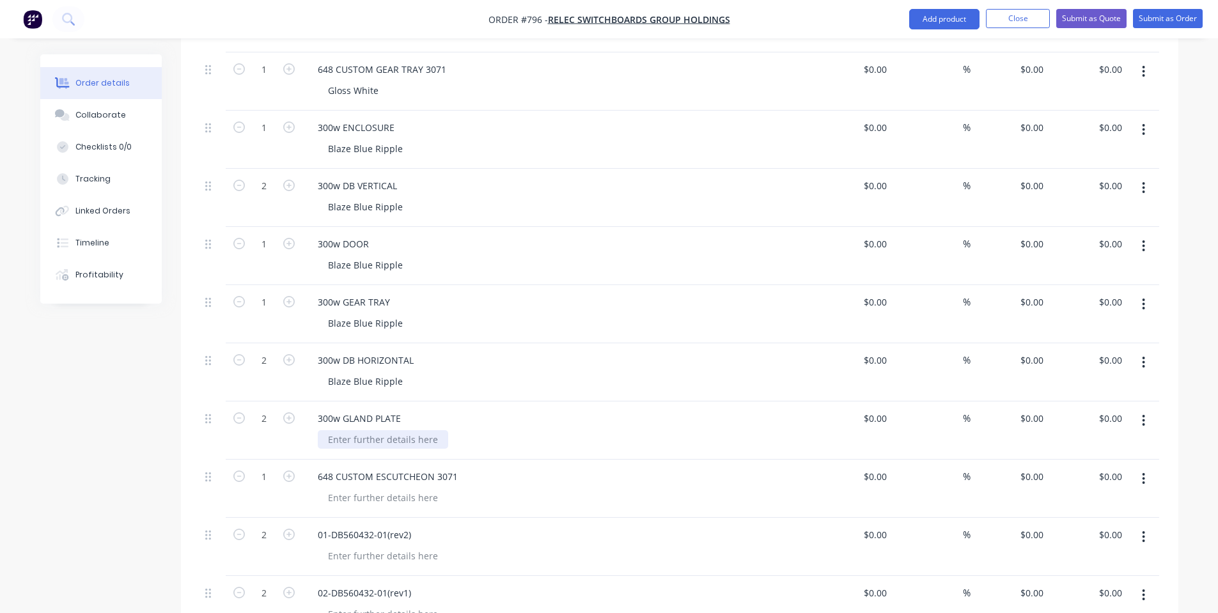
click at [393, 430] on div at bounding box center [383, 439] width 130 height 19
paste div
click at [375, 488] on div at bounding box center [383, 497] width 130 height 19
paste div
click at [375, 547] on div at bounding box center [383, 556] width 130 height 19
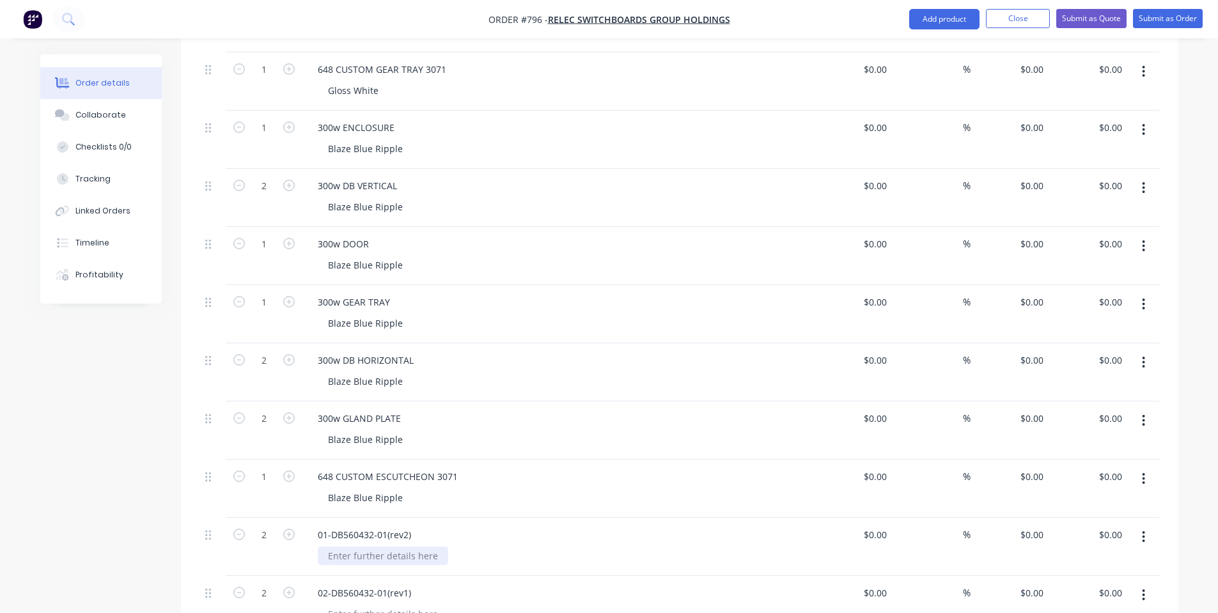
paste div
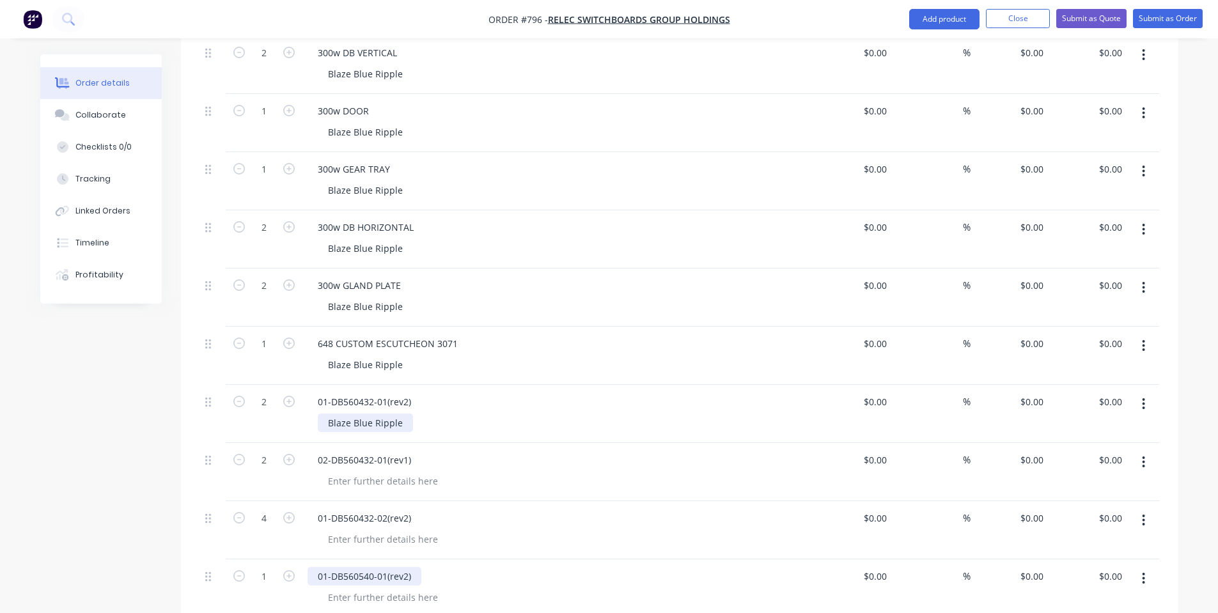
scroll to position [682, 0]
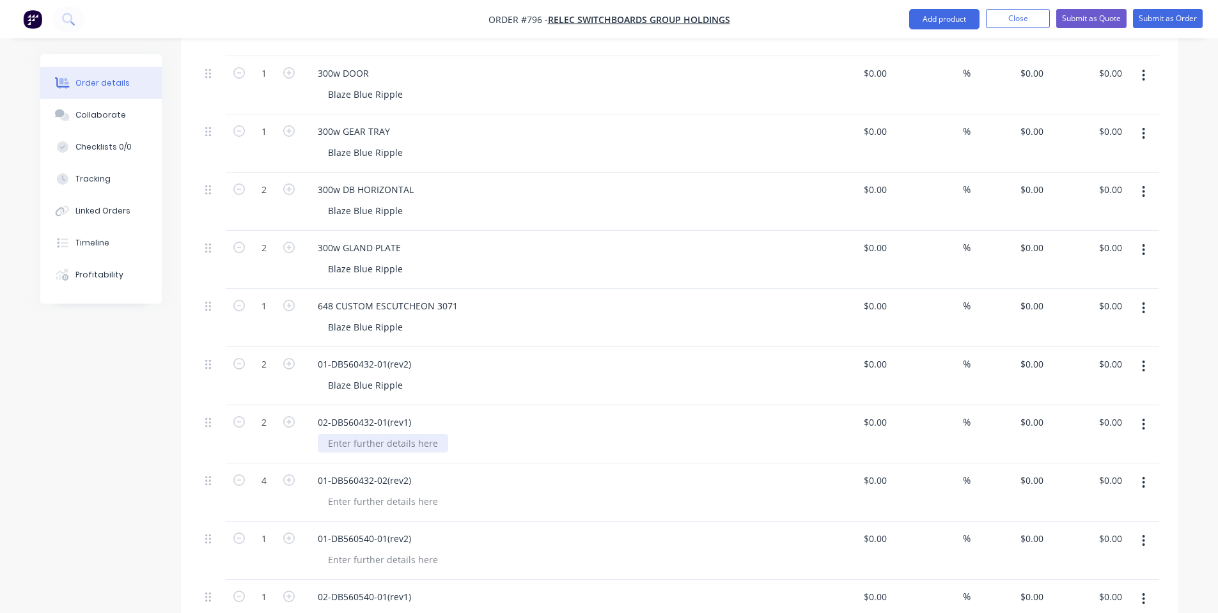
drag, startPoint x: 391, startPoint y: 426, endPoint x: 393, endPoint y: 443, distance: 16.8
click at [391, 434] on div at bounding box center [383, 443] width 130 height 19
paste div
click at [377, 492] on div at bounding box center [383, 501] width 130 height 19
paste div
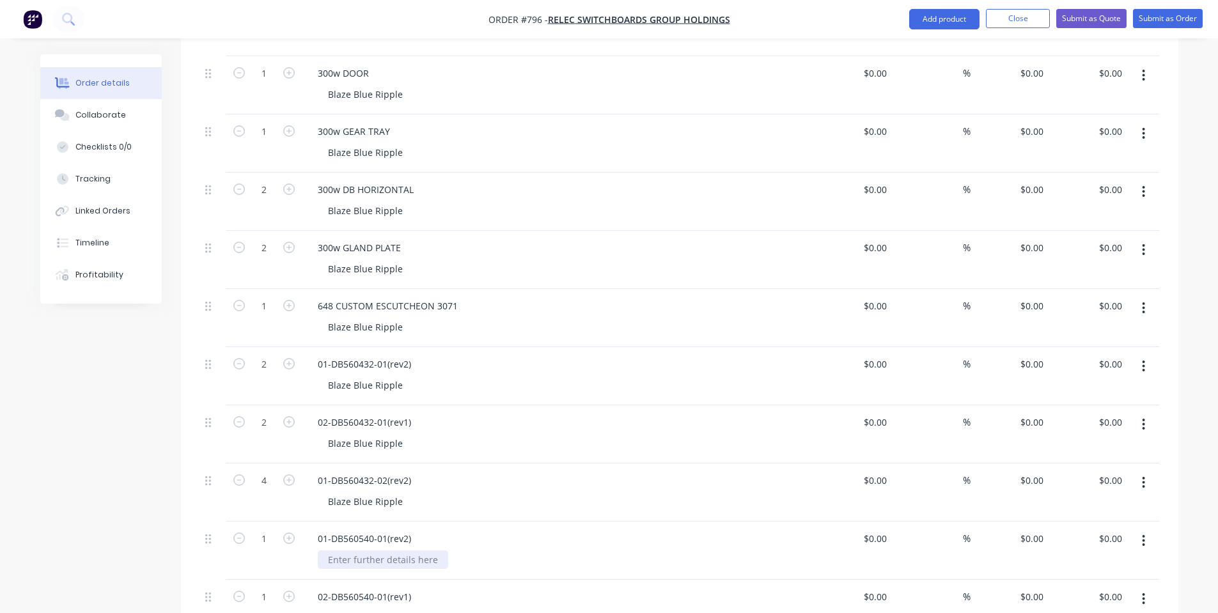
click at [373, 550] on div at bounding box center [383, 559] width 130 height 19
paste div
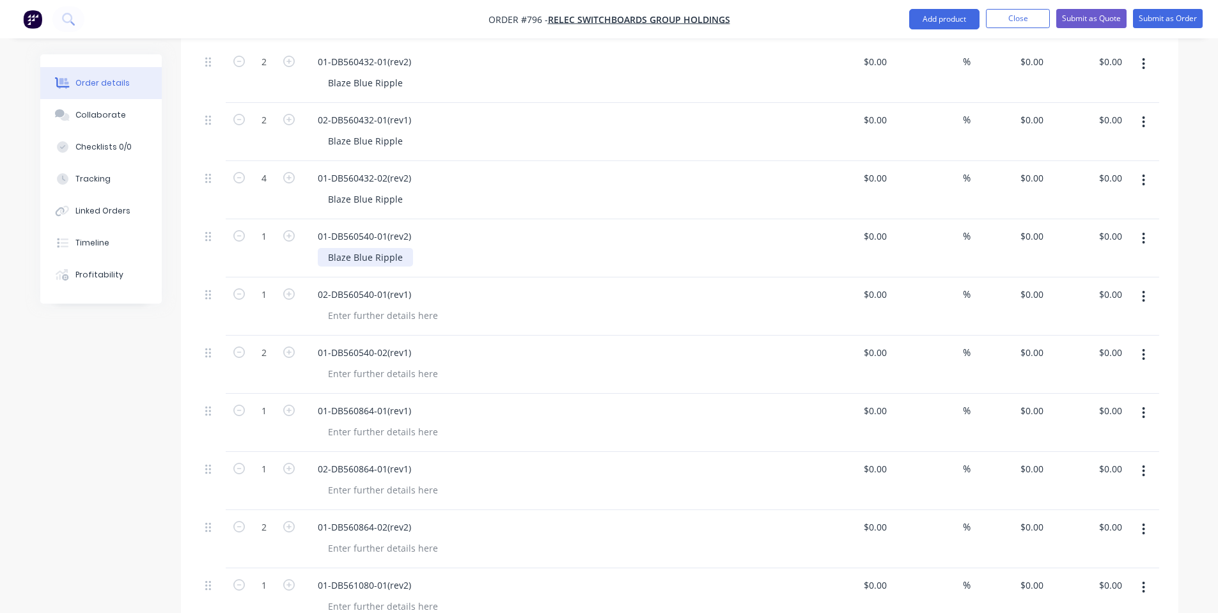
scroll to position [1023, 0]
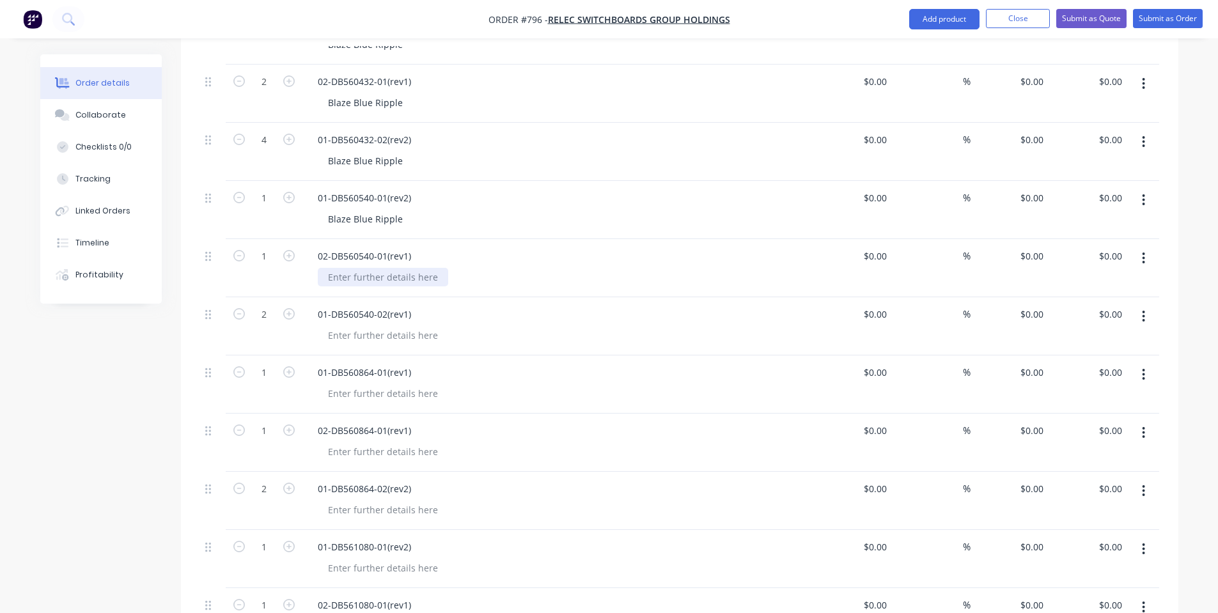
click at [413, 268] on div at bounding box center [383, 277] width 130 height 19
paste div
click at [372, 326] on div at bounding box center [383, 335] width 130 height 19
paste div
click at [364, 384] on div at bounding box center [383, 393] width 130 height 19
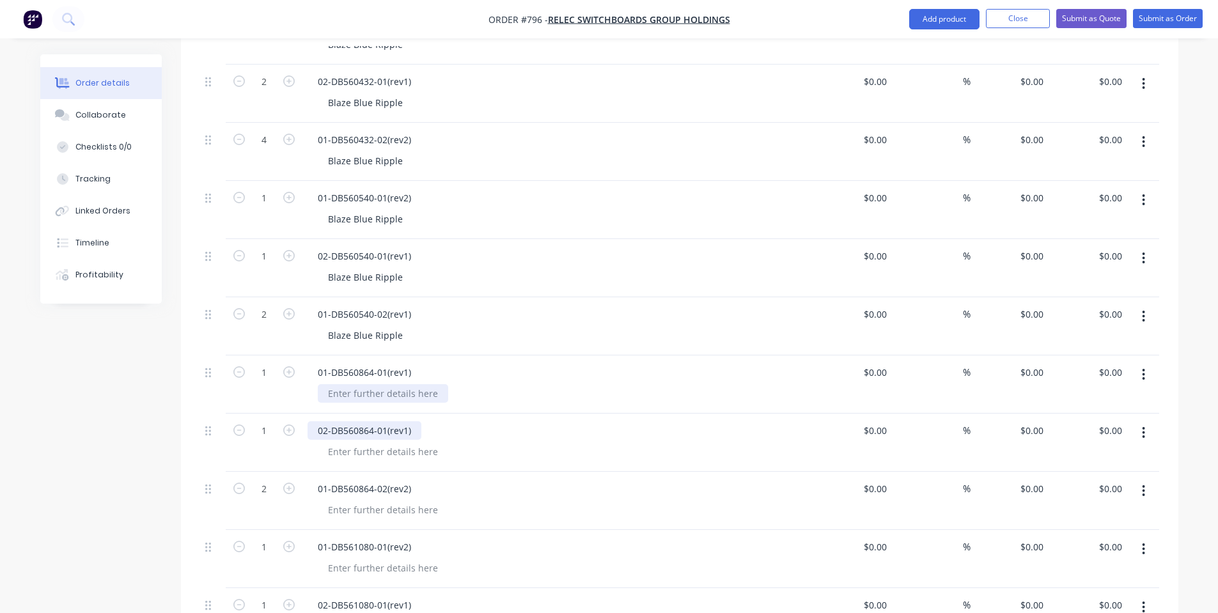
paste div
click at [368, 442] on div at bounding box center [383, 451] width 130 height 19
paste div
drag, startPoint x: 364, startPoint y: 497, endPoint x: 364, endPoint y: 509, distance: 12.1
click at [364, 501] on div at bounding box center [383, 510] width 130 height 19
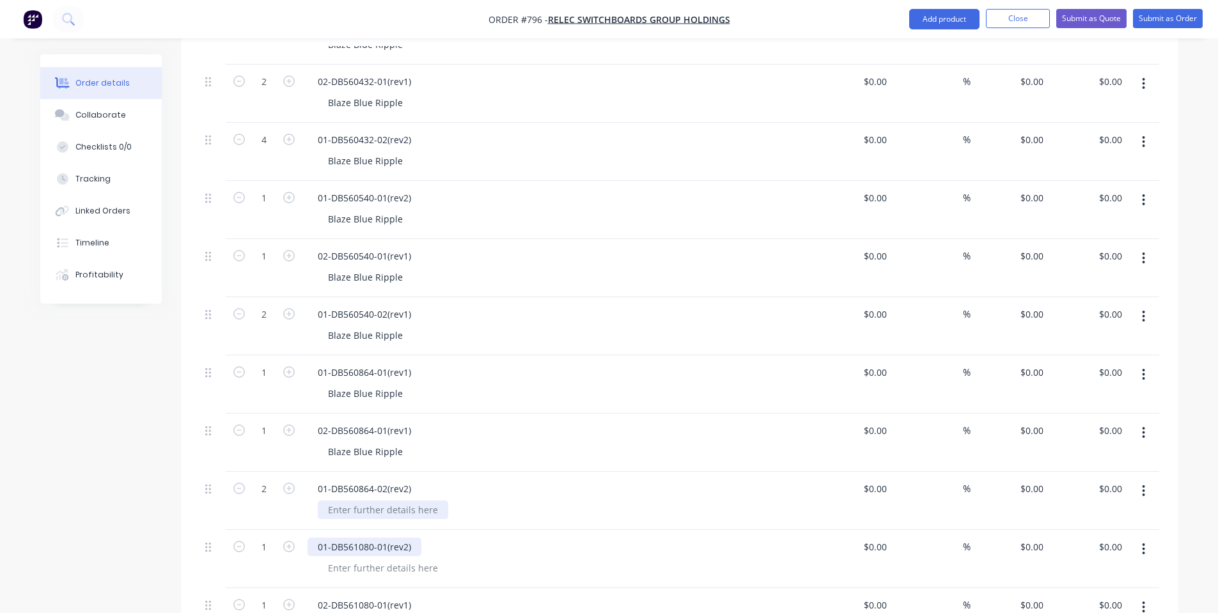
paste div
click at [368, 559] on div at bounding box center [383, 568] width 130 height 19
paste div
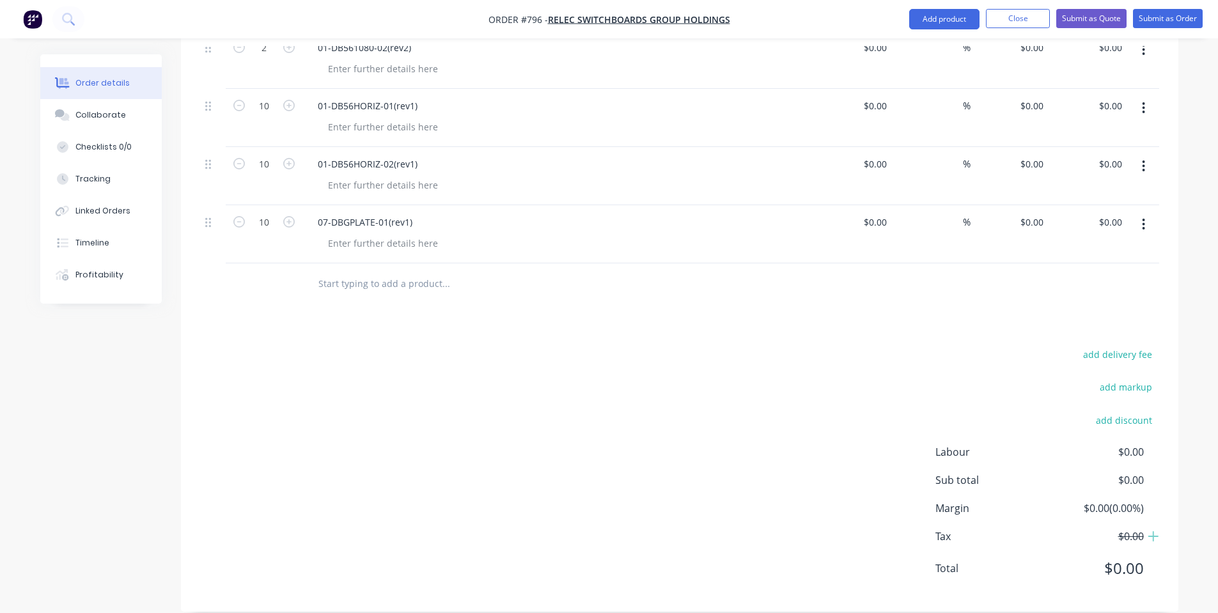
scroll to position [1468, 0]
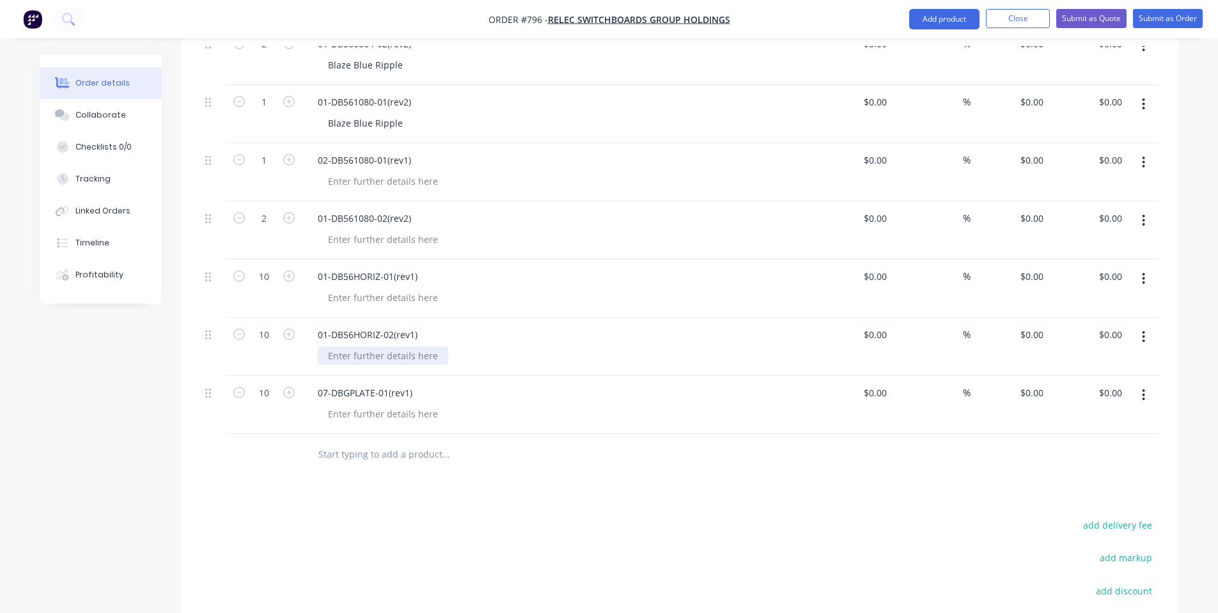
click at [407, 346] on div at bounding box center [383, 355] width 130 height 19
paste div
click at [385, 288] on div at bounding box center [383, 297] width 130 height 19
paste div
click at [385, 230] on div at bounding box center [383, 239] width 130 height 19
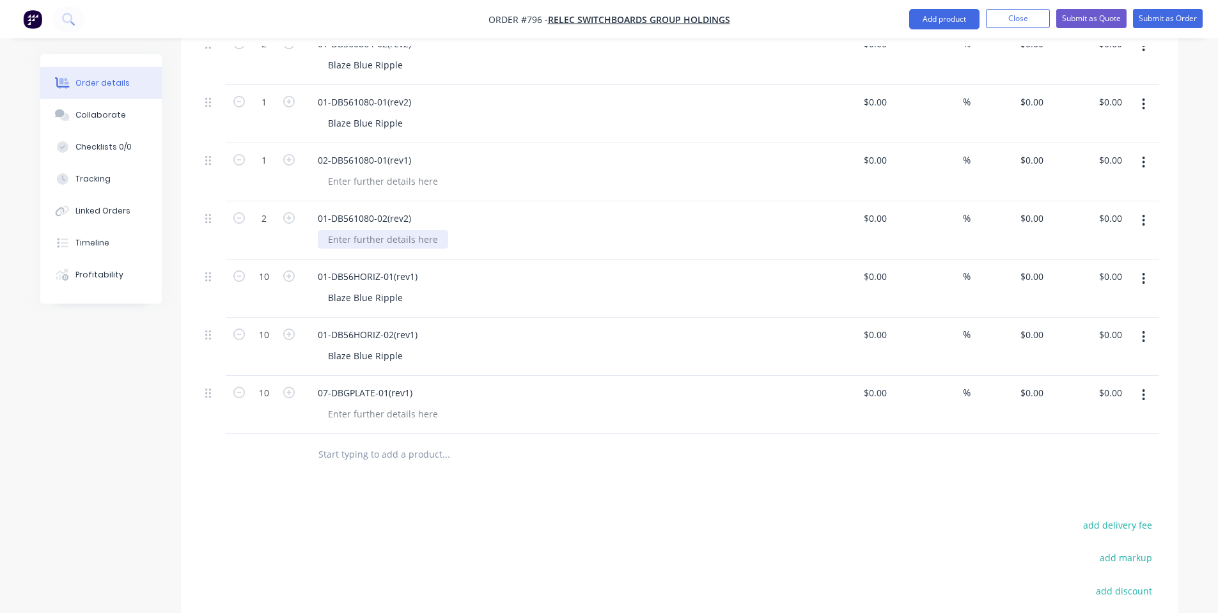
paste div
click at [382, 172] on div at bounding box center [383, 181] width 130 height 19
paste div
click at [368, 405] on div at bounding box center [383, 414] width 130 height 19
click at [423, 448] on input "text" at bounding box center [446, 455] width 256 height 26
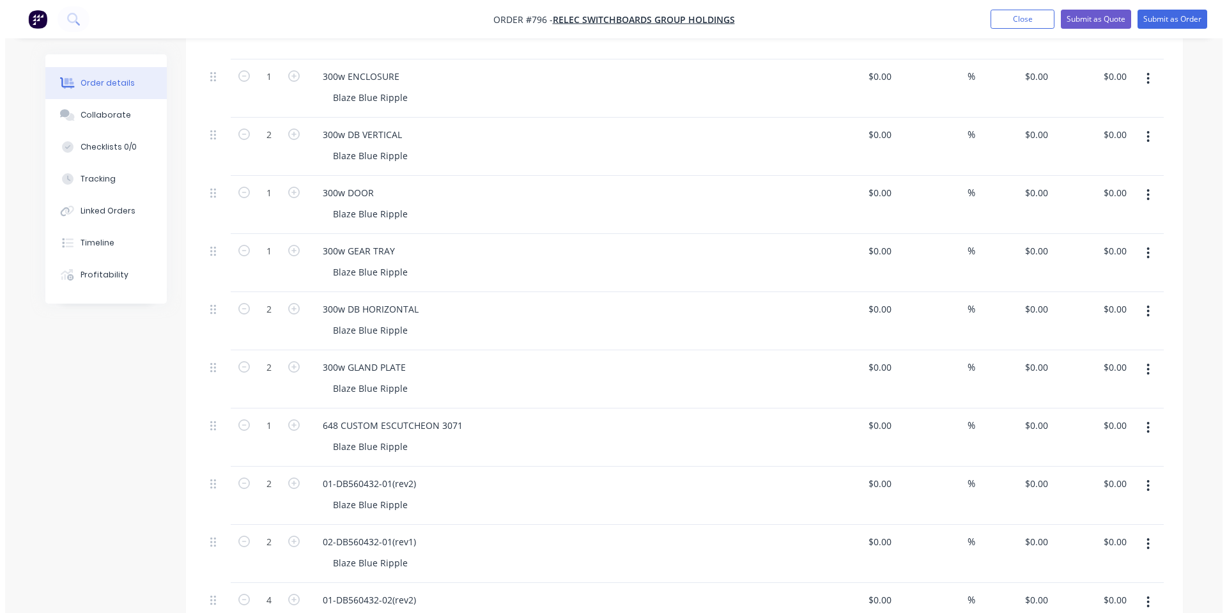
scroll to position [0, 0]
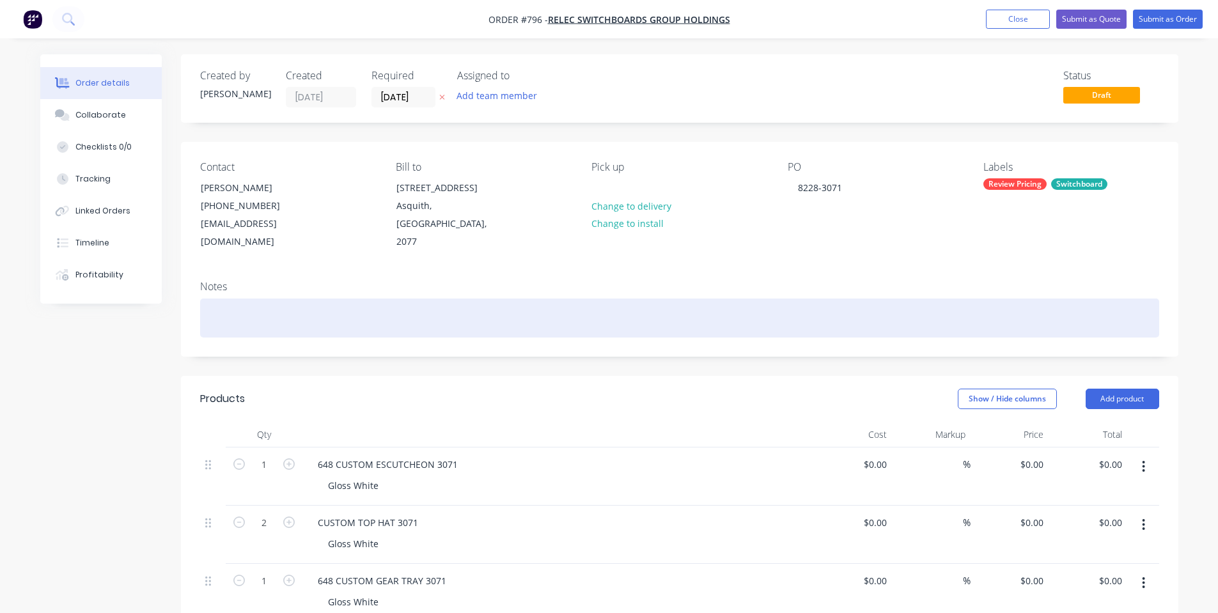
click at [673, 301] on div at bounding box center [679, 318] width 959 height 39
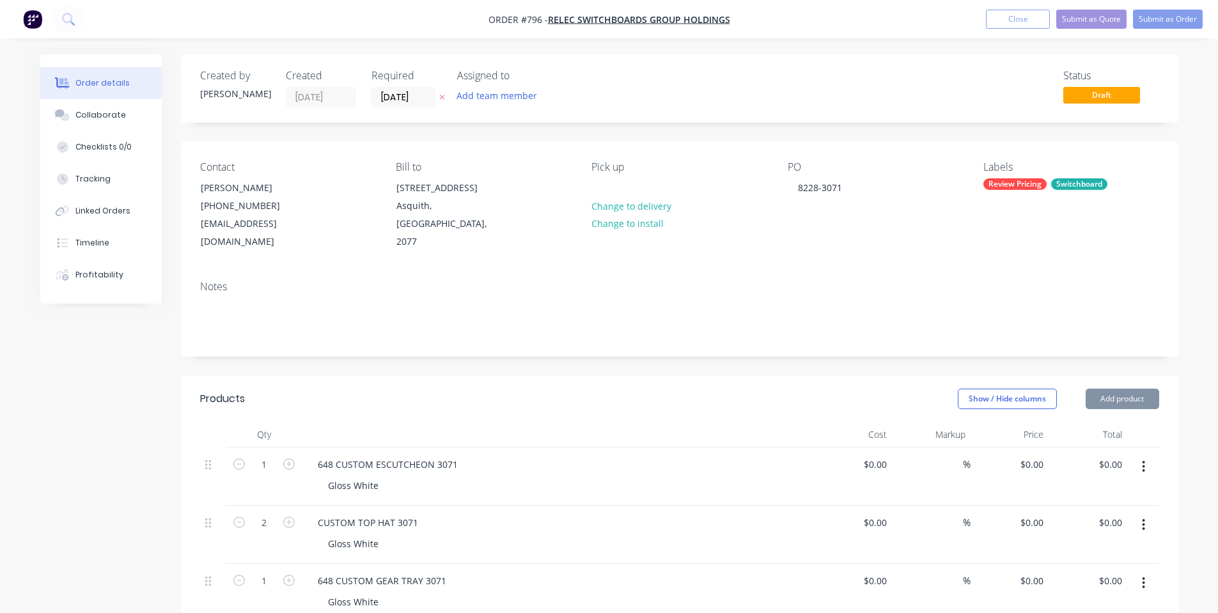
click at [712, 270] on div "Notes" at bounding box center [679, 313] width 997 height 86
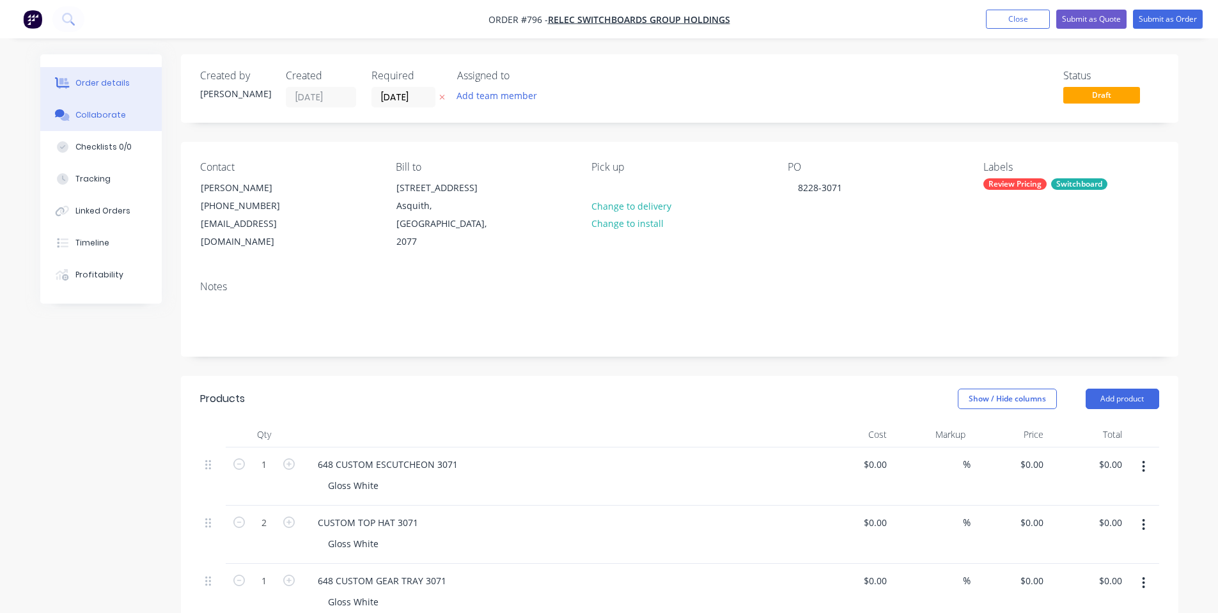
click at [119, 105] on button "Collaborate" at bounding box center [100, 115] width 121 height 32
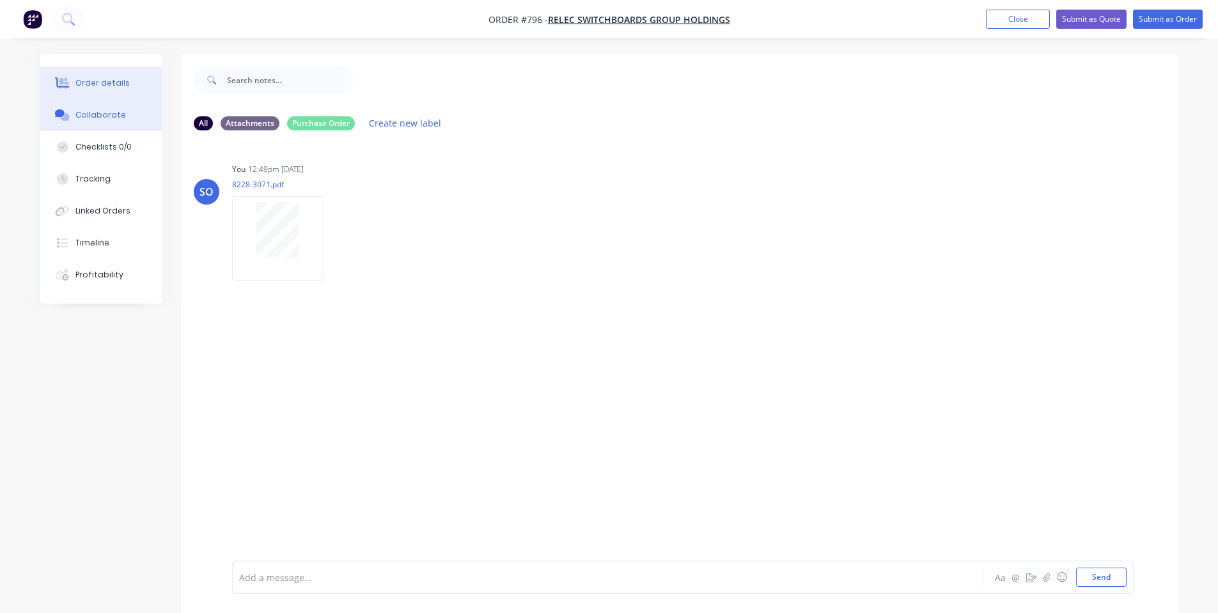
click at [99, 80] on div "Order details" at bounding box center [102, 83] width 54 height 12
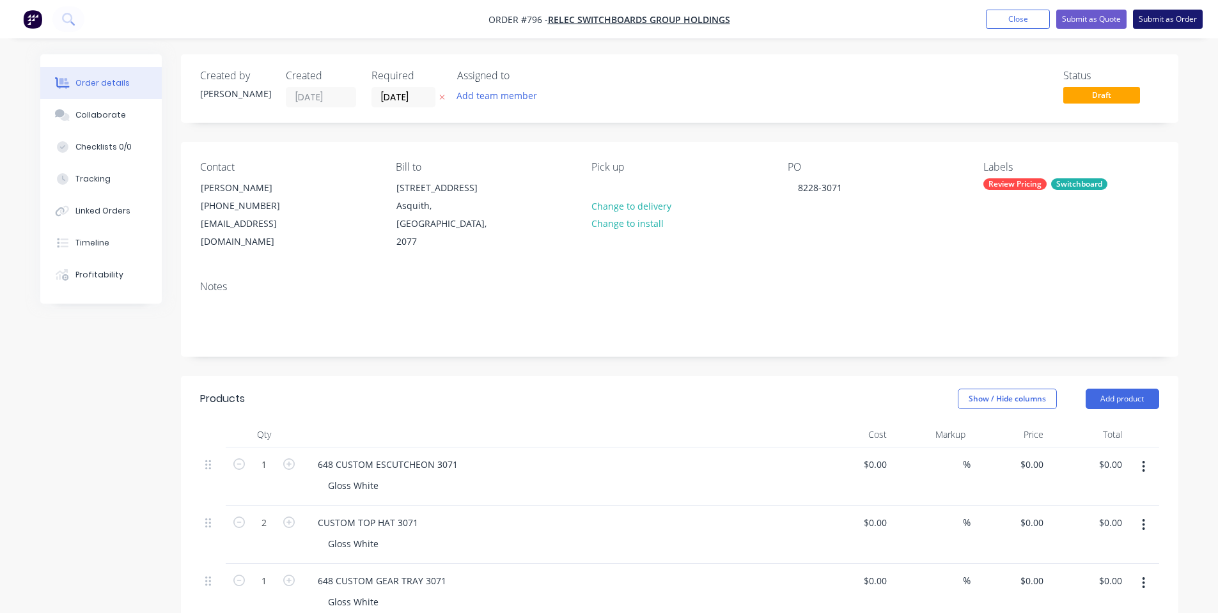
click at [1162, 17] on button "Submit as Order" at bounding box center [1168, 19] width 70 height 19
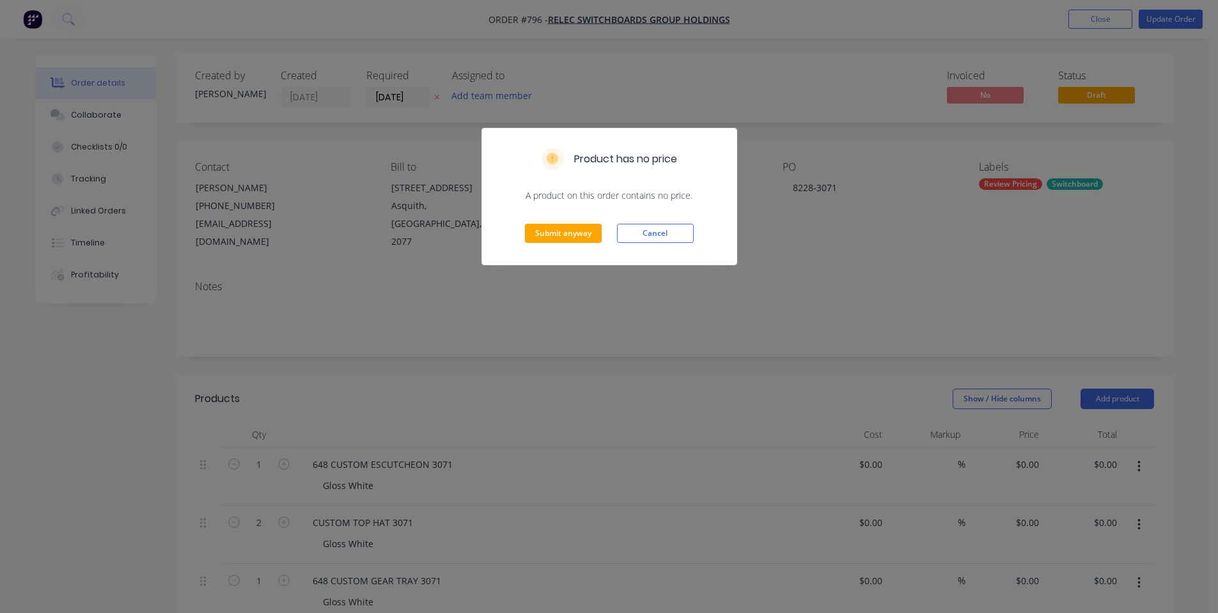
click at [649, 223] on div "Submit anyway Cancel" at bounding box center [609, 233] width 254 height 63
click at [553, 243] on button "Submit anyway" at bounding box center [563, 233] width 77 height 19
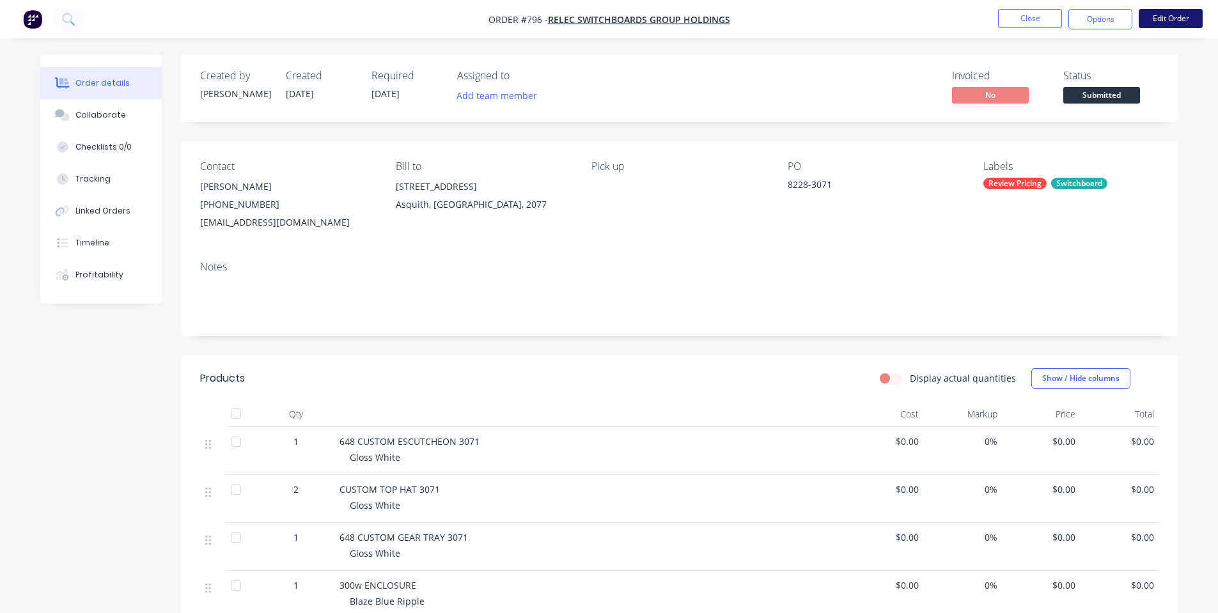
click at [1156, 22] on button "Edit Order" at bounding box center [1171, 18] width 64 height 19
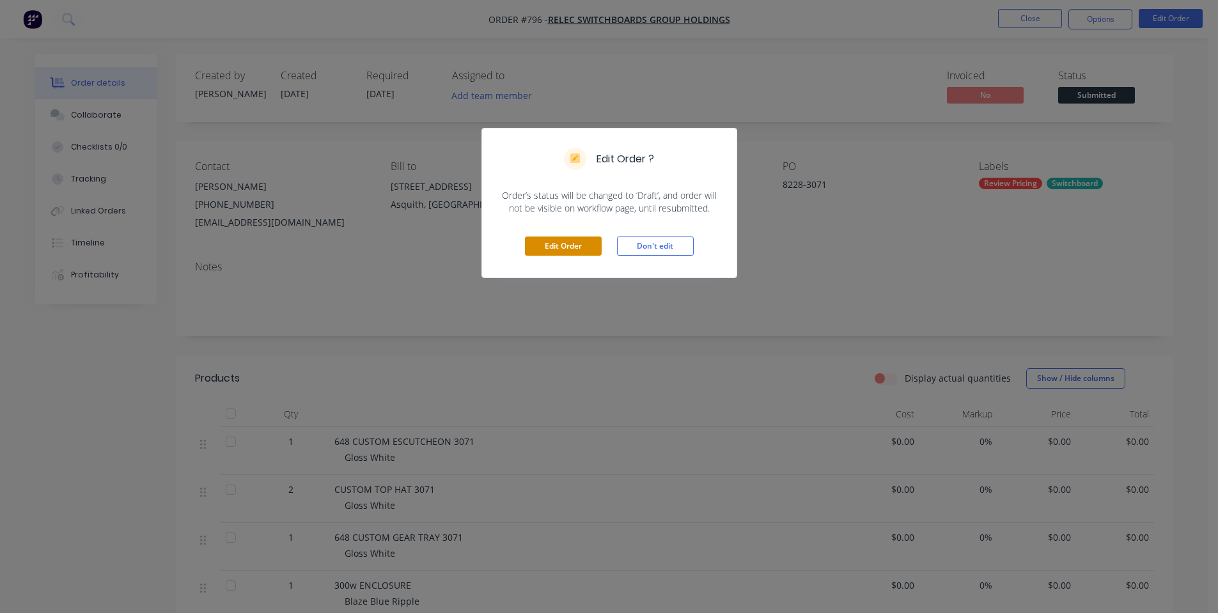
click at [551, 247] on button "Edit Order" at bounding box center [563, 246] width 77 height 19
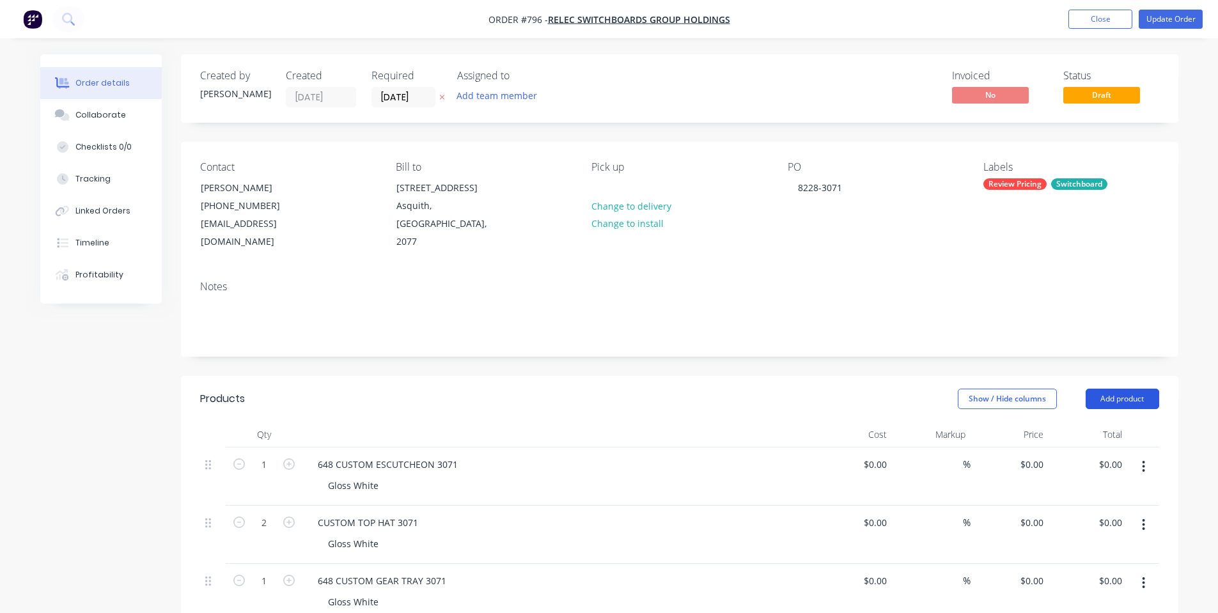
click at [1109, 389] on button "Add product" at bounding box center [1122, 399] width 74 height 20
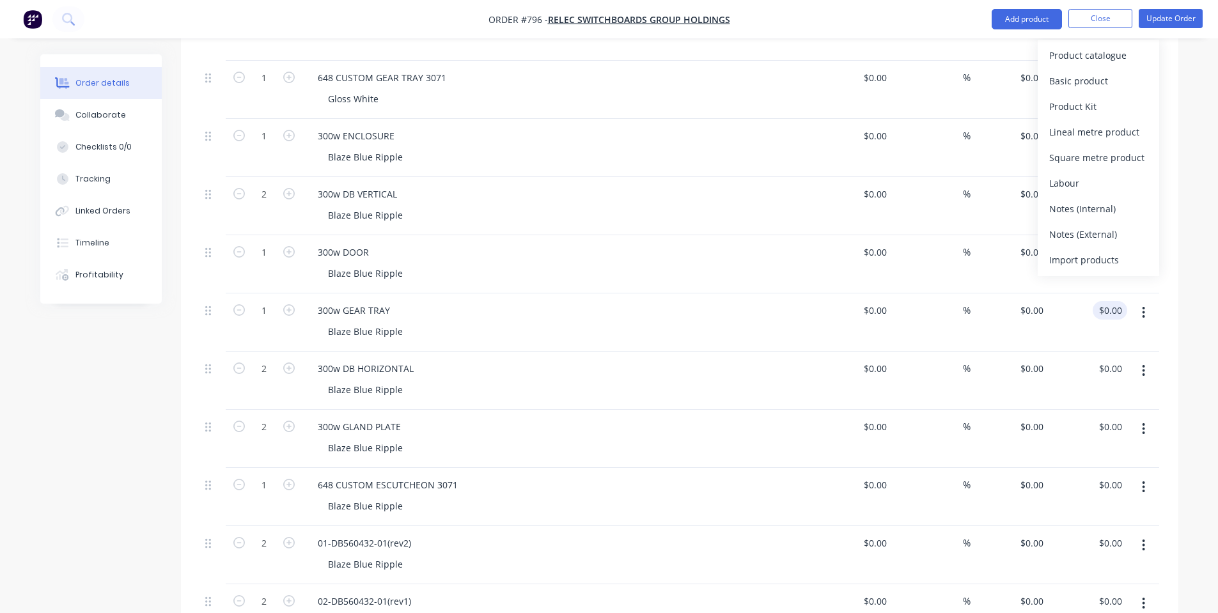
scroll to position [511, 0]
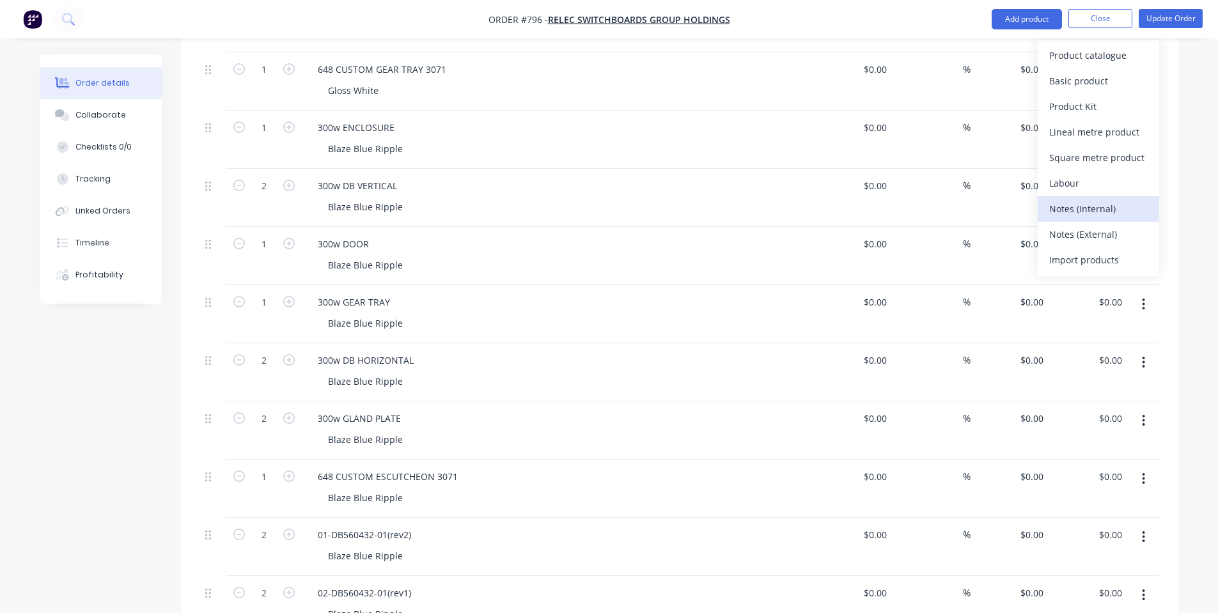
click at [1098, 210] on div "Notes (Internal)" at bounding box center [1098, 209] width 98 height 19
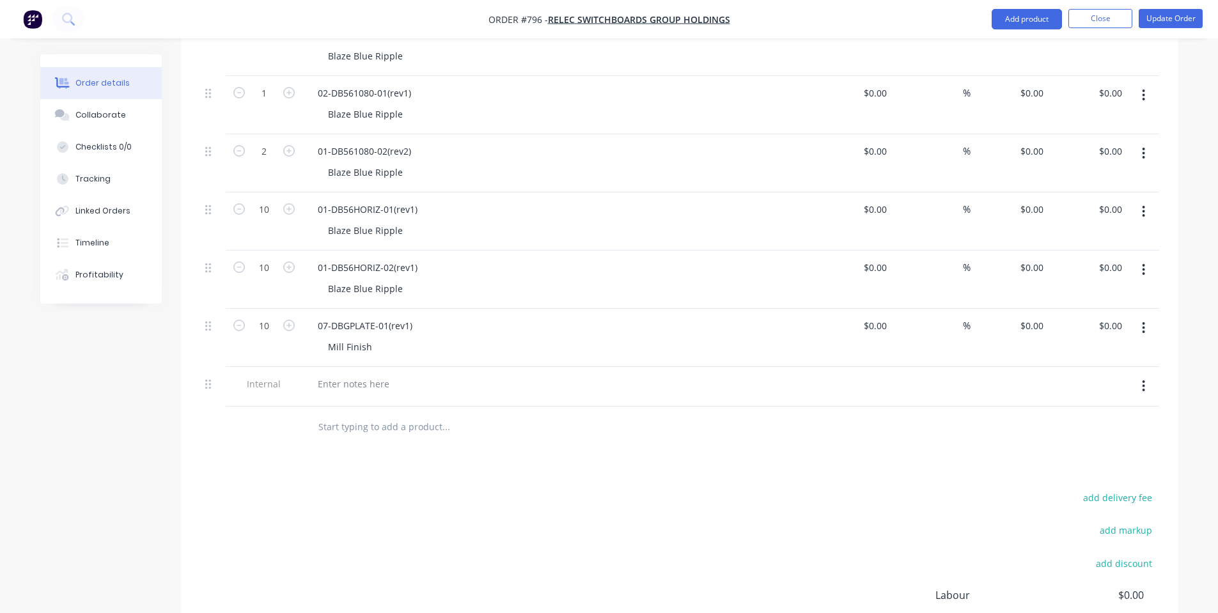
scroll to position [1678, 0]
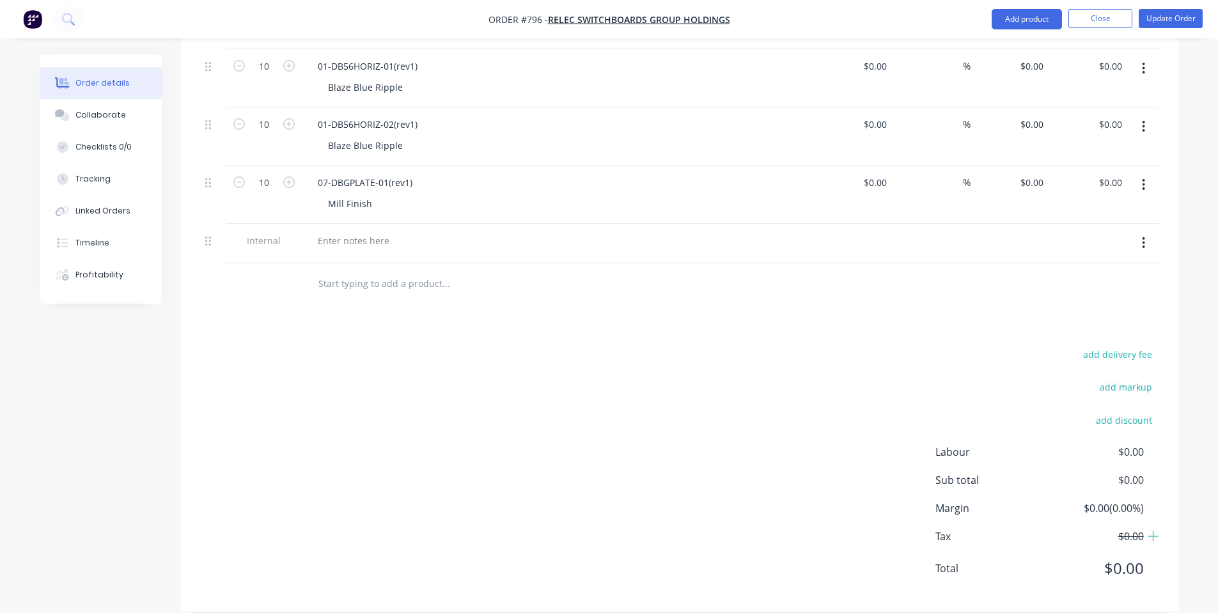
click at [375, 253] on div at bounding box center [557, 254] width 501 height 3
click at [370, 231] on div at bounding box center [353, 240] width 92 height 19
click at [479, 372] on div "add delivery fee add markup add discount Labour $0.00 Sub total $0.00 Margin $0…" at bounding box center [679, 469] width 959 height 247
click at [542, 231] on div "[PERSON_NAME]-Power C5 | Salvagnini P2 | Bending | Fastening |" at bounding box center [460, 240] width 307 height 19
click at [575, 263] on div at bounding box center [532, 284] width 460 height 42
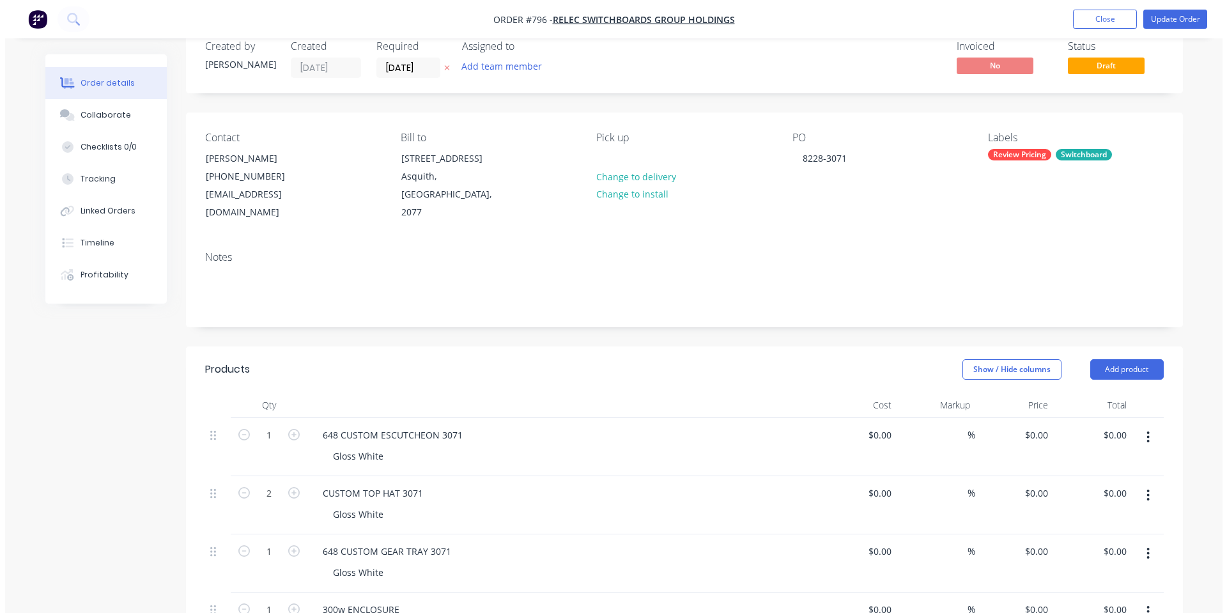
scroll to position [0, 0]
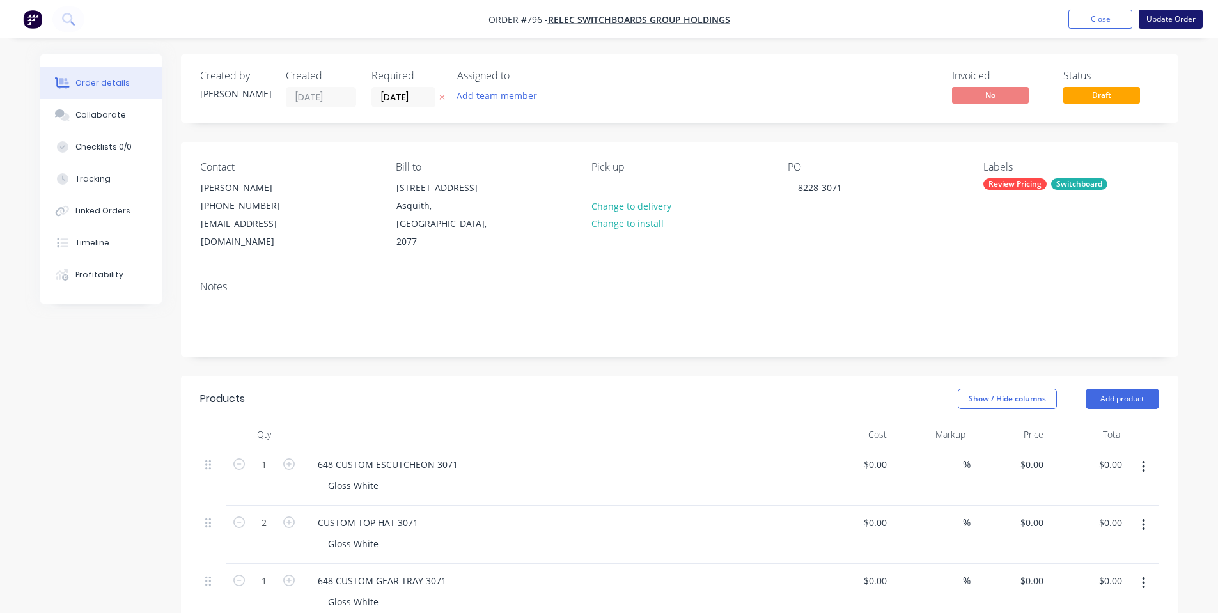
click at [1151, 20] on button "Update Order" at bounding box center [1171, 19] width 64 height 19
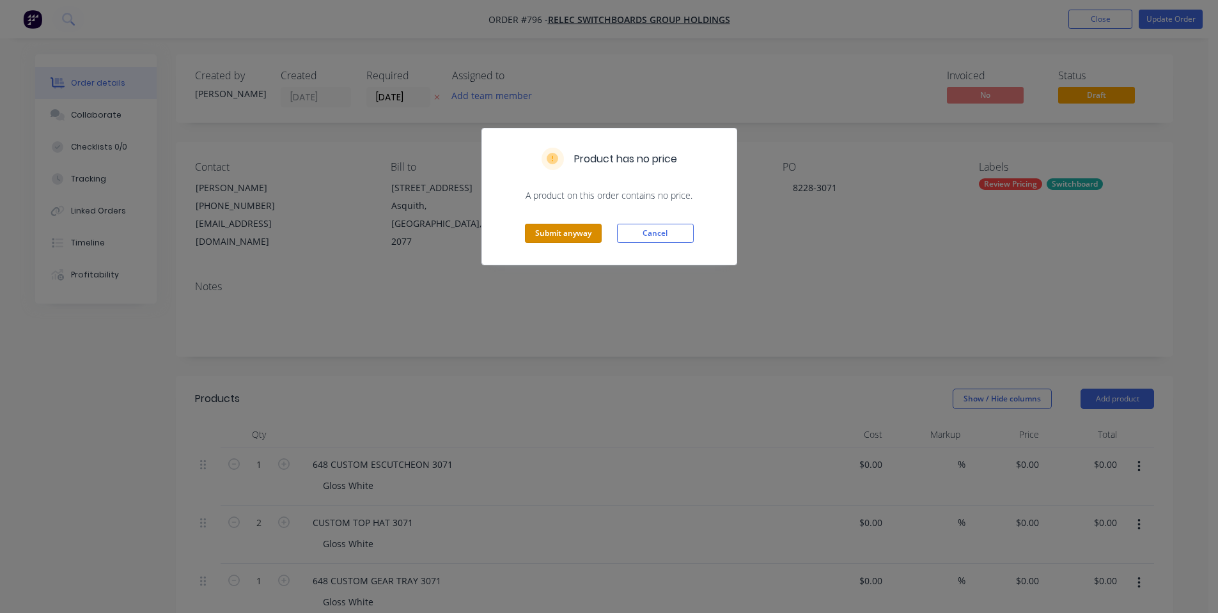
drag, startPoint x: 543, startPoint y: 229, endPoint x: 873, endPoint y: 160, distance: 336.4
click at [544, 229] on button "Submit anyway" at bounding box center [563, 233] width 77 height 19
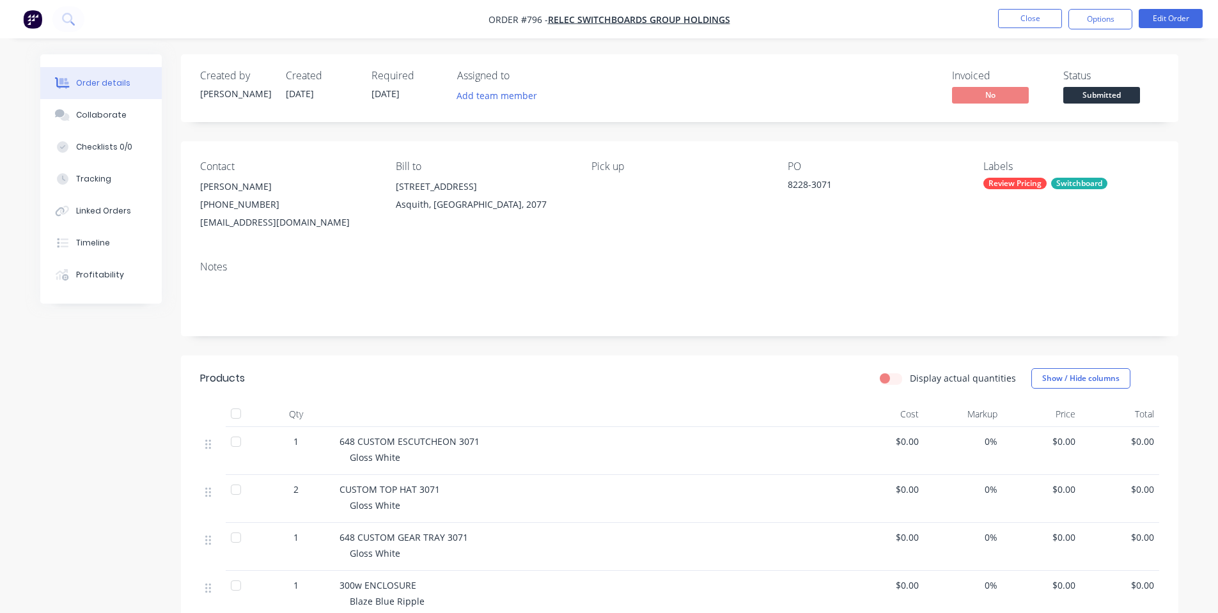
drag, startPoint x: 1091, startPoint y: 30, endPoint x: 1088, endPoint y: 51, distance: 21.3
click at [1091, 35] on nav "Order #796 - Relec Switchboards Group Holdings Close Options Edit Order" at bounding box center [609, 19] width 1218 height 38
click at [1107, 16] on button "Options" at bounding box center [1100, 19] width 64 height 20
drag, startPoint x: 1213, startPoint y: 52, endPoint x: 1138, endPoint y: 83, distance: 81.7
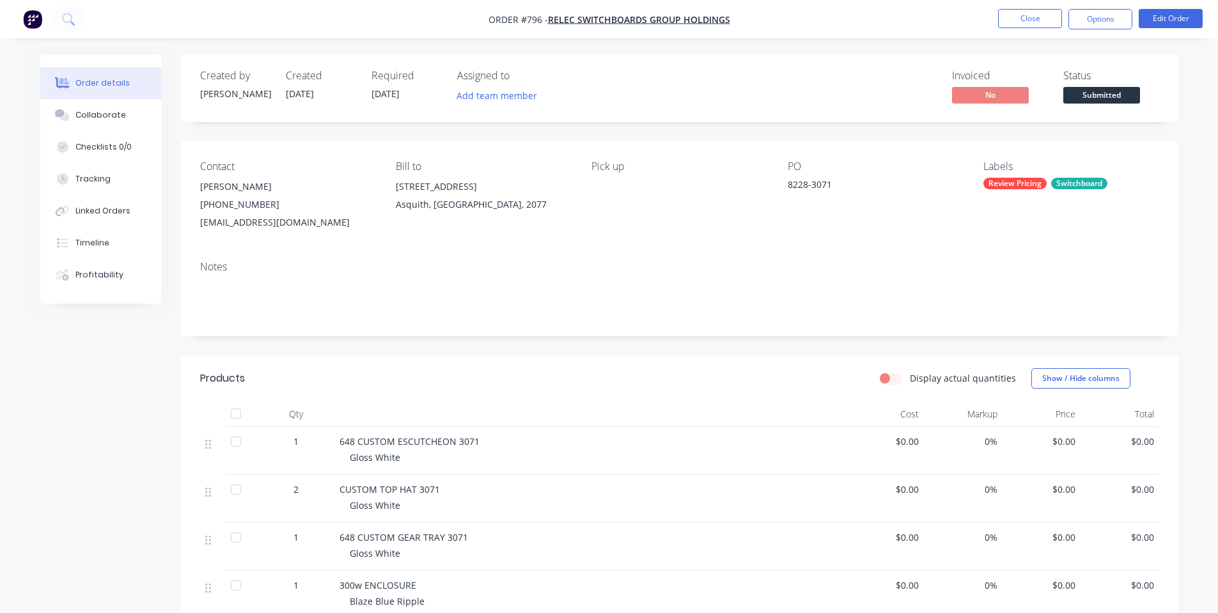
click at [1123, 87] on span "Submitted" at bounding box center [1101, 95] width 77 height 16
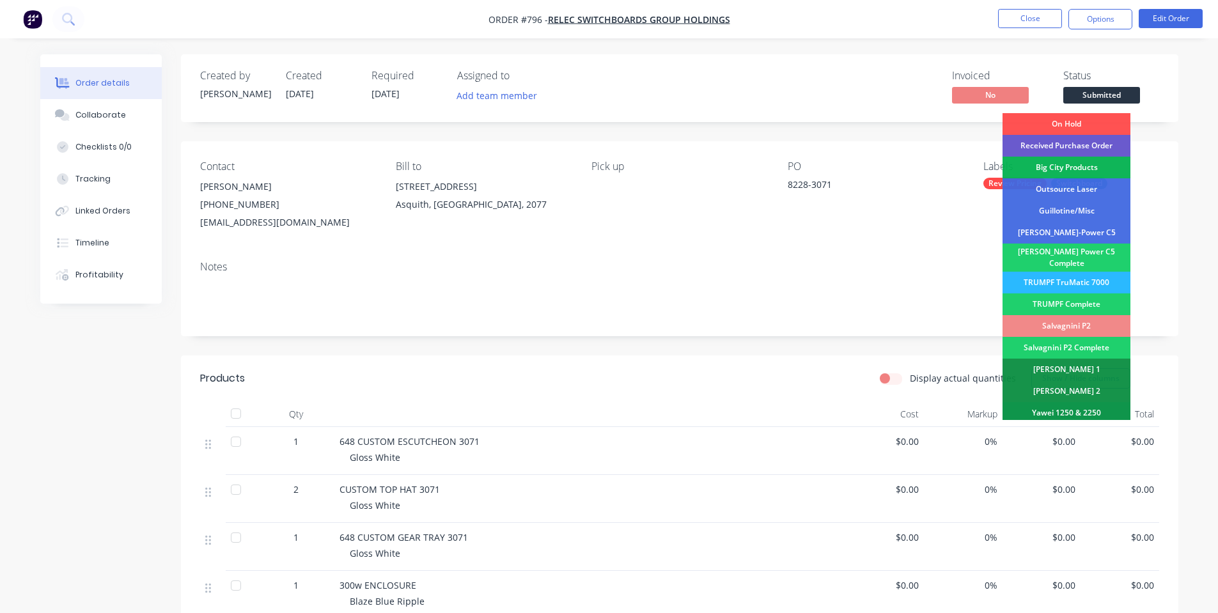
click at [1089, 145] on div "Received Purchase Order" at bounding box center [1066, 146] width 128 height 22
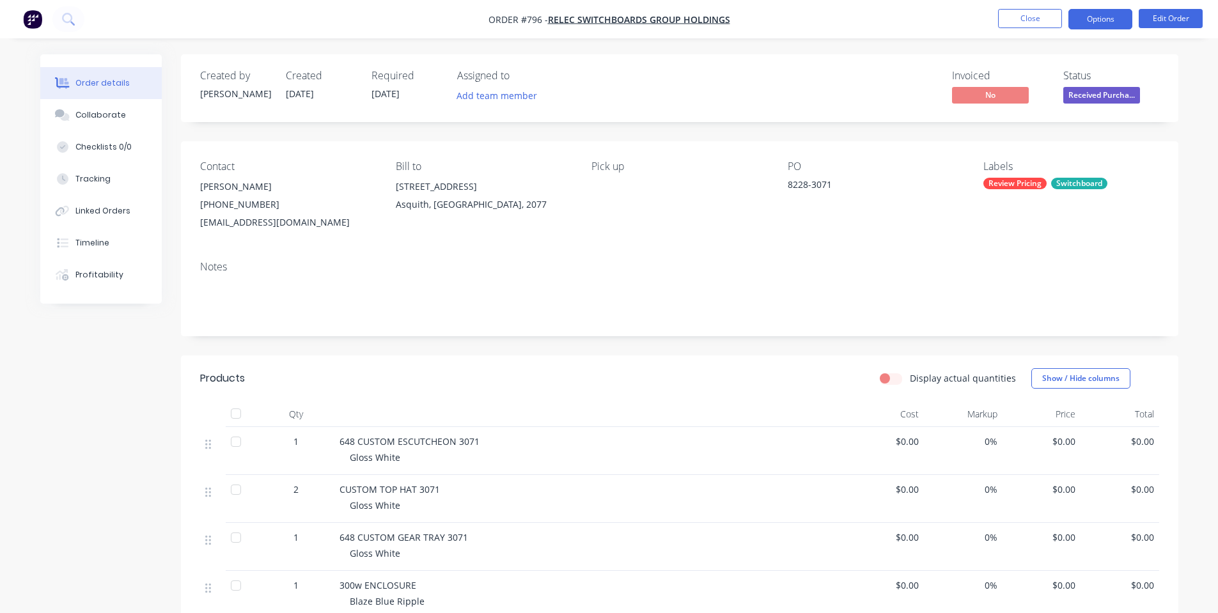
click at [1108, 21] on button "Options" at bounding box center [1100, 19] width 64 height 20
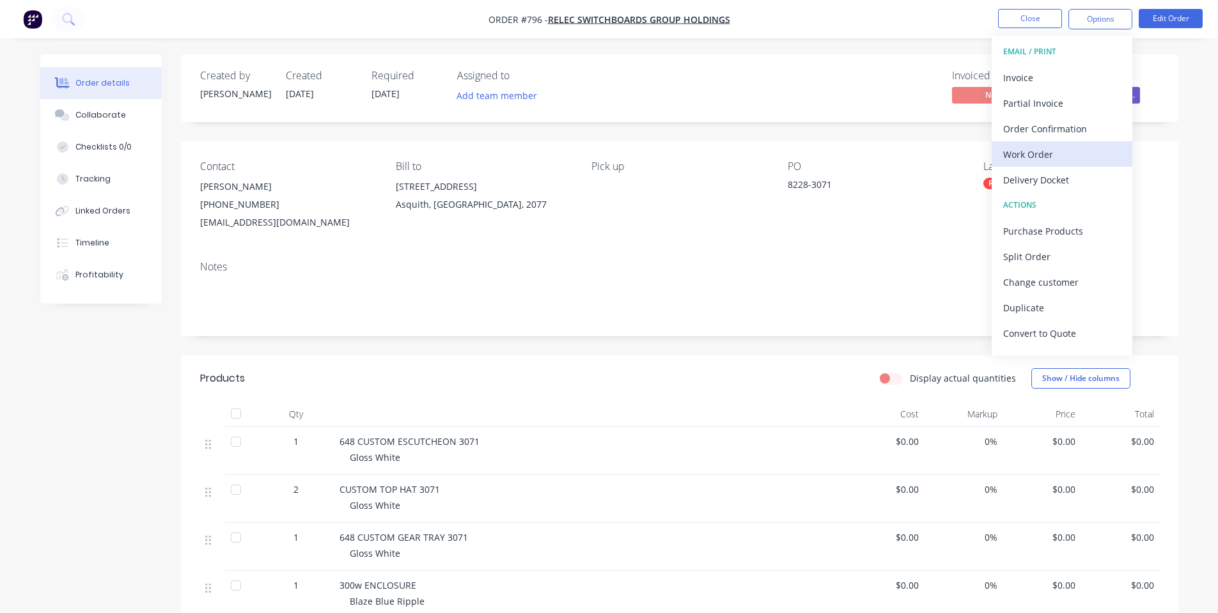
click at [1071, 152] on div "Work Order" at bounding box center [1062, 154] width 118 height 19
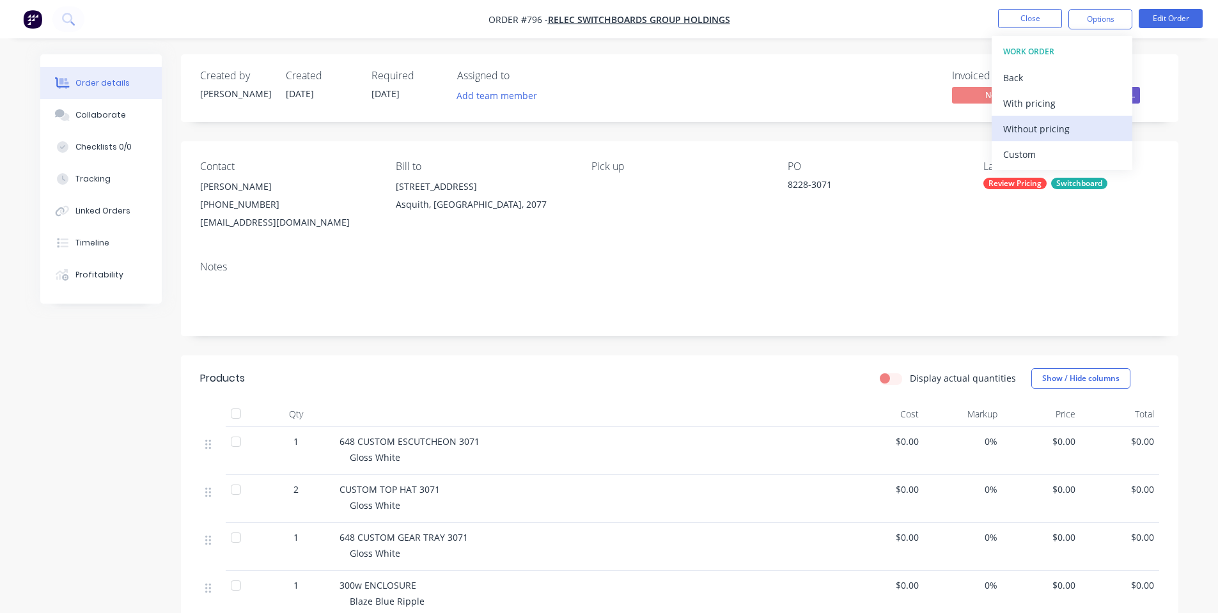
click at [1061, 134] on div "Without pricing" at bounding box center [1062, 129] width 118 height 19
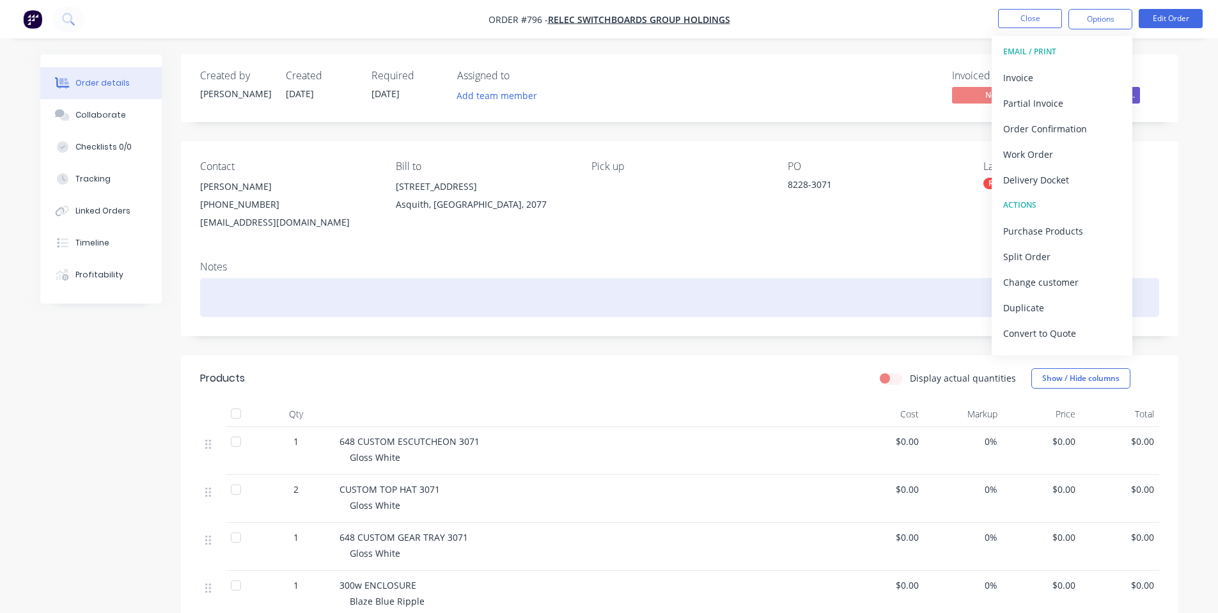
click at [678, 278] on div at bounding box center [679, 297] width 959 height 39
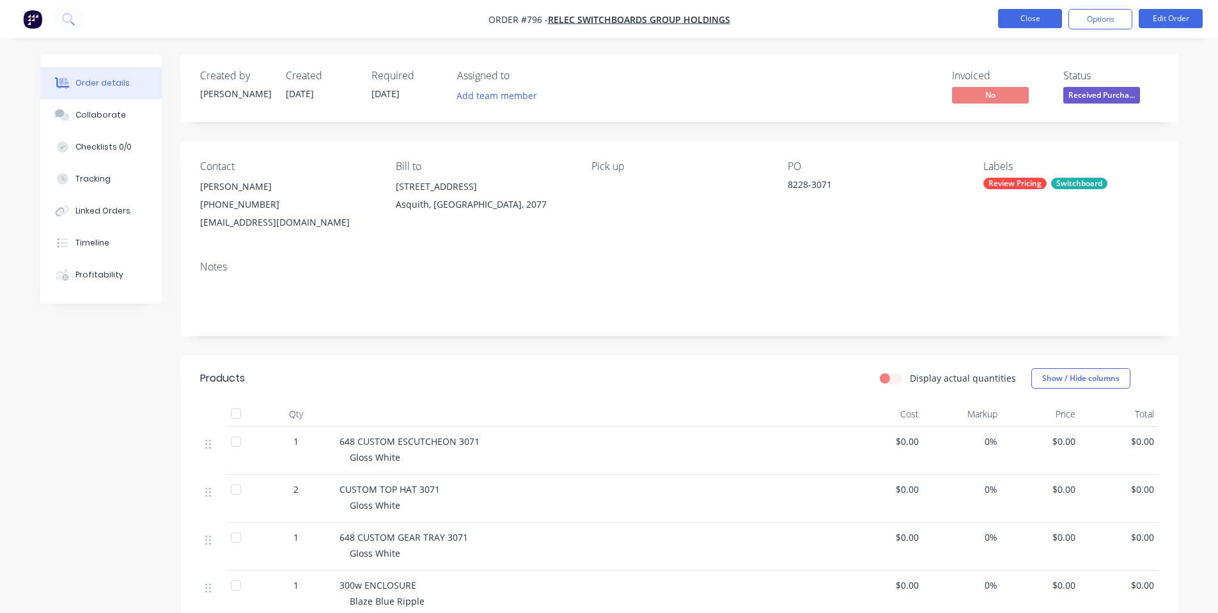
click at [1029, 17] on button "Close" at bounding box center [1030, 18] width 64 height 19
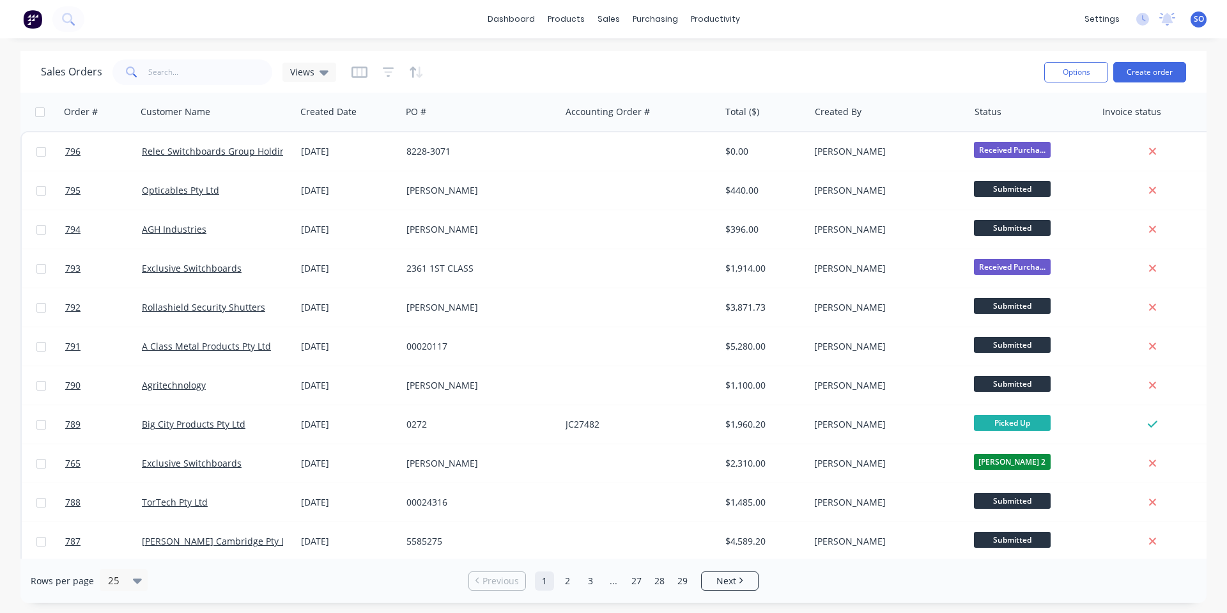
click at [970, 70] on div "Sales Orders Views" at bounding box center [537, 71] width 993 height 31
click at [697, 58] on div "Purchase Orders" at bounding box center [697, 62] width 68 height 12
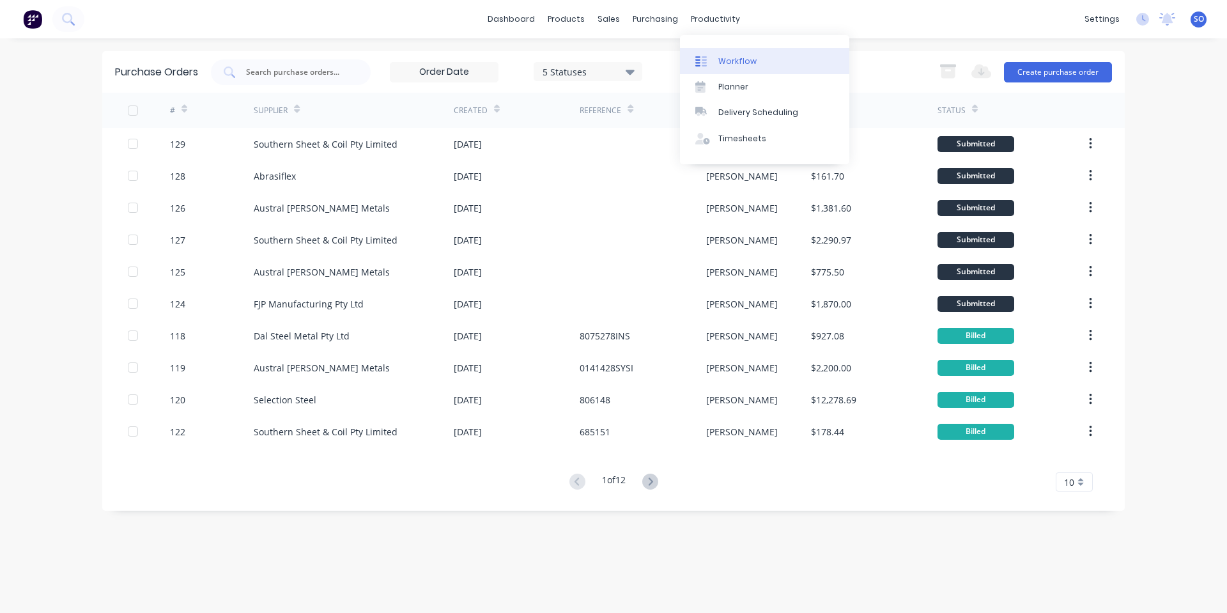
click at [712, 50] on link "Workflow" at bounding box center [764, 61] width 169 height 26
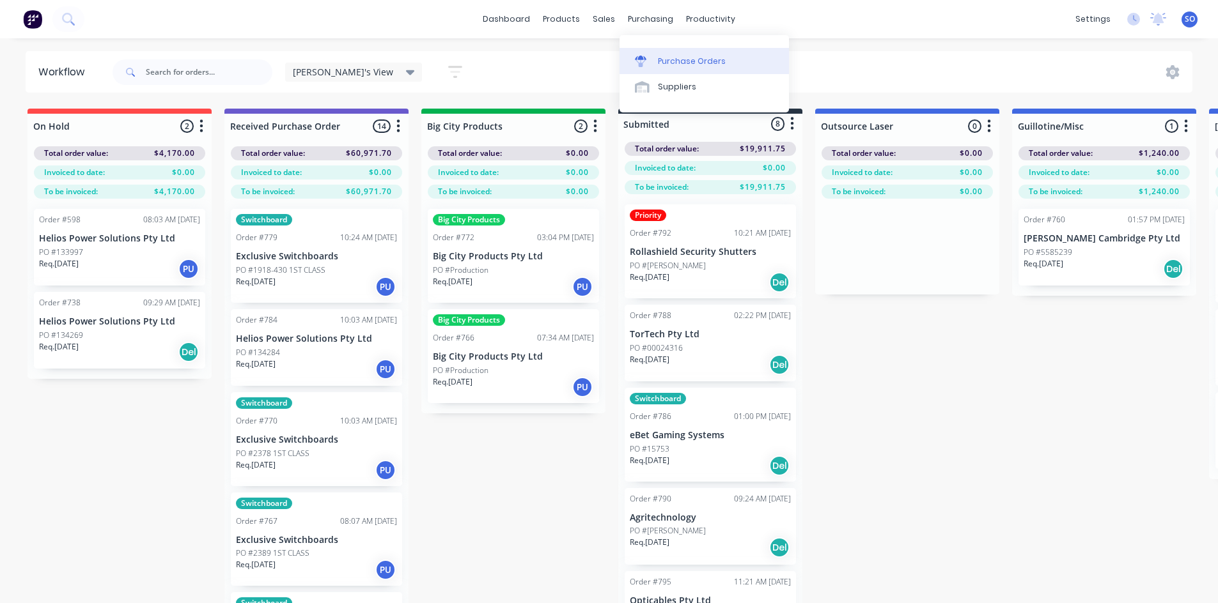
click at [680, 54] on link "Purchase Orders" at bounding box center [703, 61] width 169 height 26
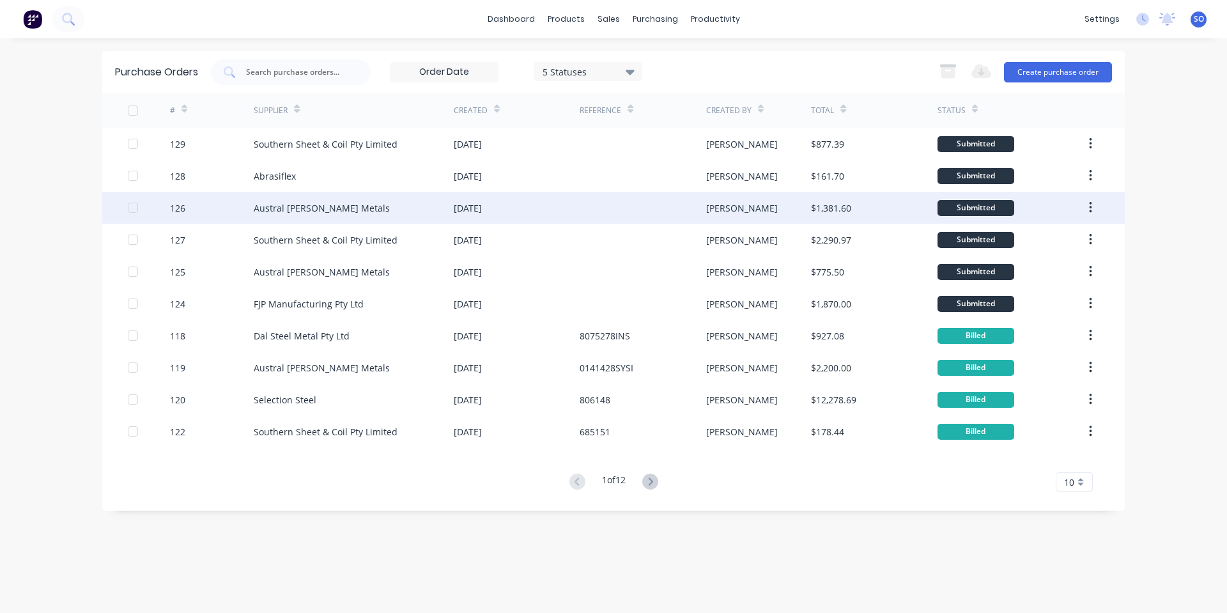
click at [339, 206] on div "Austral [PERSON_NAME] Metals" at bounding box center [322, 207] width 136 height 13
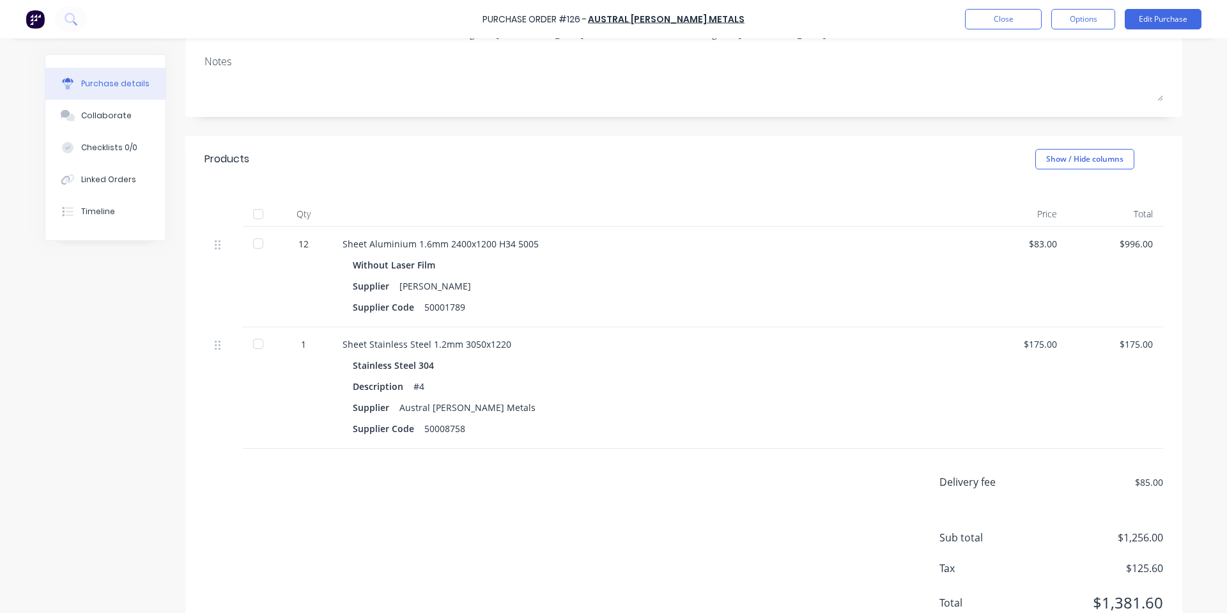
scroll to position [171, 0]
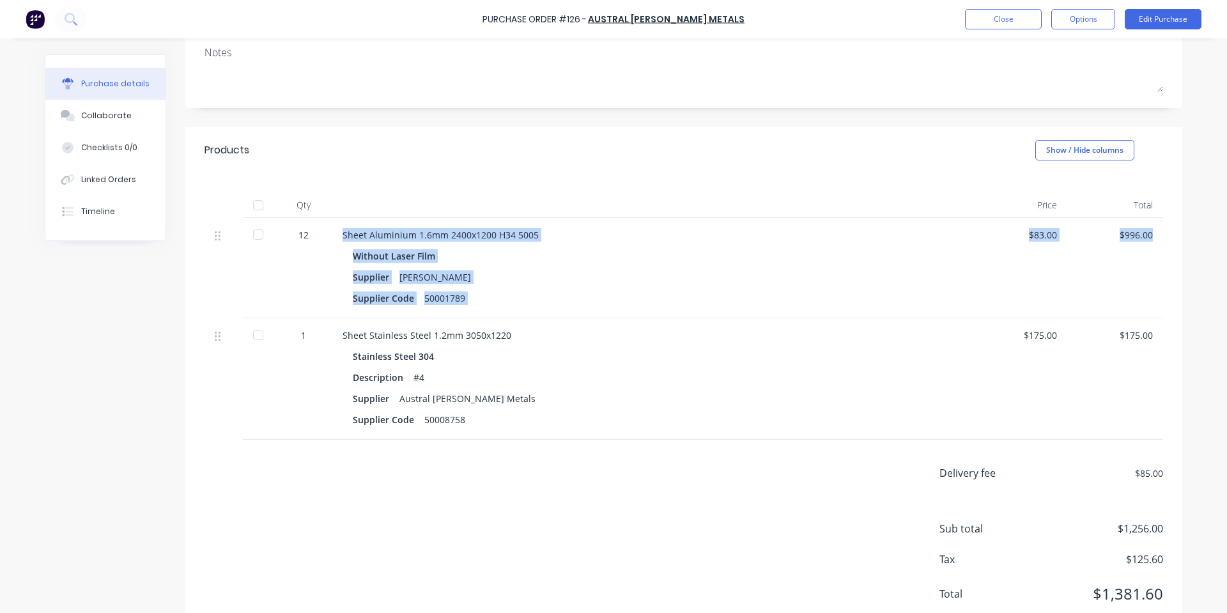
drag, startPoint x: 317, startPoint y: 237, endPoint x: 1167, endPoint y: 249, distance: 849.7
click at [1171, 241] on div "Qty Price Total 12 Sheet Aluminium 1.6mm 2400x1200 H34 5005 Without Laser Film …" at bounding box center [683, 306] width 997 height 267
click at [784, 256] on div "Without Laser Film" at bounding box center [652, 256] width 598 height 19
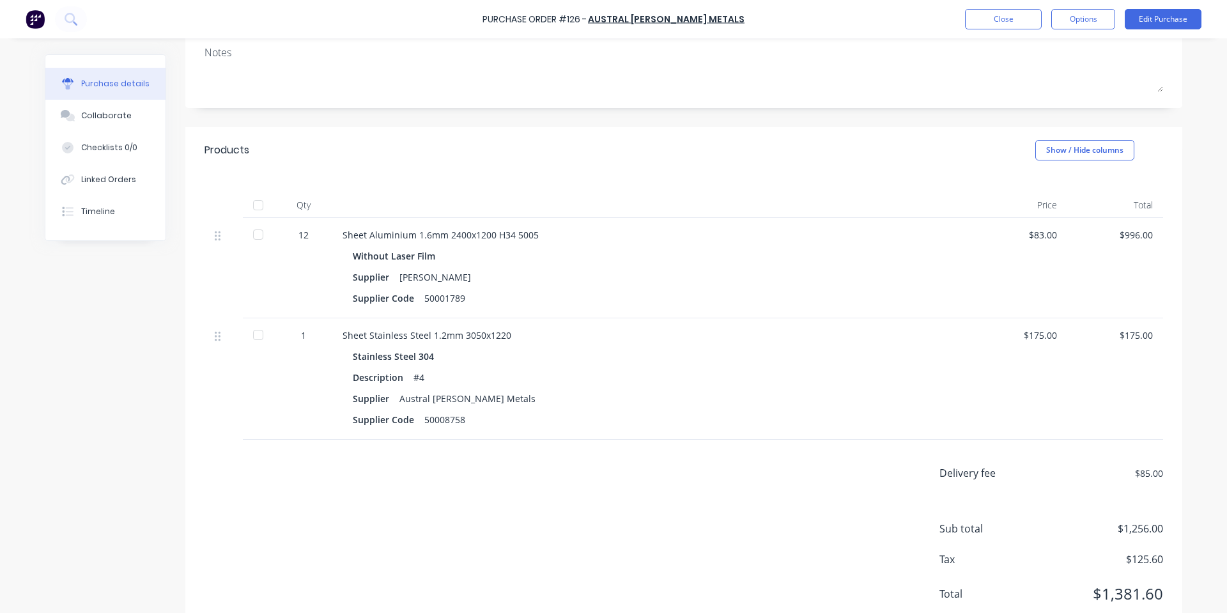
click at [707, 210] on div at bounding box center [651, 205] width 639 height 26
click at [630, 258] on div "Without Laser Film" at bounding box center [652, 256] width 598 height 19
click at [525, 180] on div "Qty Price Total 12 Sheet Aluminium 1.6mm 2400x1200 H34 5005 Without Laser Film …" at bounding box center [683, 306] width 997 height 267
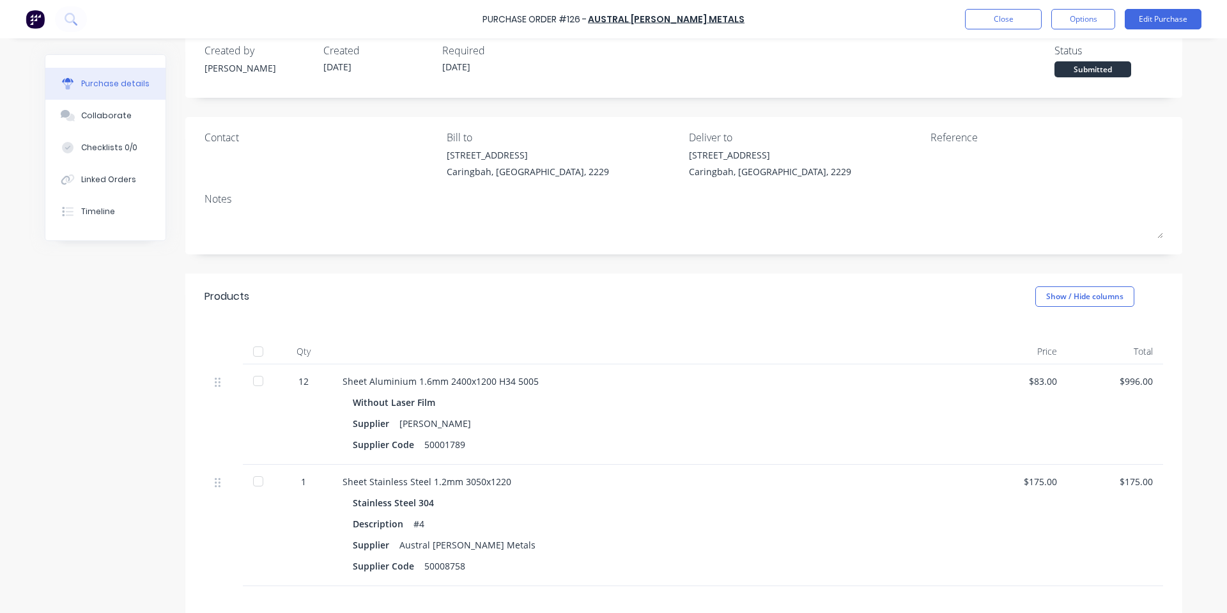
scroll to position [0, 0]
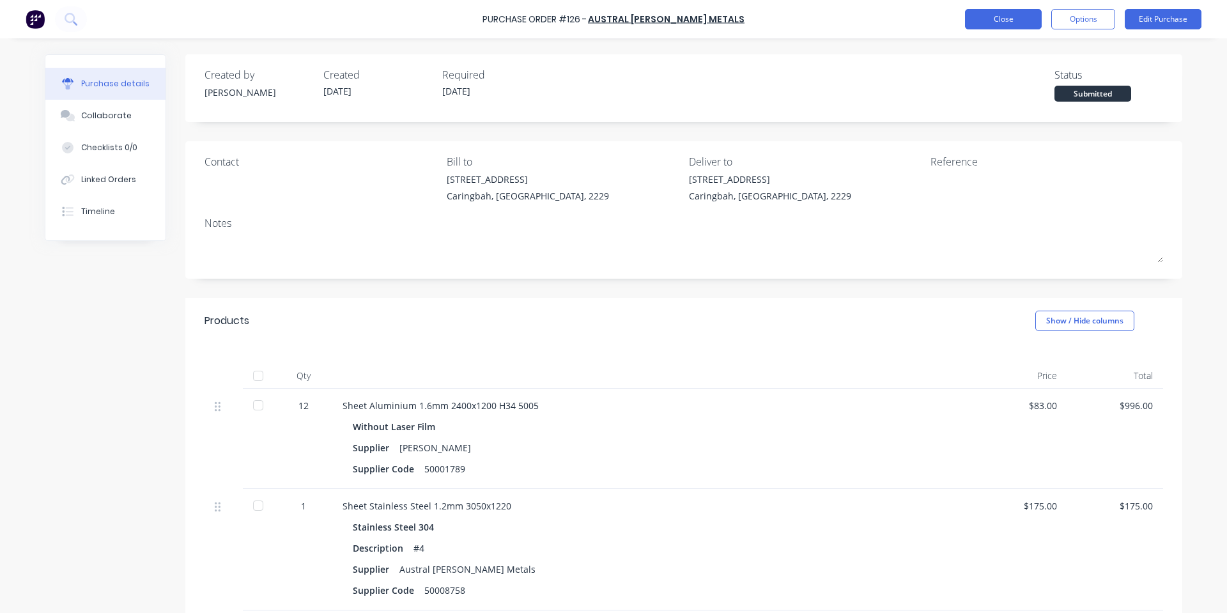
click at [995, 15] on button "Close" at bounding box center [1003, 19] width 77 height 20
